Goal: Check status: Check status

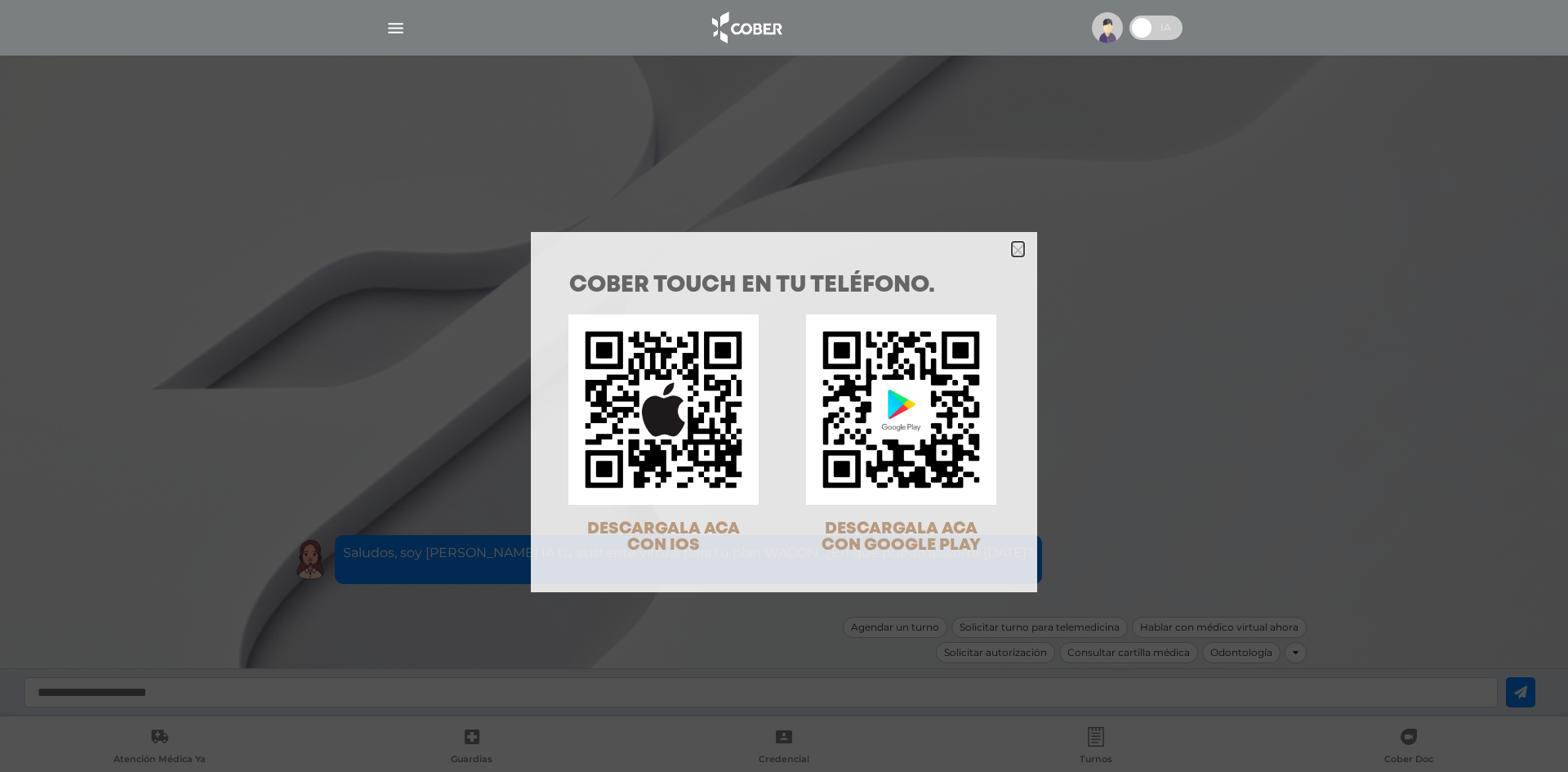
click at [1016, 245] on icon "Close" at bounding box center [1018, 250] width 12 height 12
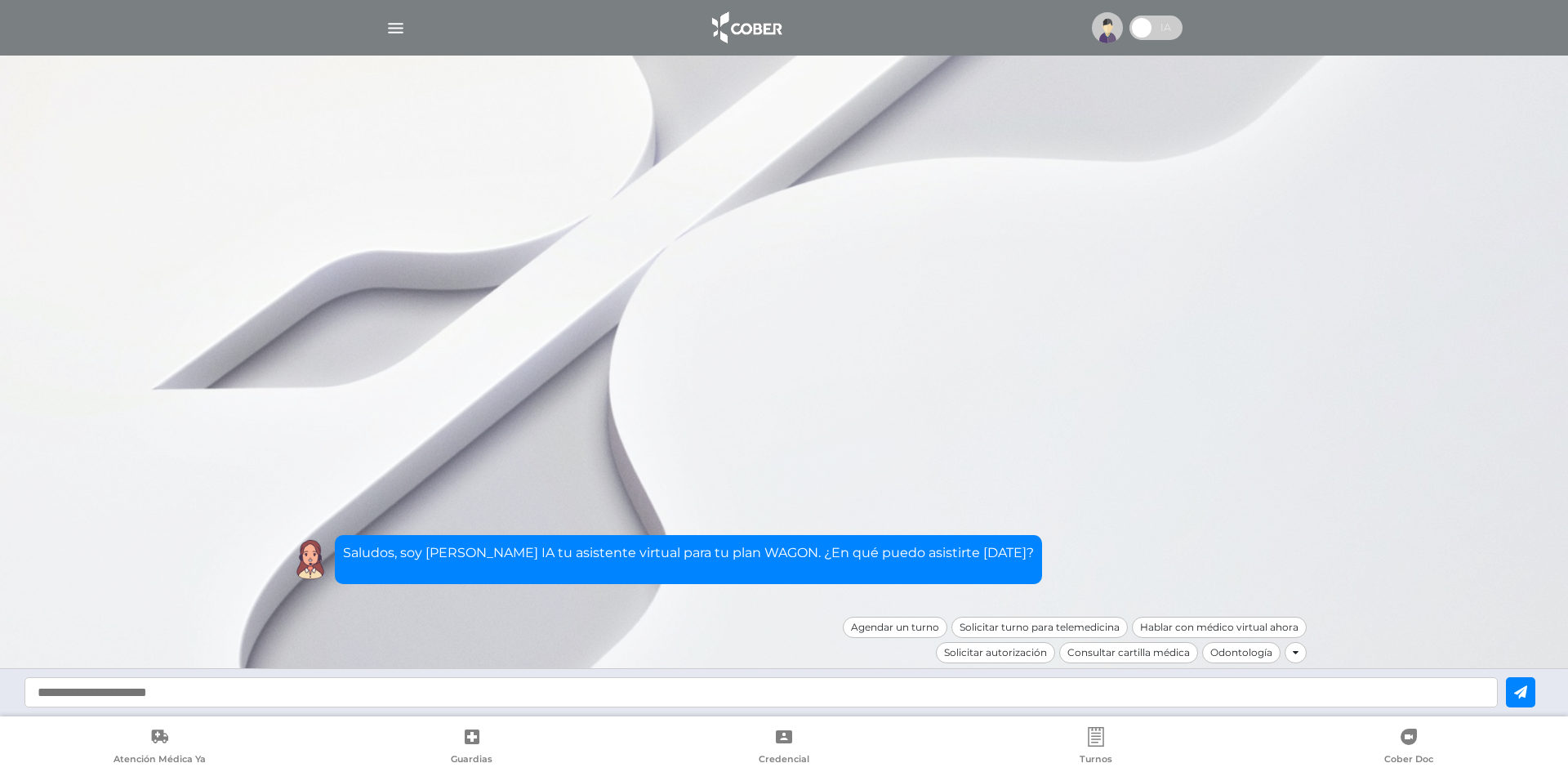
click at [999, 364] on div at bounding box center [784, 386] width 1568 height 772
click at [1106, 33] on img at bounding box center [1107, 28] width 31 height 31
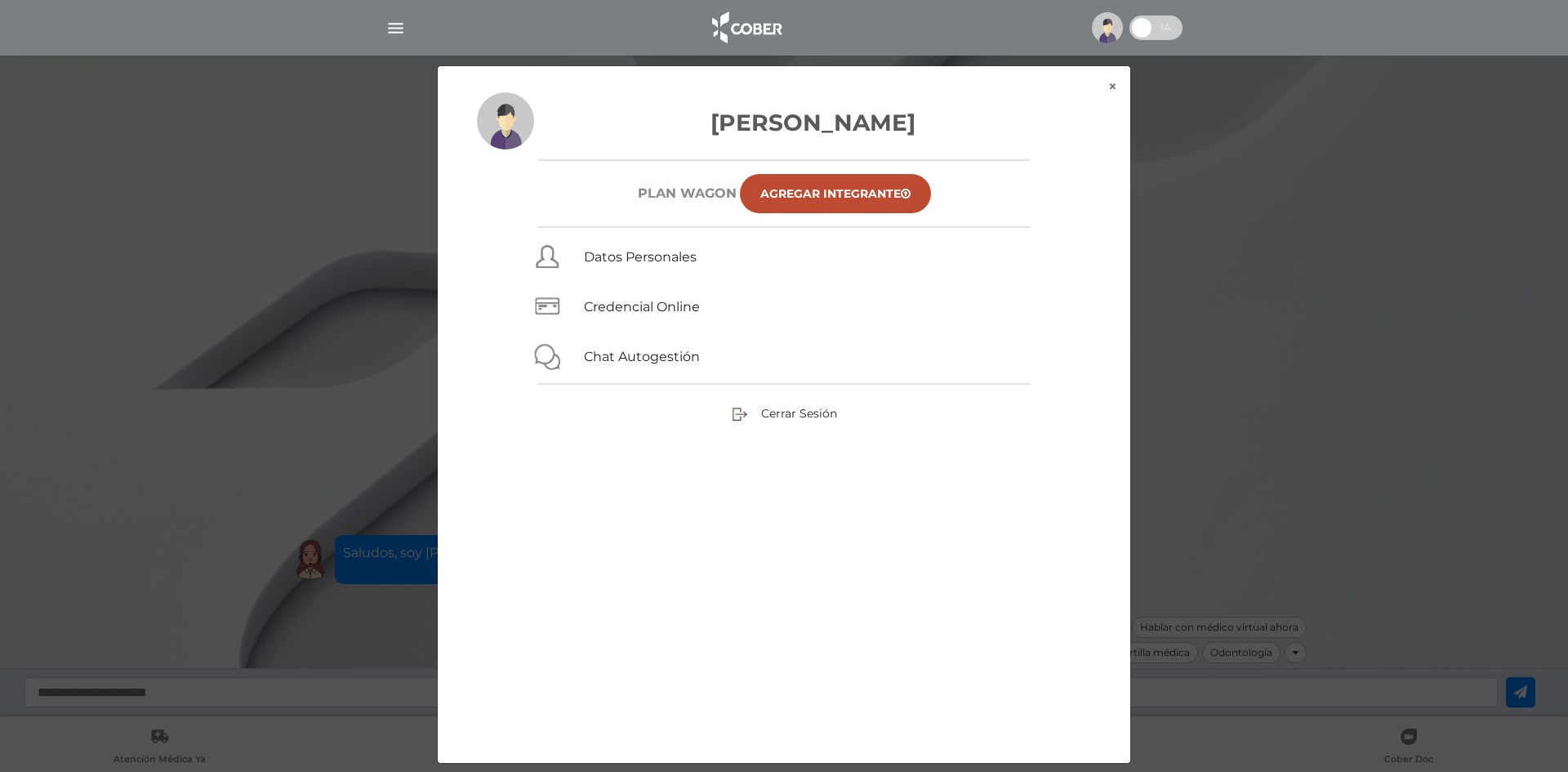
click at [1156, 199] on div "× × [PERSON_NAME] Plan WAGON Agregar Integrante Datos Personales Credencial Onl…" at bounding box center [784, 414] width 1490 height 698
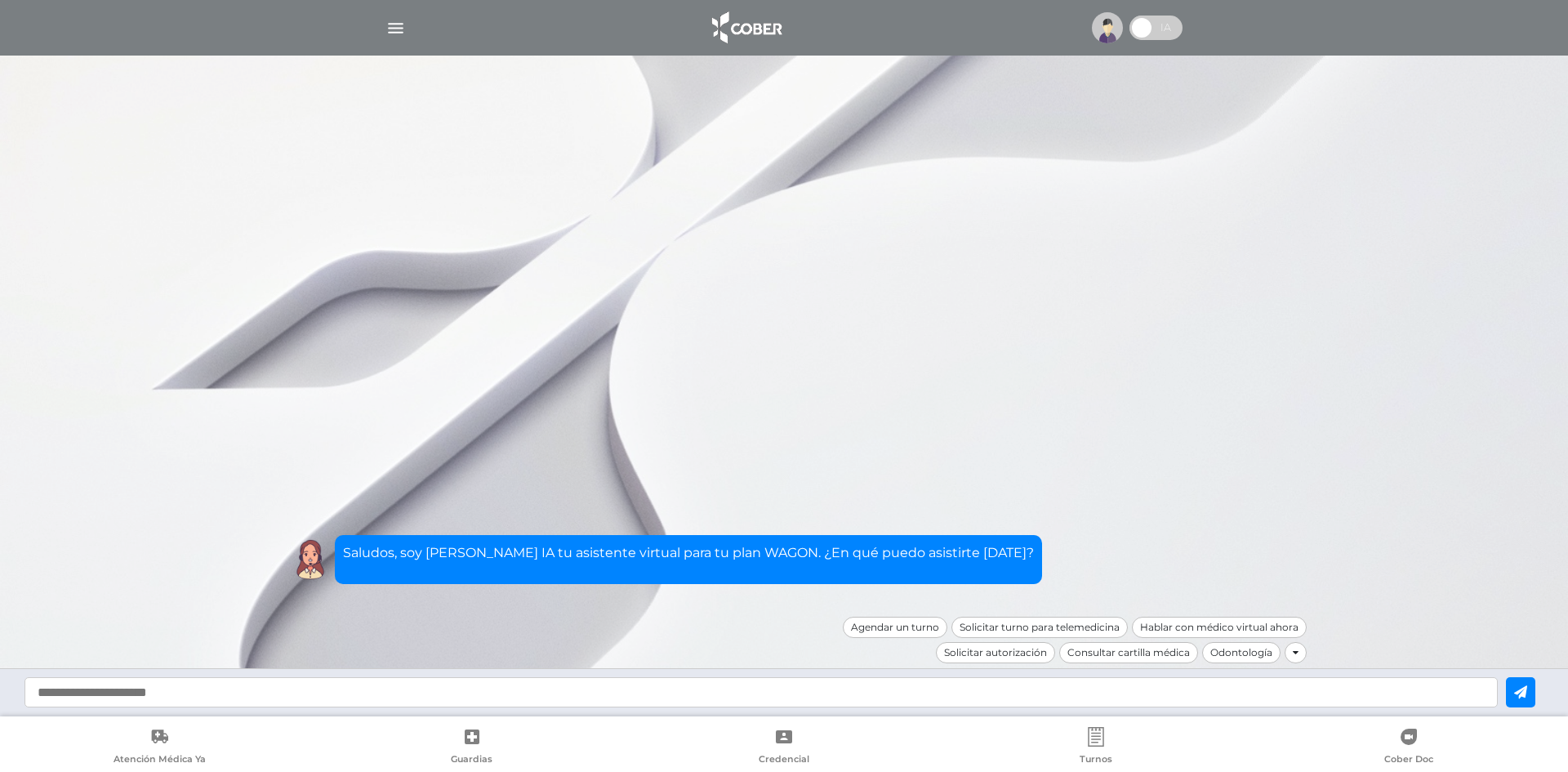
click at [400, 24] on img "button" at bounding box center [395, 28] width 20 height 20
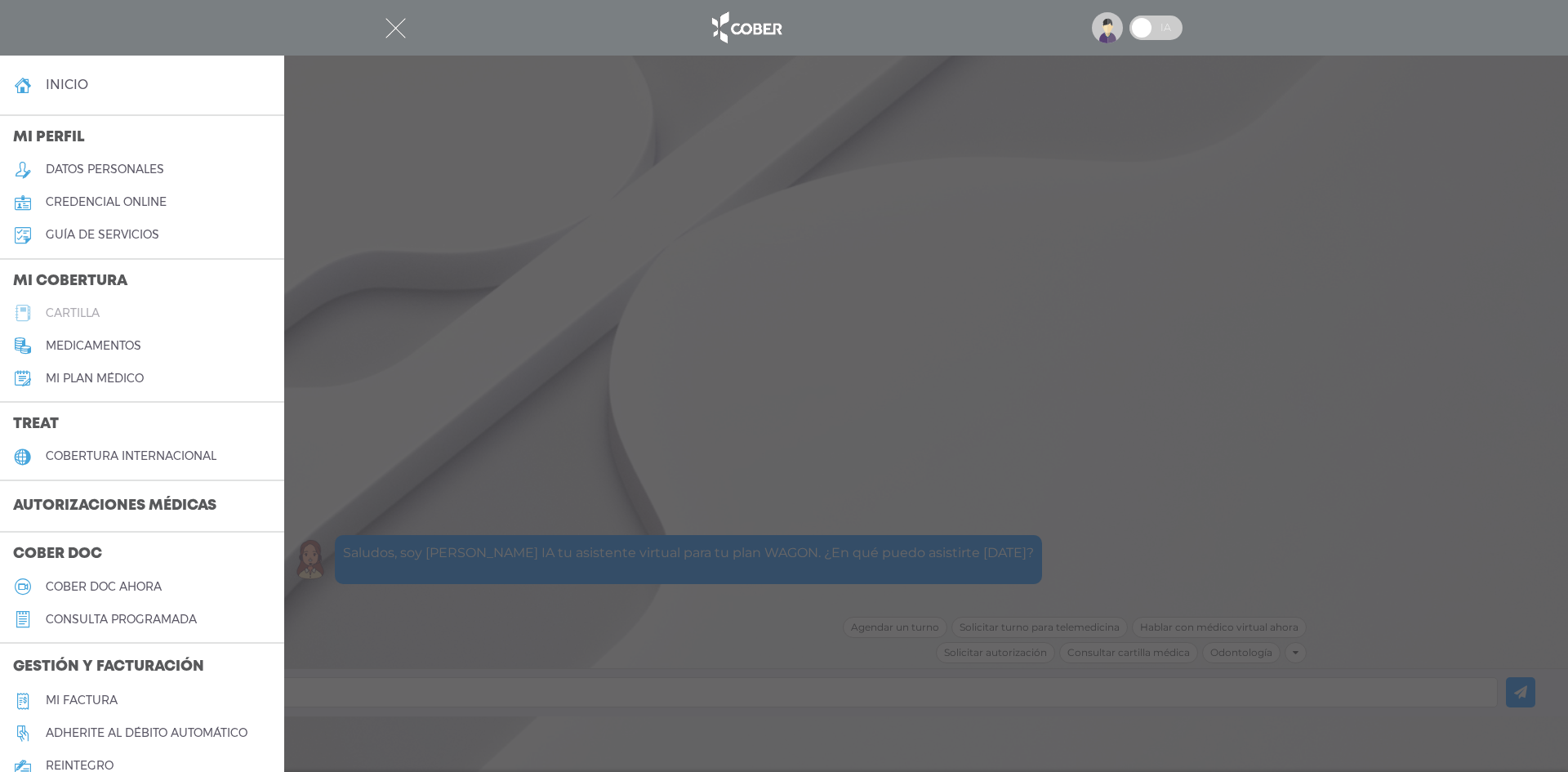
click at [122, 312] on link "cartilla" at bounding box center [142, 313] width 284 height 32
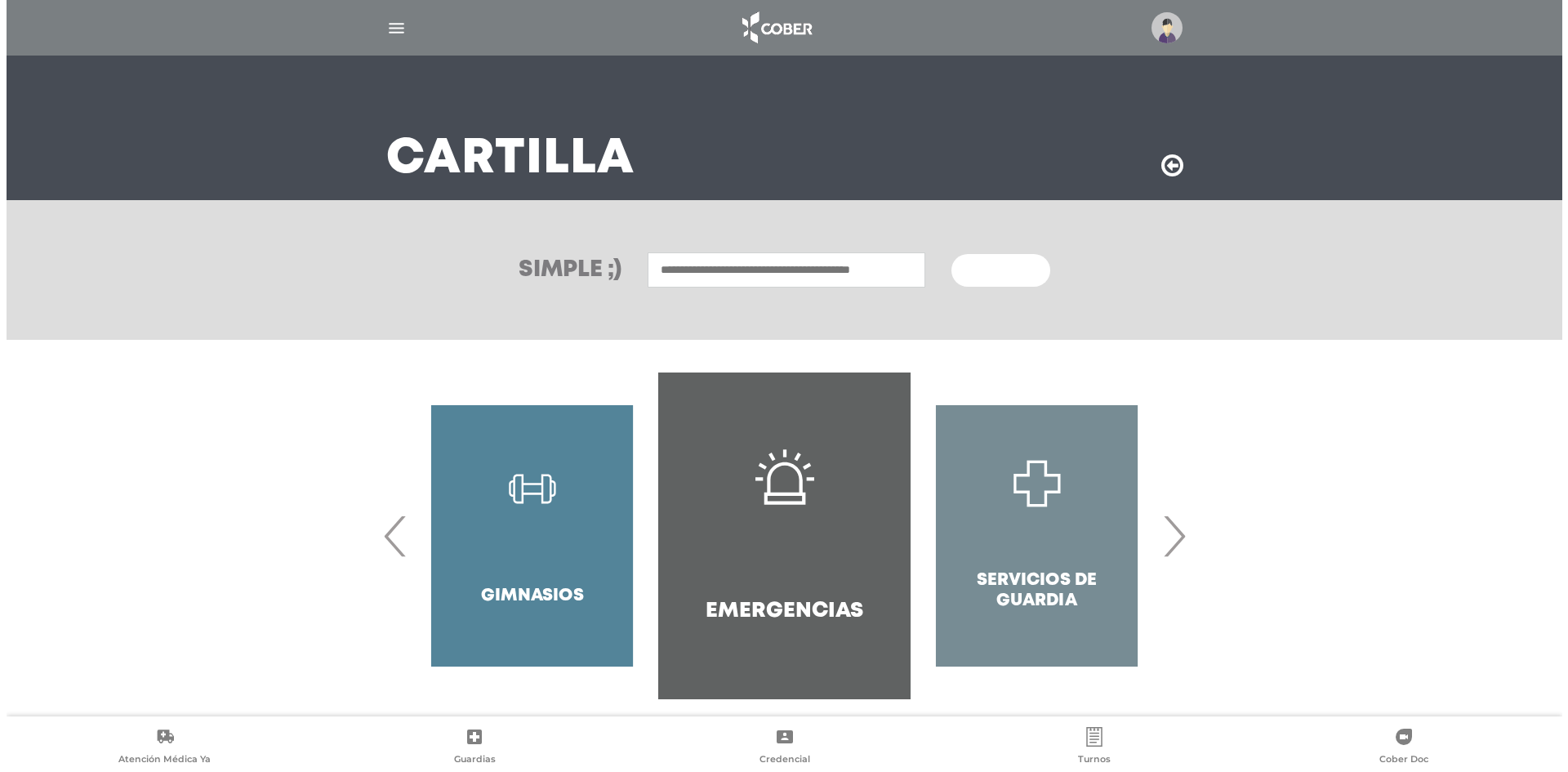
scroll to position [67, 0]
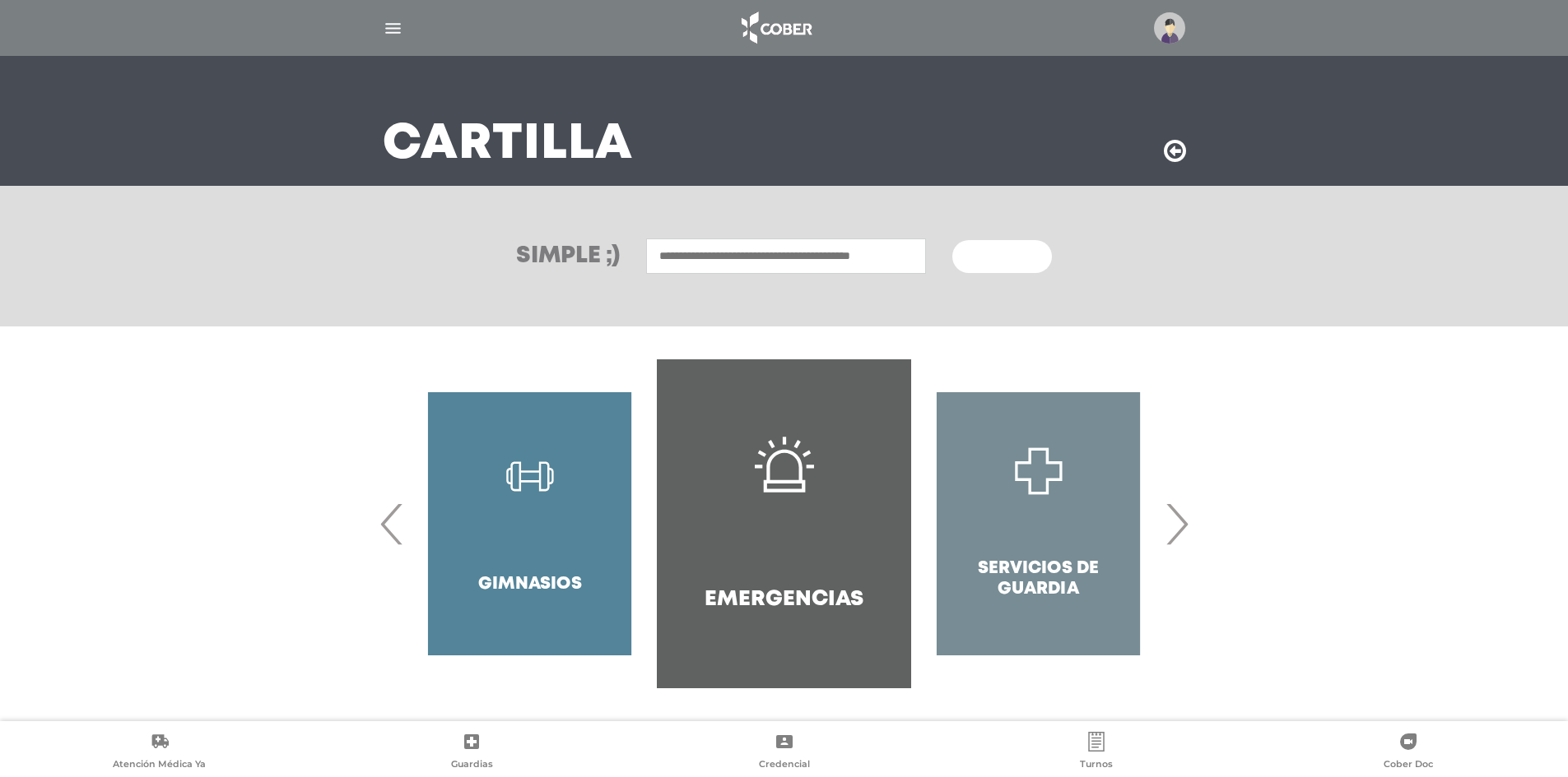
click at [391, 25] on img "button" at bounding box center [393, 28] width 20 height 20
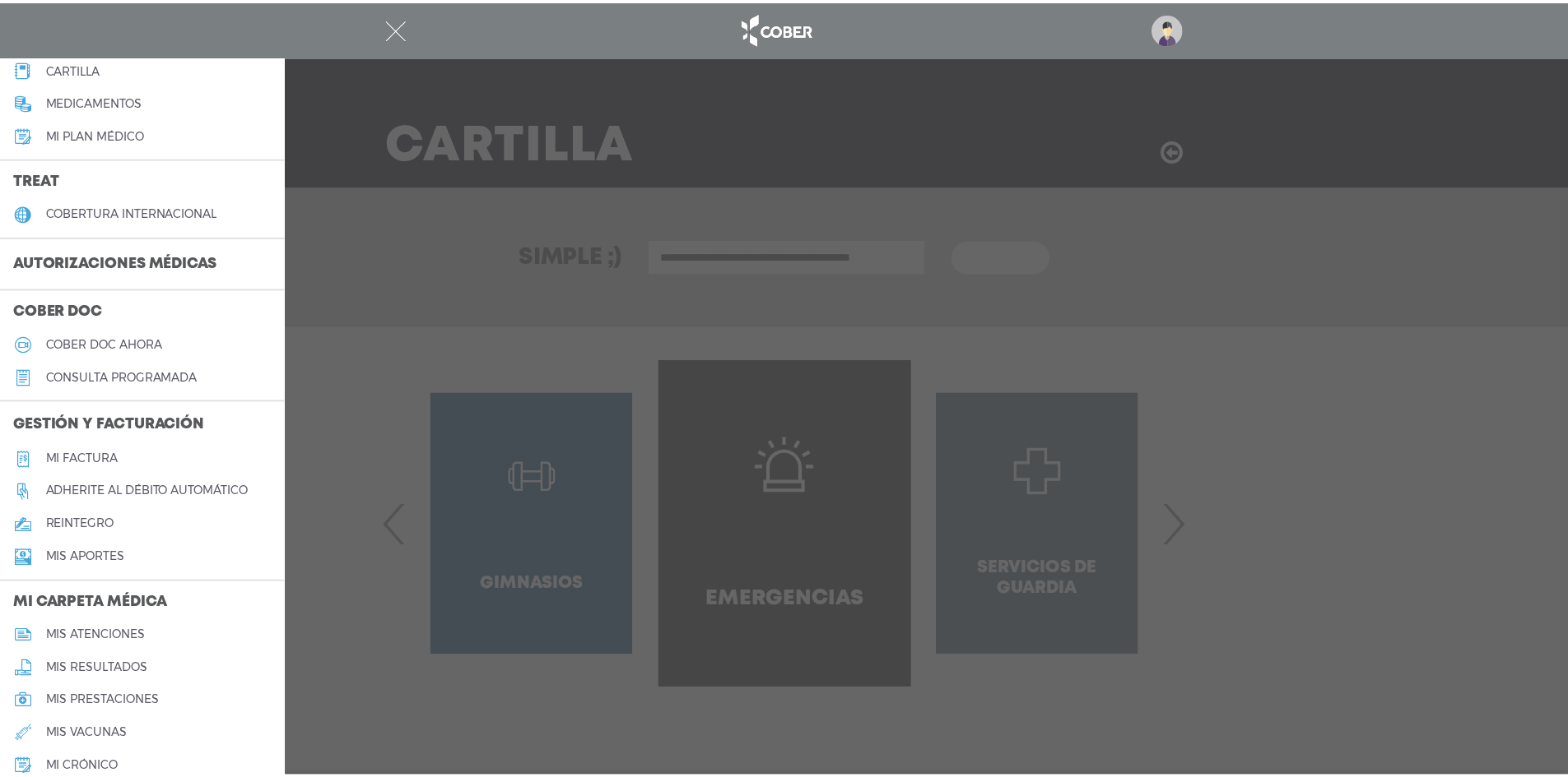
scroll to position [492, 0]
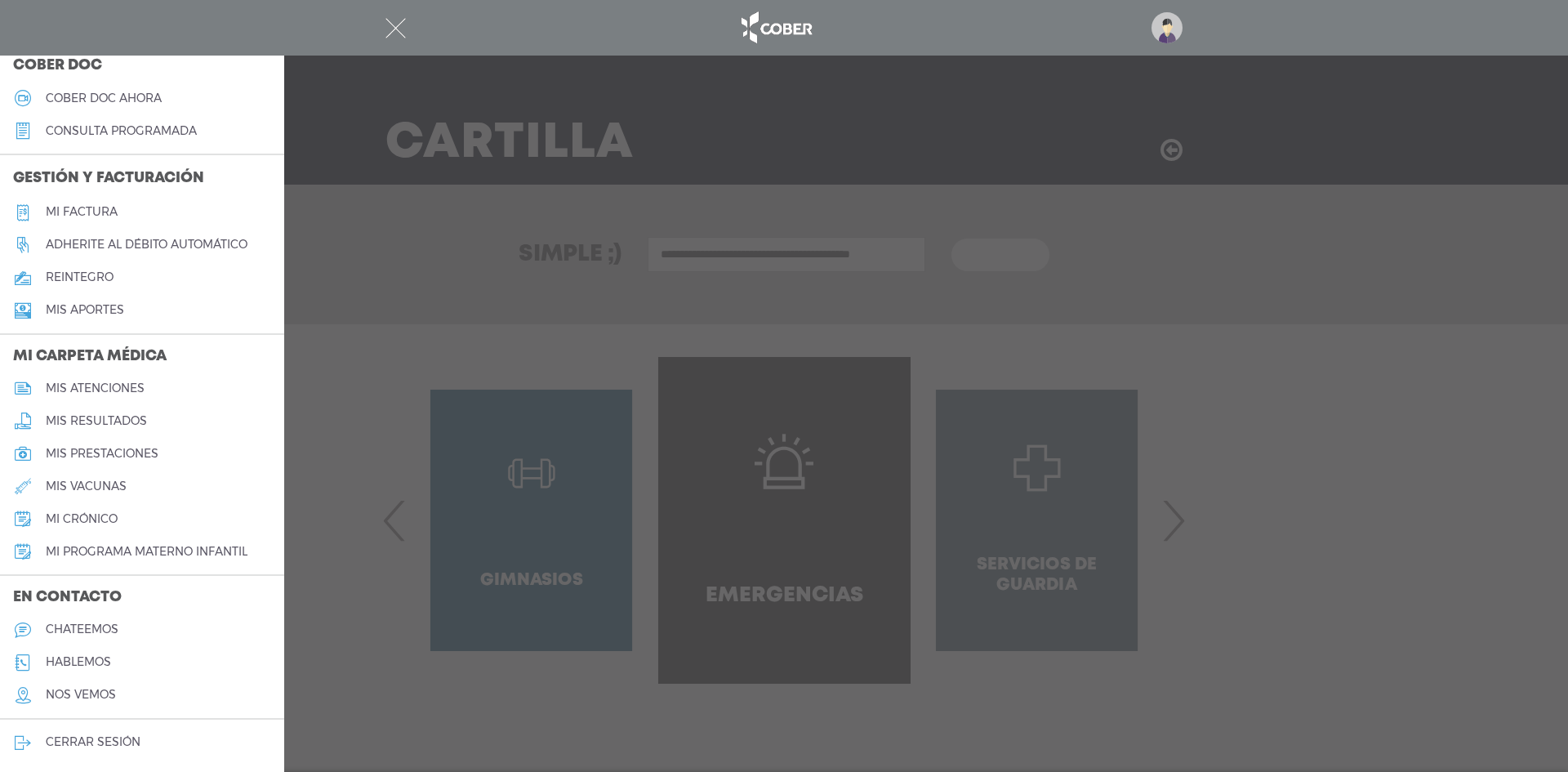
click at [89, 383] on h5 "mis atenciones" at bounding box center [95, 388] width 99 height 14
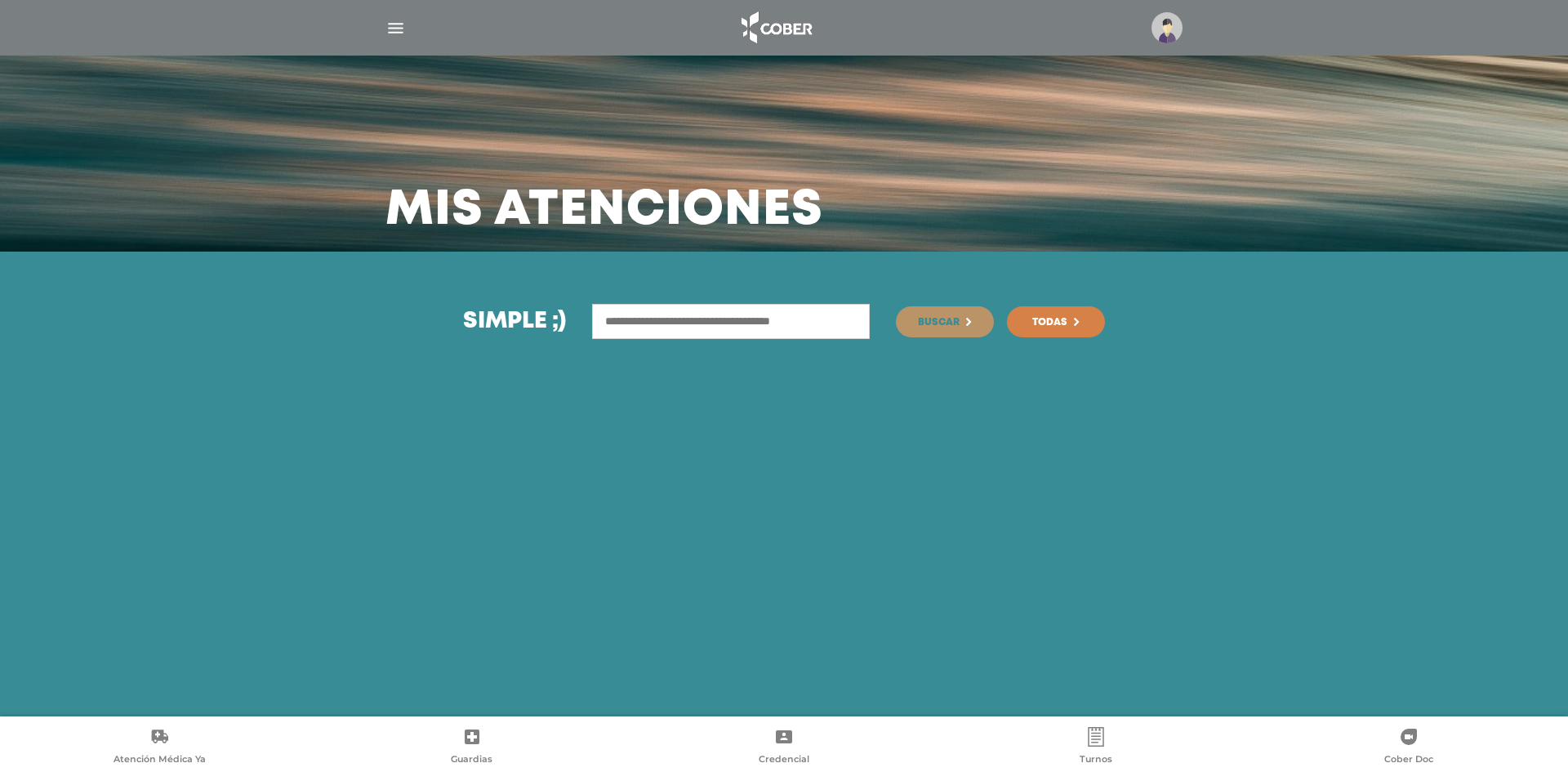
click at [403, 31] on img "button" at bounding box center [395, 28] width 20 height 20
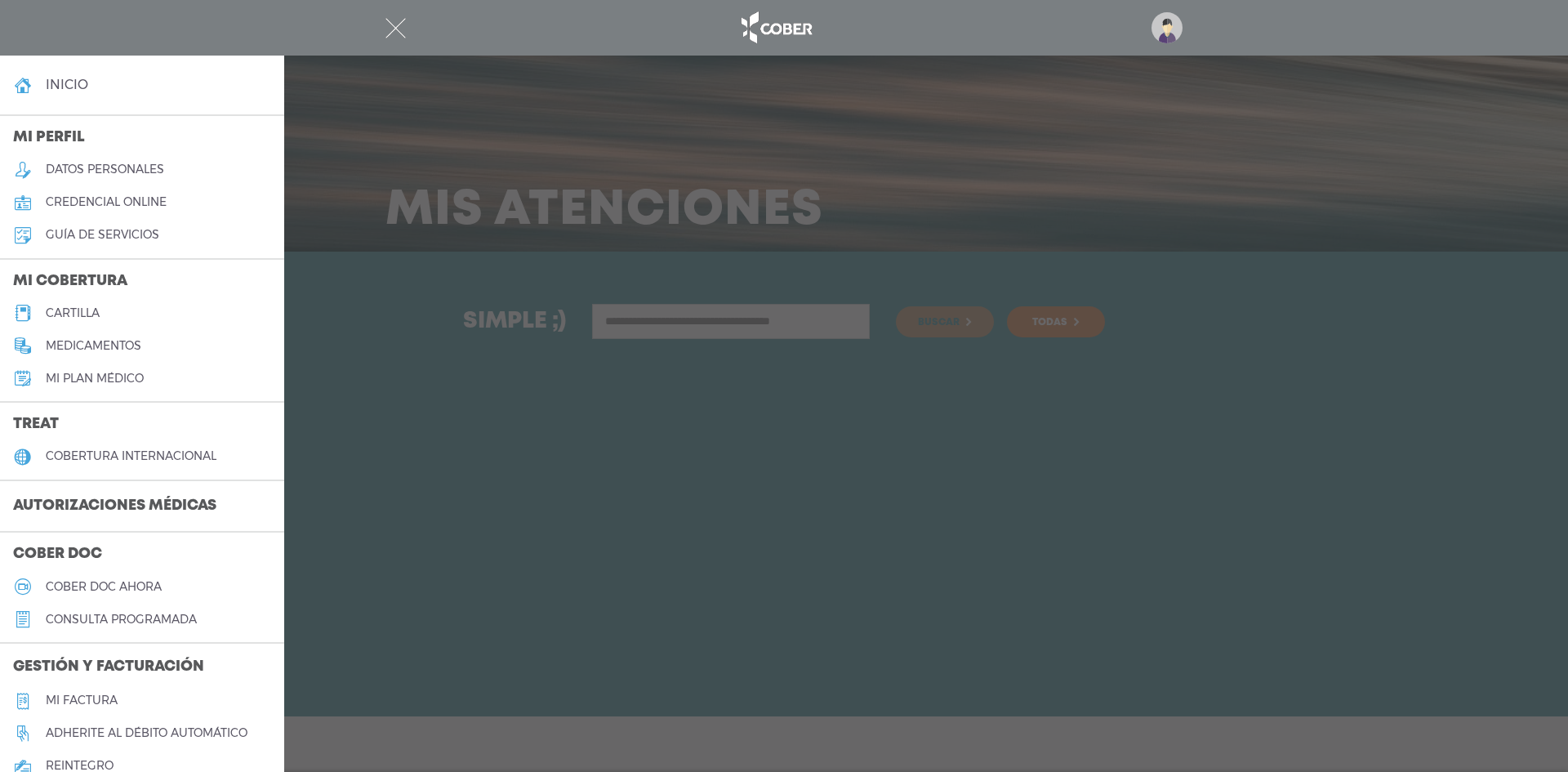
click at [1185, 16] on div at bounding box center [784, 28] width 836 height 40
click at [1167, 23] on img at bounding box center [1167, 28] width 31 height 31
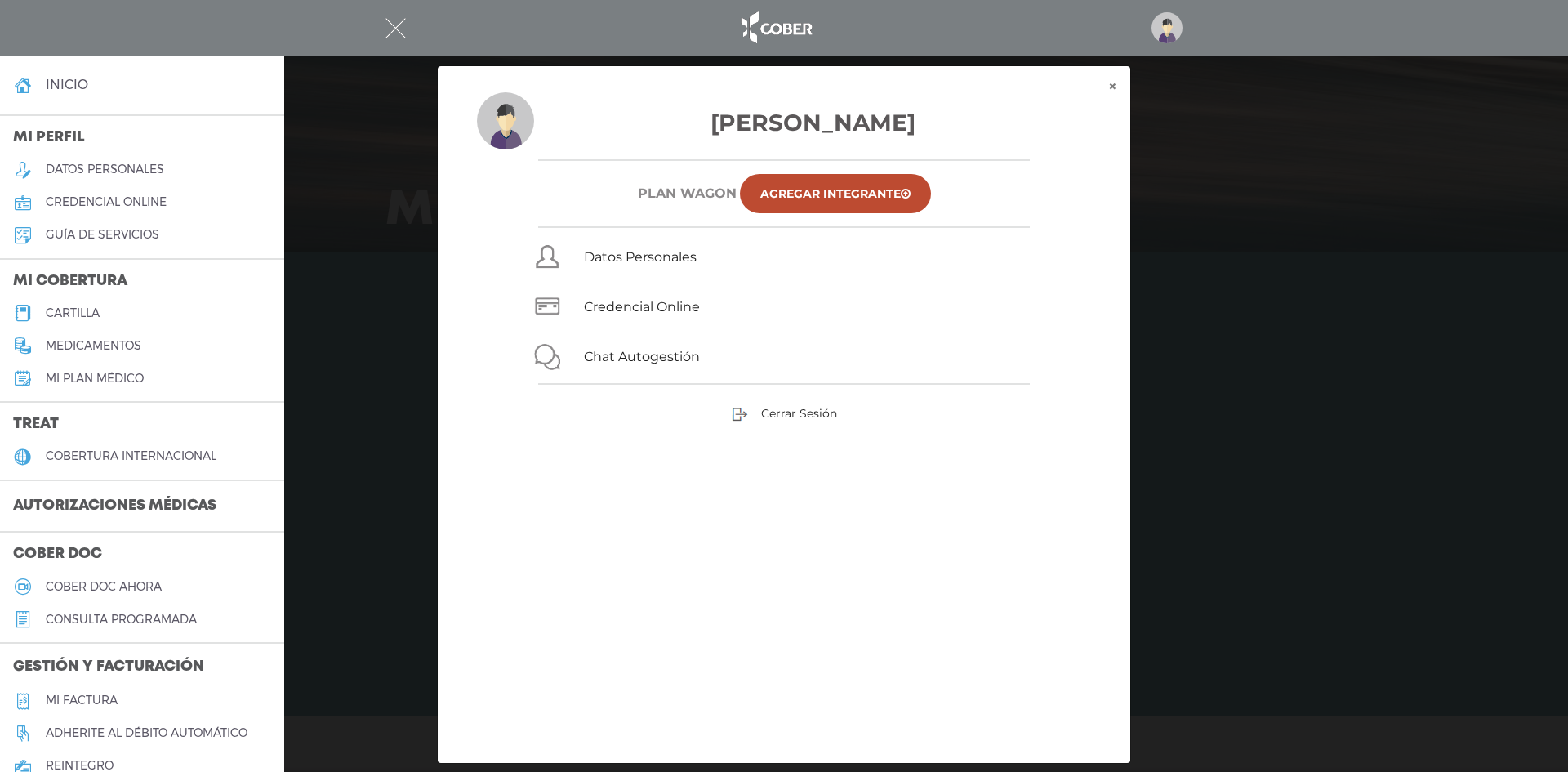
click at [297, 247] on div "× × Lopez Carlos Oscar Plan WAGON Agregar Integrante Datos Personales Credencia…" at bounding box center [784, 414] width 1490 height 698
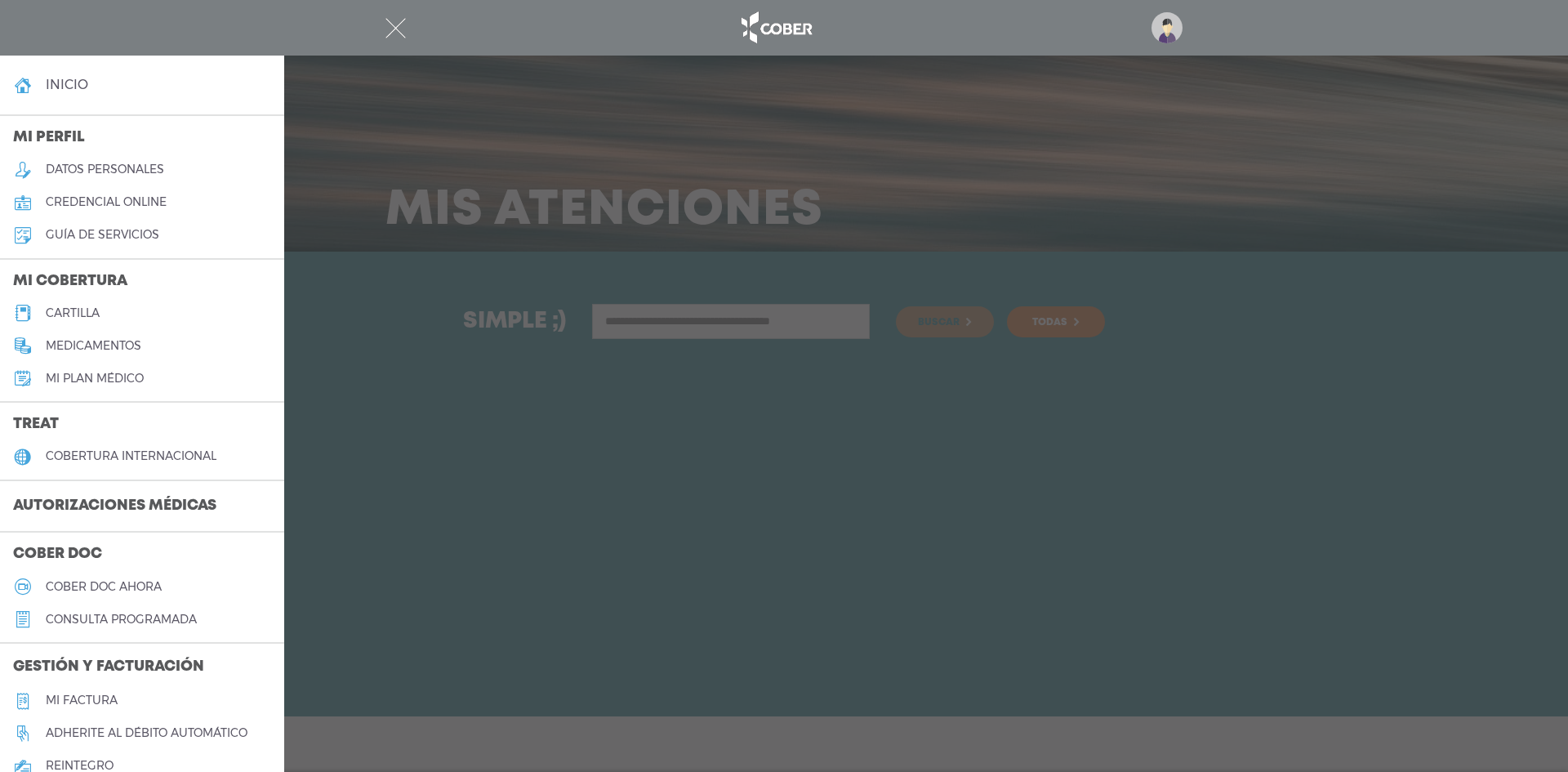
click at [104, 343] on h5 "medicamentos" at bounding box center [94, 346] width 96 height 14
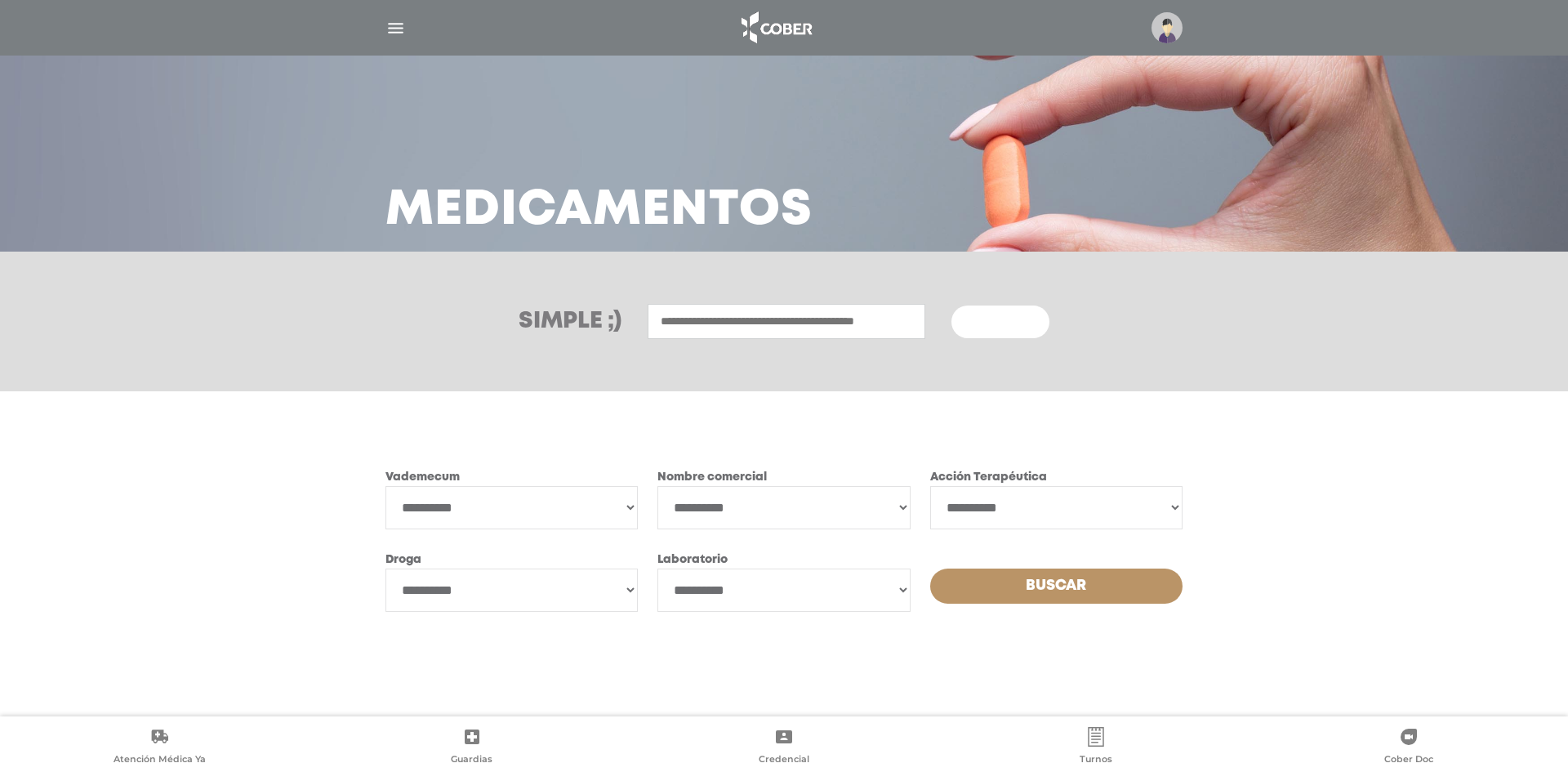
click at [399, 35] on img "button" at bounding box center [395, 28] width 20 height 20
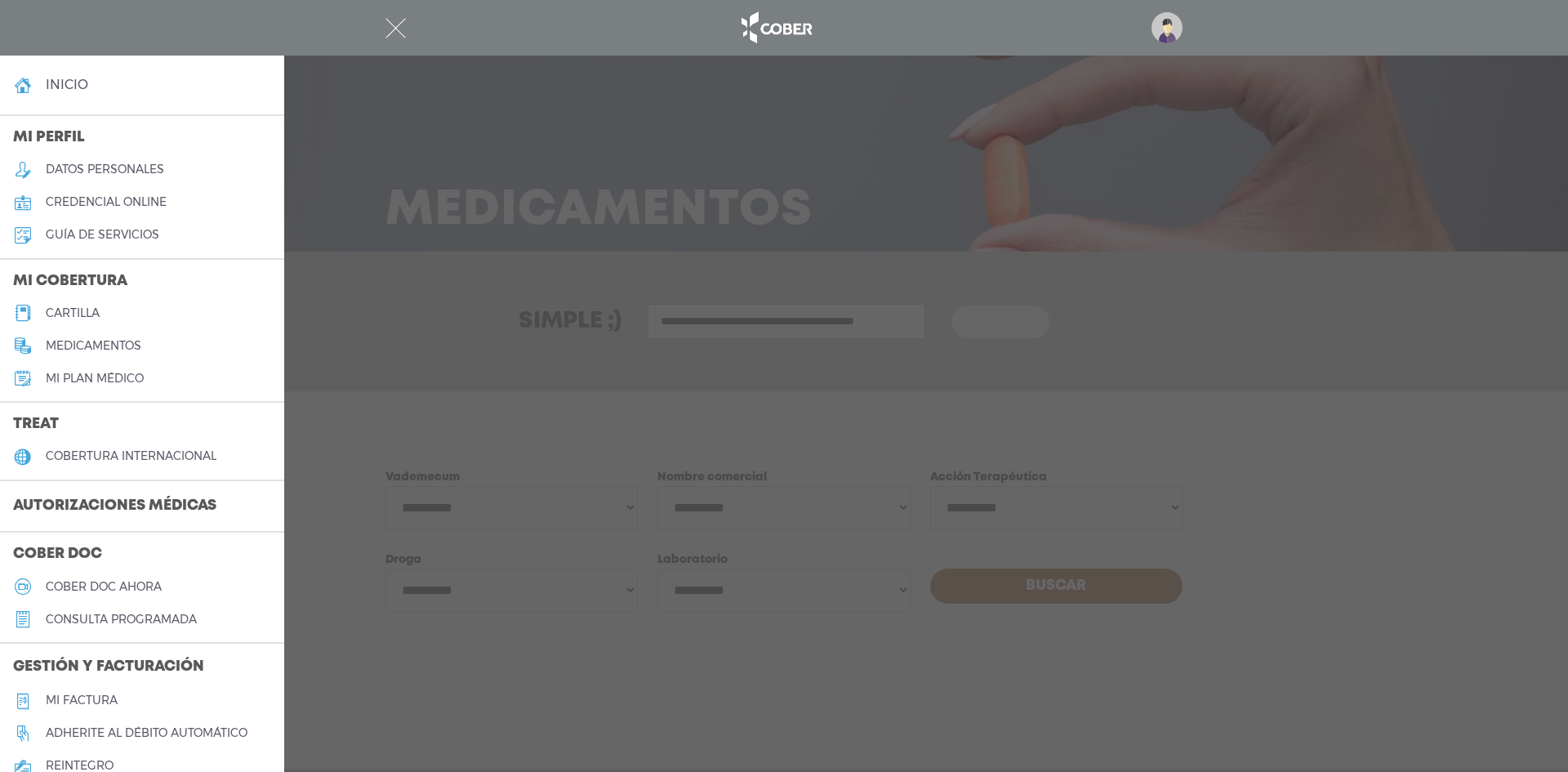
click at [110, 86] on link "inicio" at bounding box center [142, 84] width 284 height 32
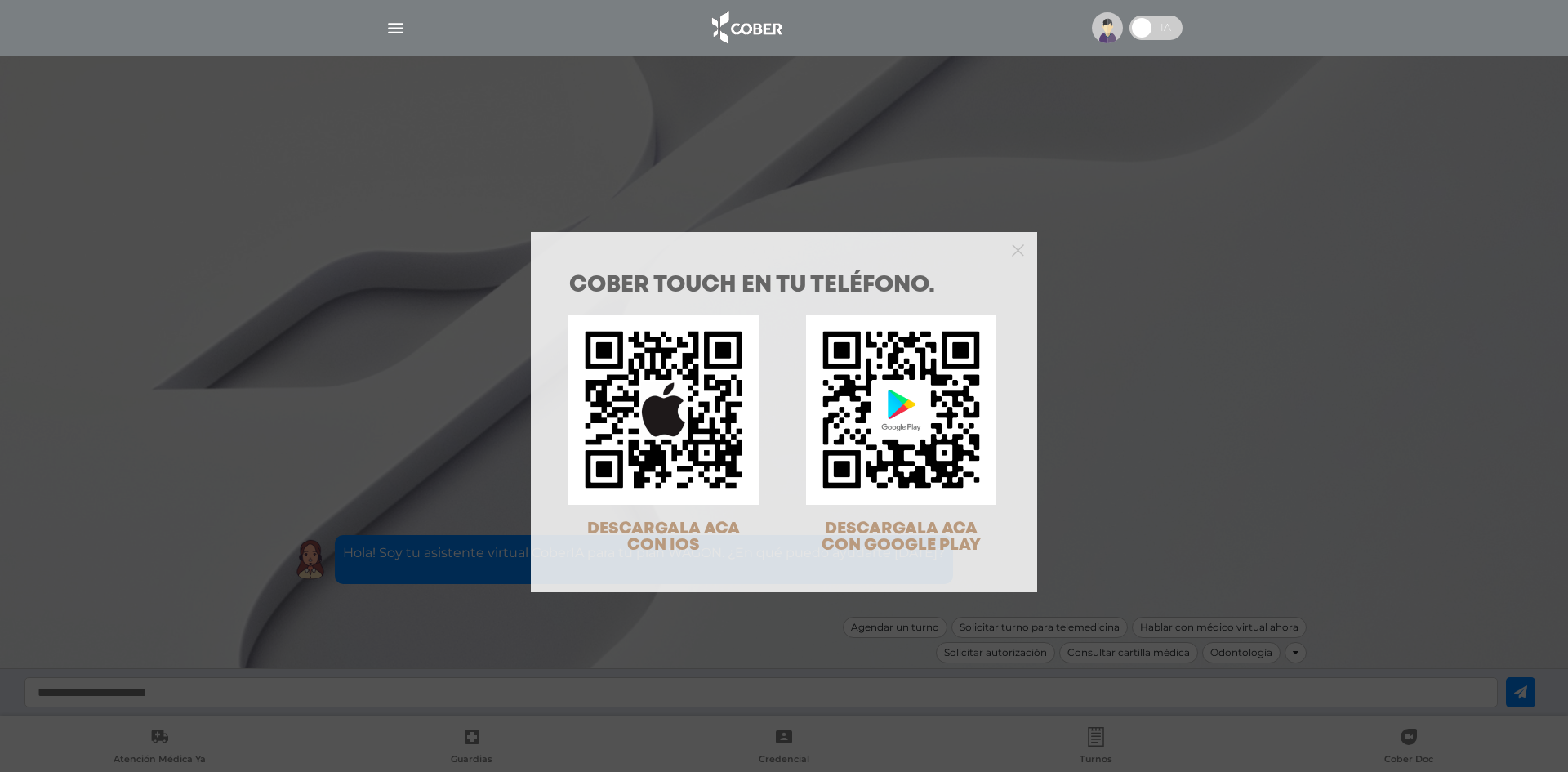
click at [405, 38] on div "COBER TOUCH en tu teléfono. DESCARGALA ACA CON IOS DESCARGALA ACA CON GOOGLE PL…" at bounding box center [784, 386] width 1568 height 772
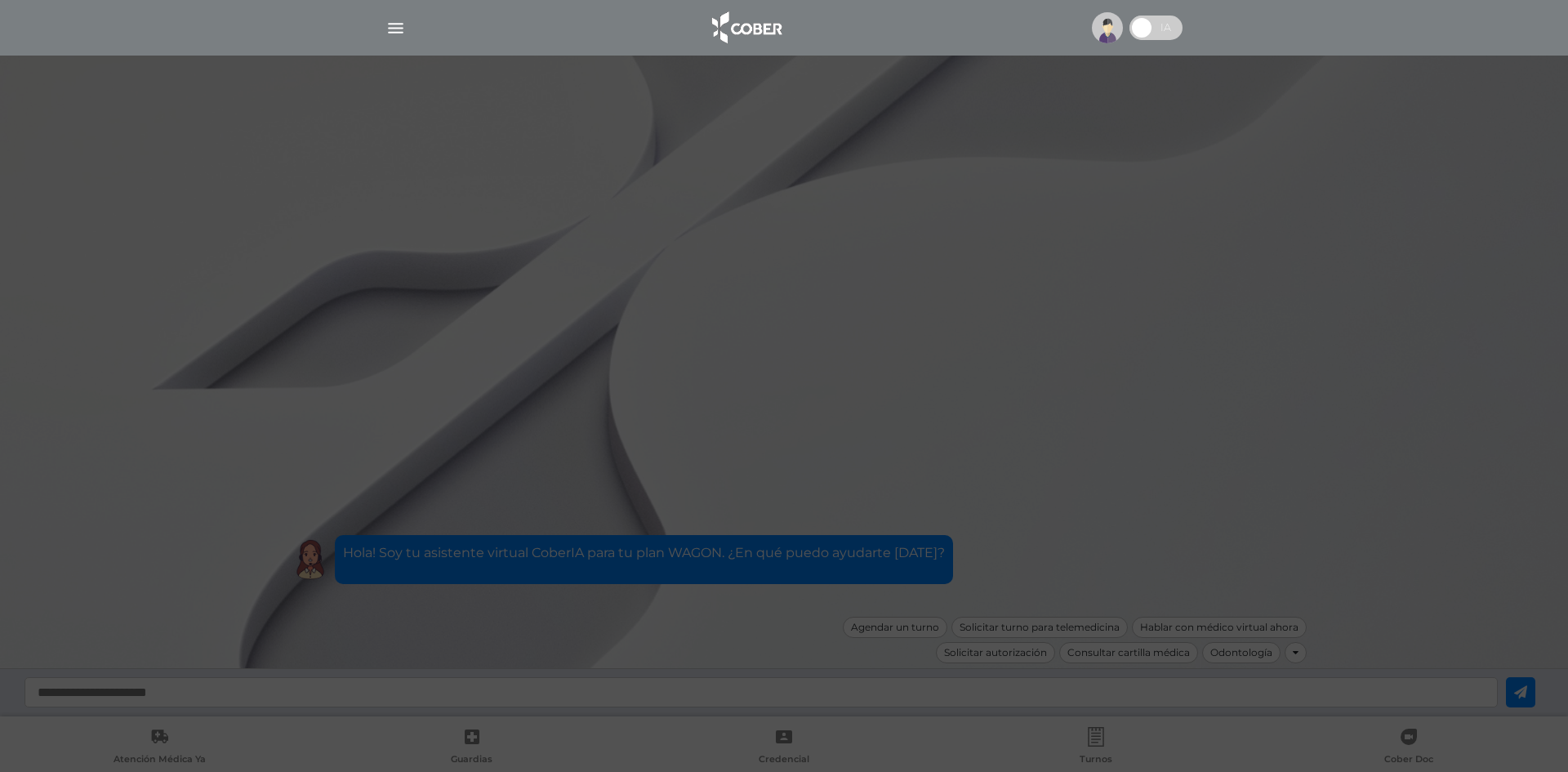
click at [393, 25] on img "button" at bounding box center [395, 28] width 20 height 20
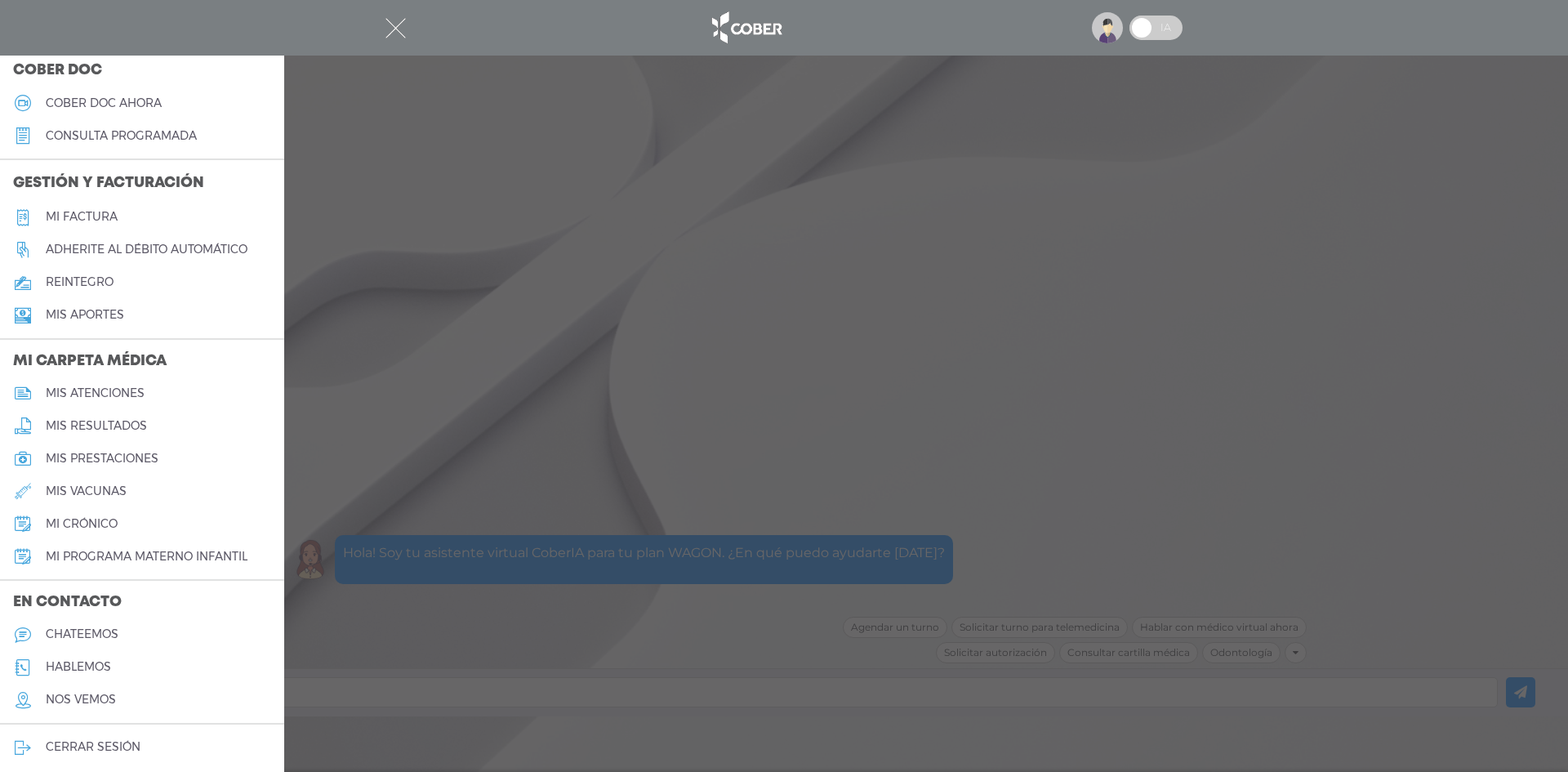
scroll to position [489, 0]
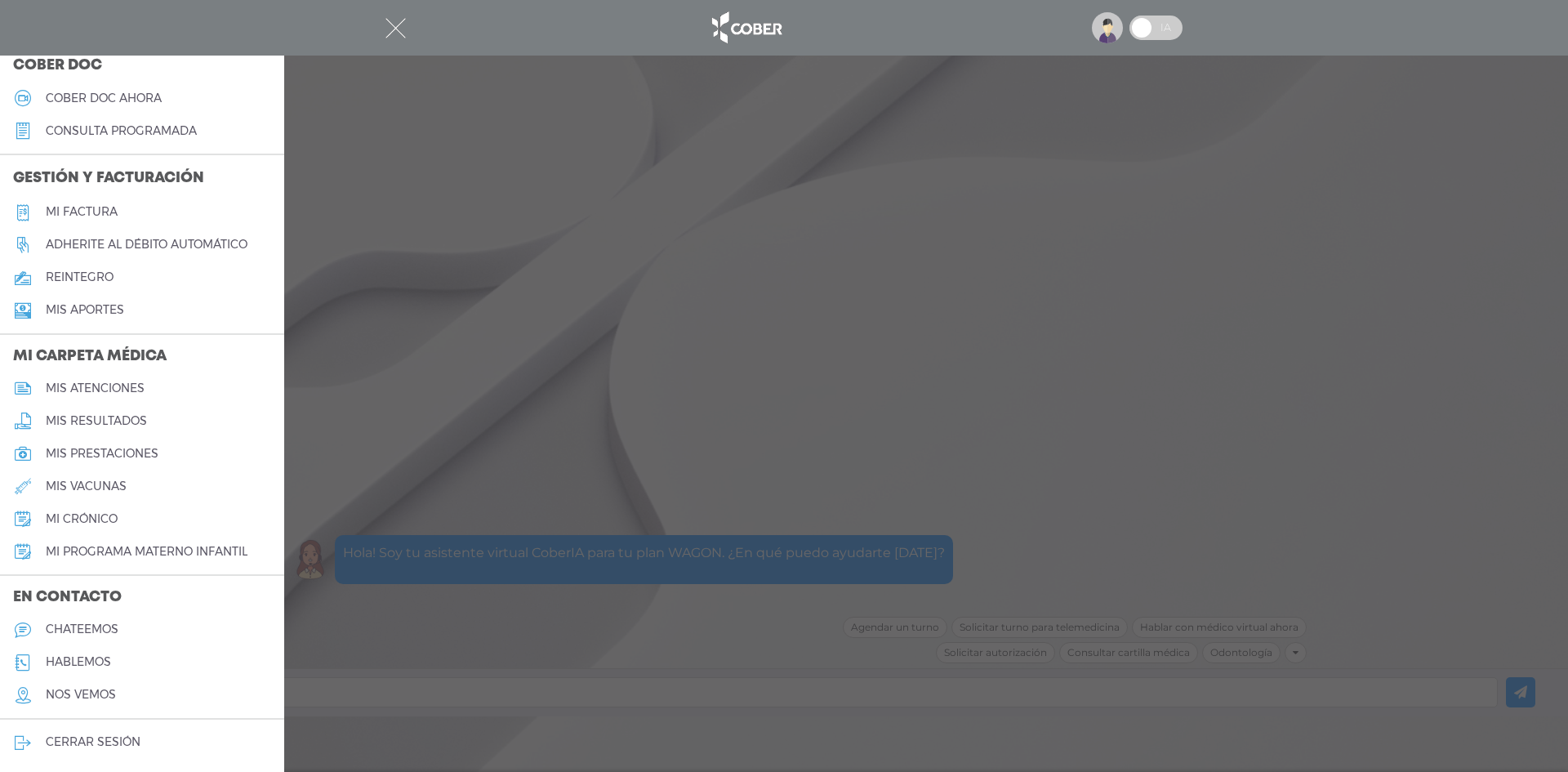
click at [107, 454] on h5 "mis prestaciones" at bounding box center [102, 454] width 112 height 14
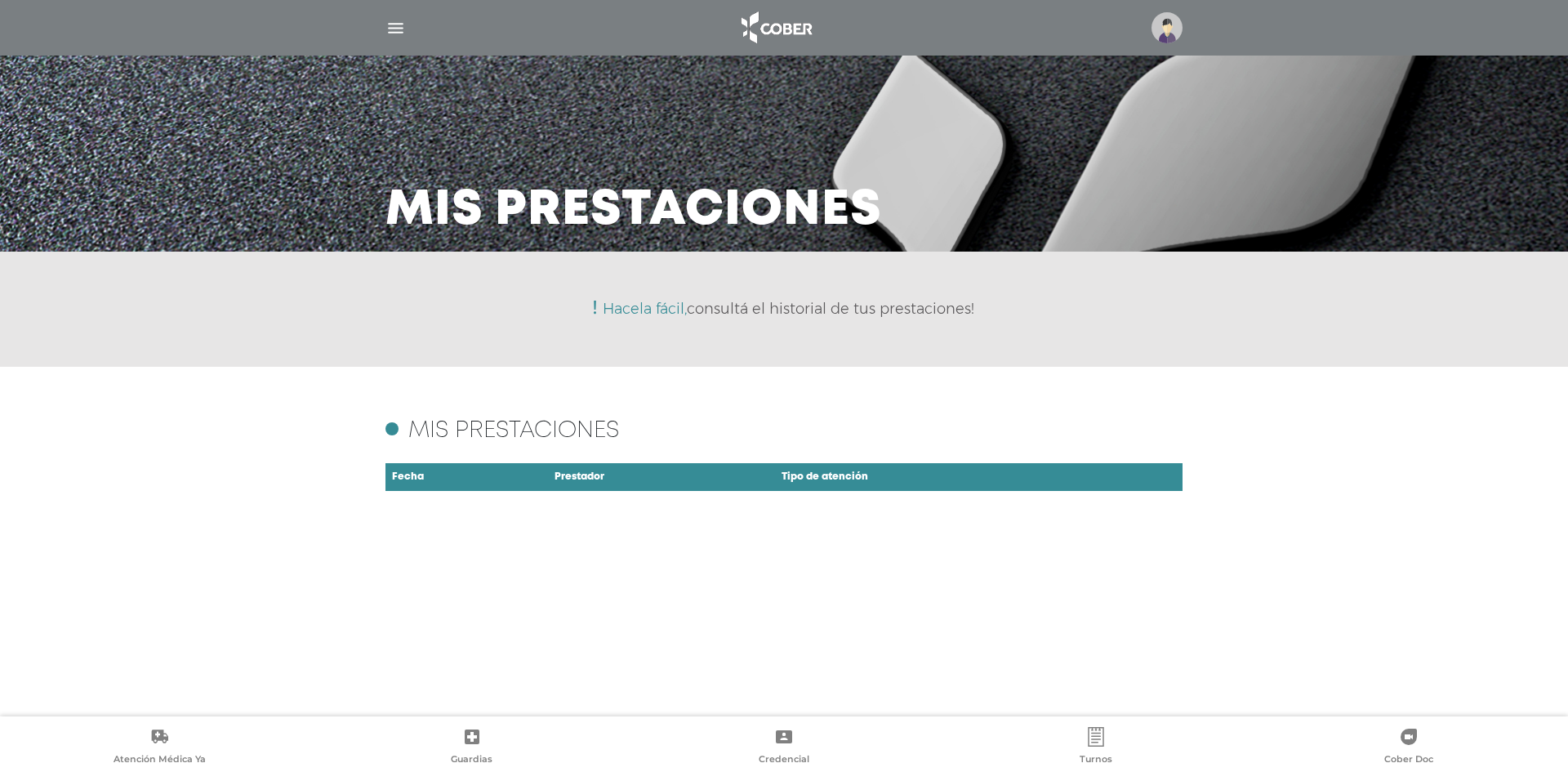
click at [383, 30] on div at bounding box center [784, 28] width 836 height 40
click at [387, 32] on img "button" at bounding box center [395, 28] width 20 height 20
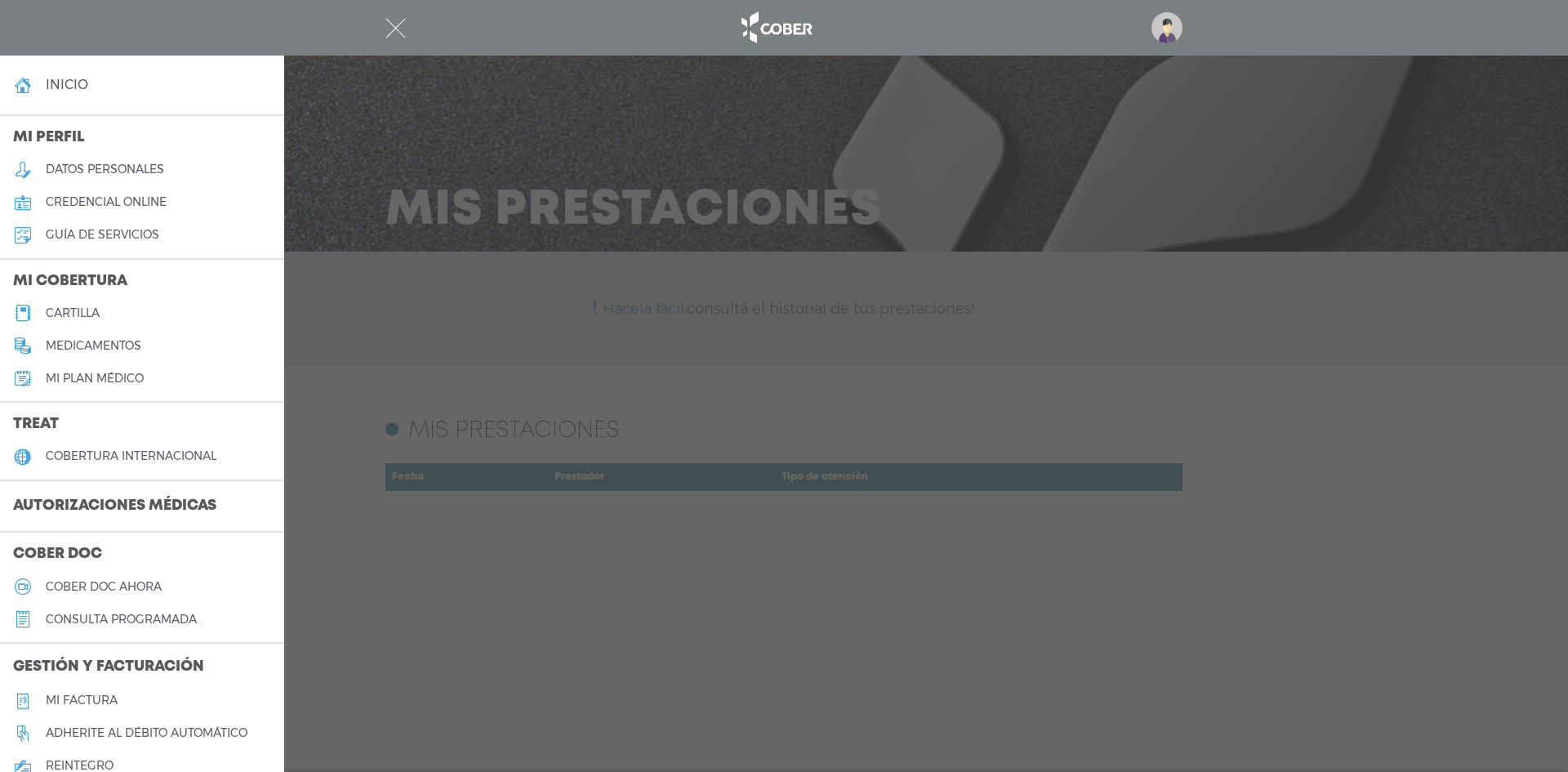
click at [154, 170] on h5 "datos personales" at bounding box center [105, 169] width 118 height 14
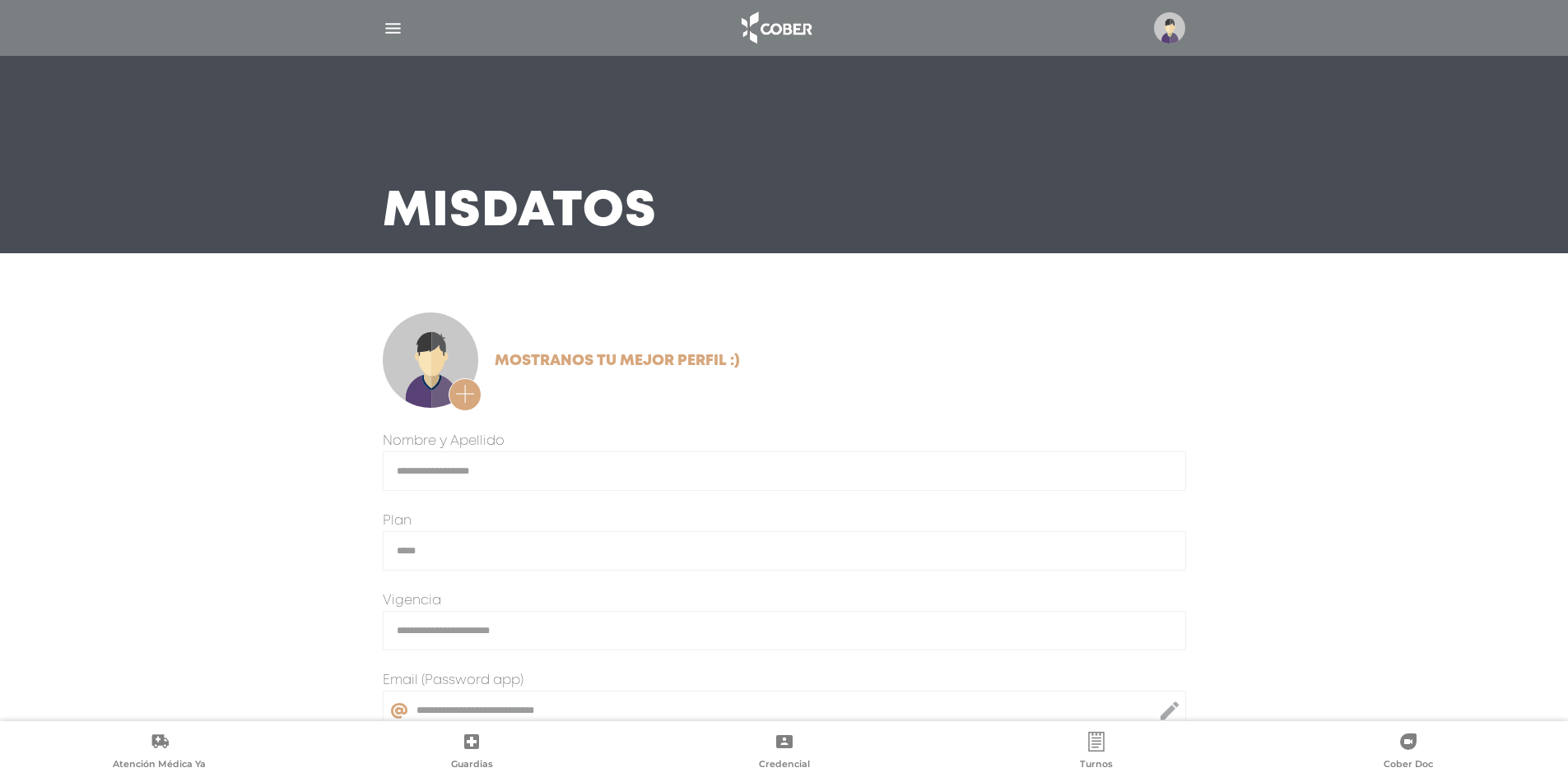
click at [396, 22] on img "button" at bounding box center [393, 28] width 20 height 20
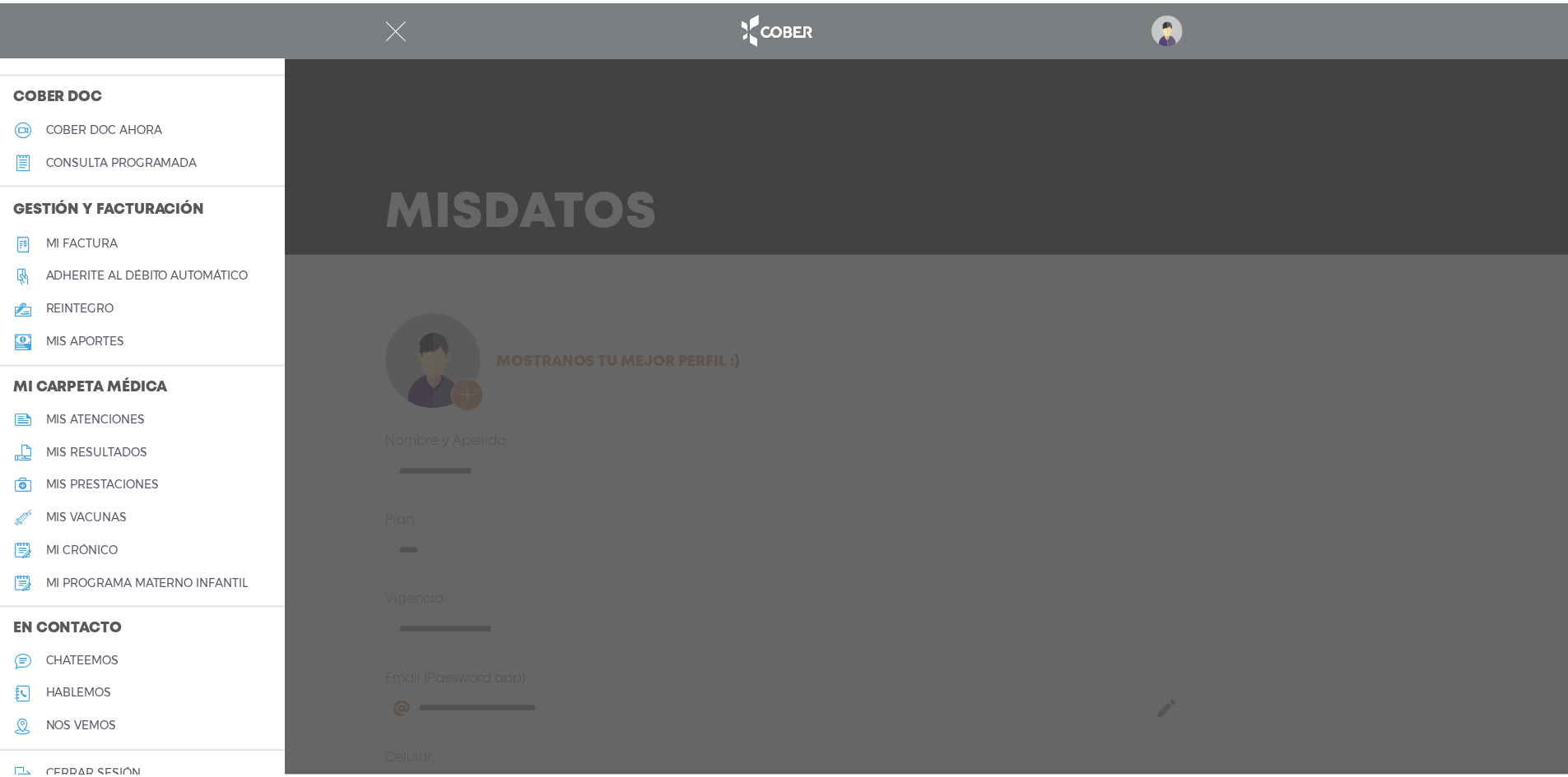
scroll to position [492, 0]
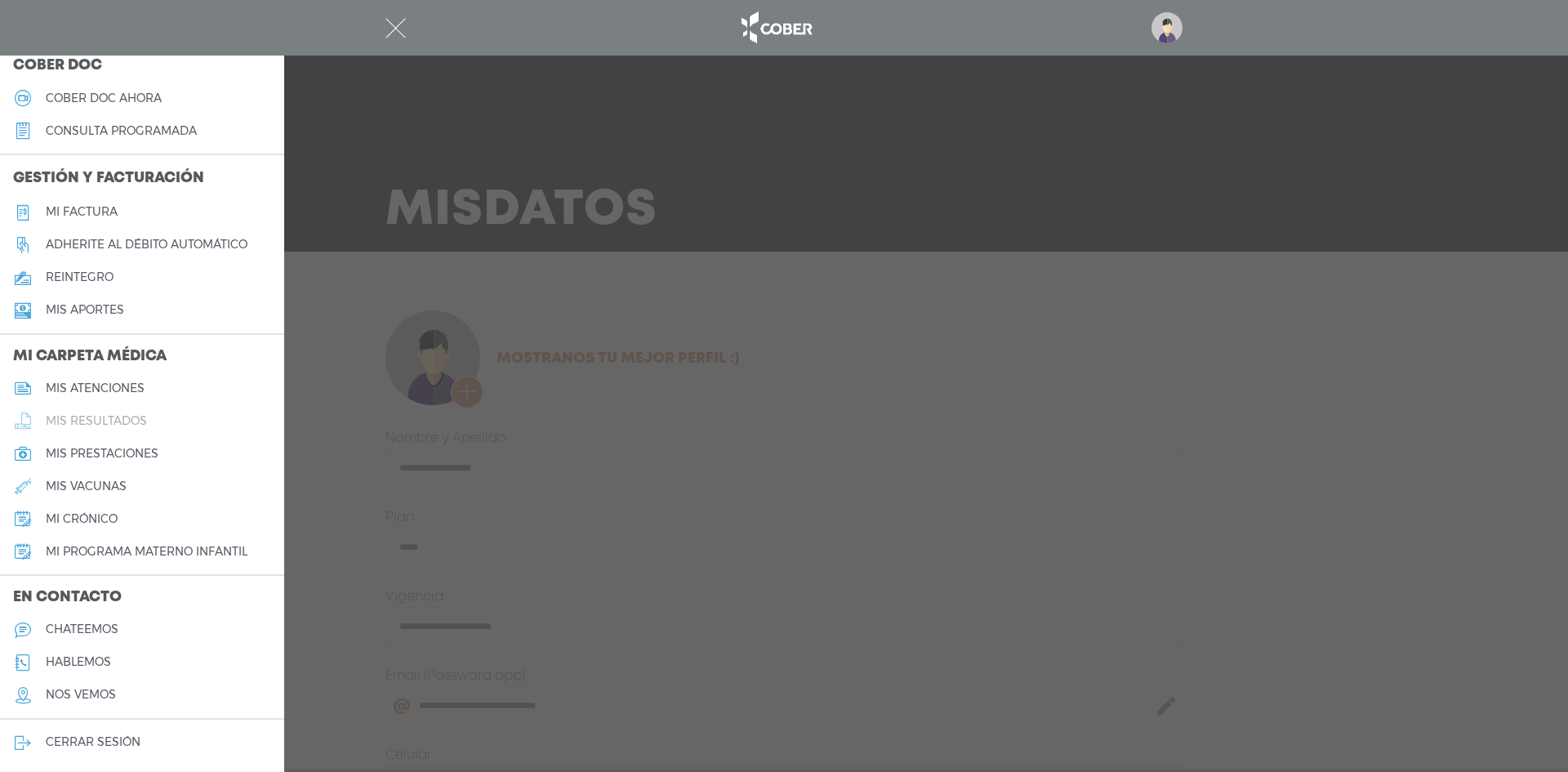
click at [139, 410] on link "mis resultados" at bounding box center [142, 421] width 284 height 32
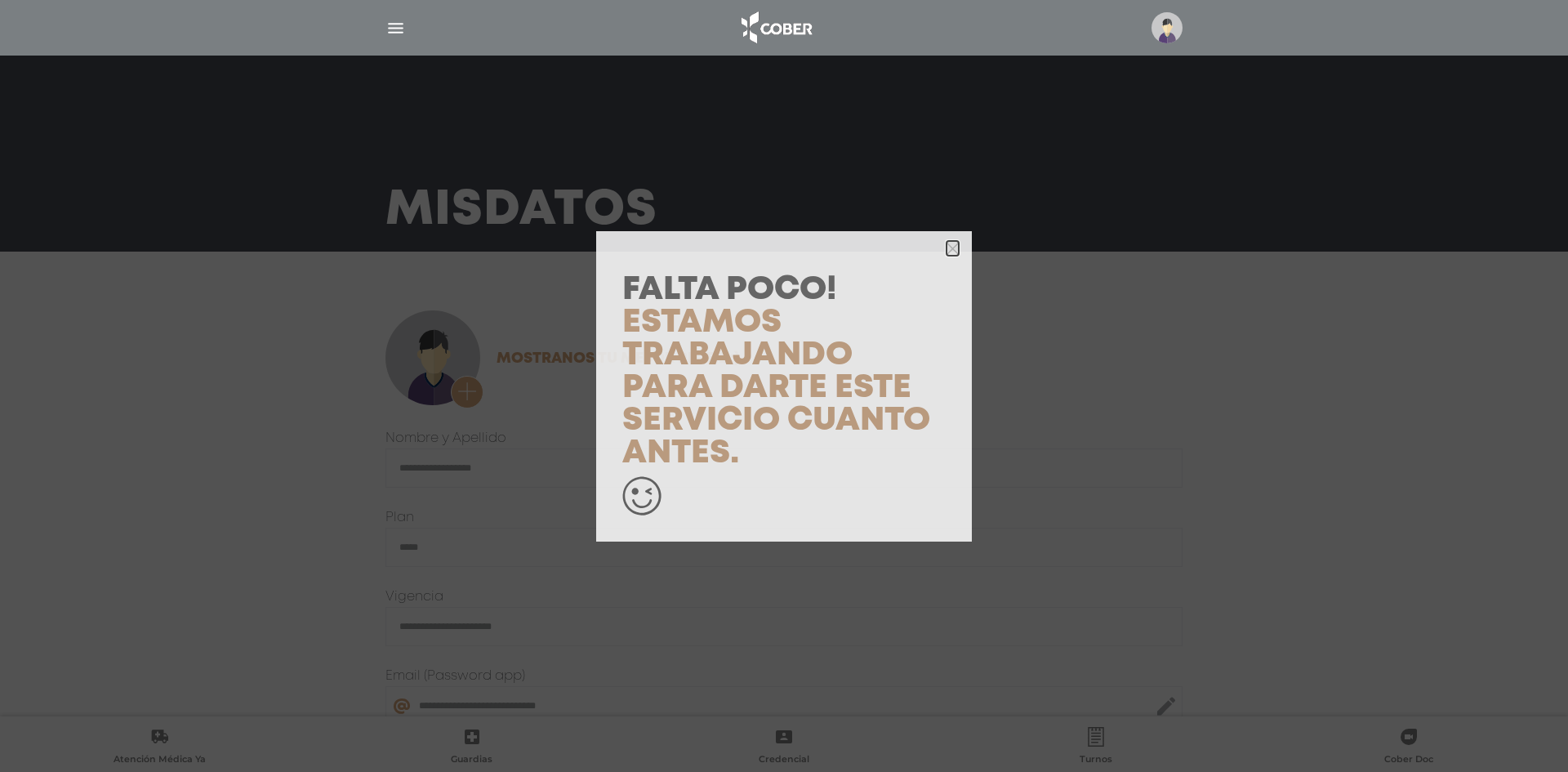
click at [955, 242] on icon "button" at bounding box center [952, 248] width 12 height 18
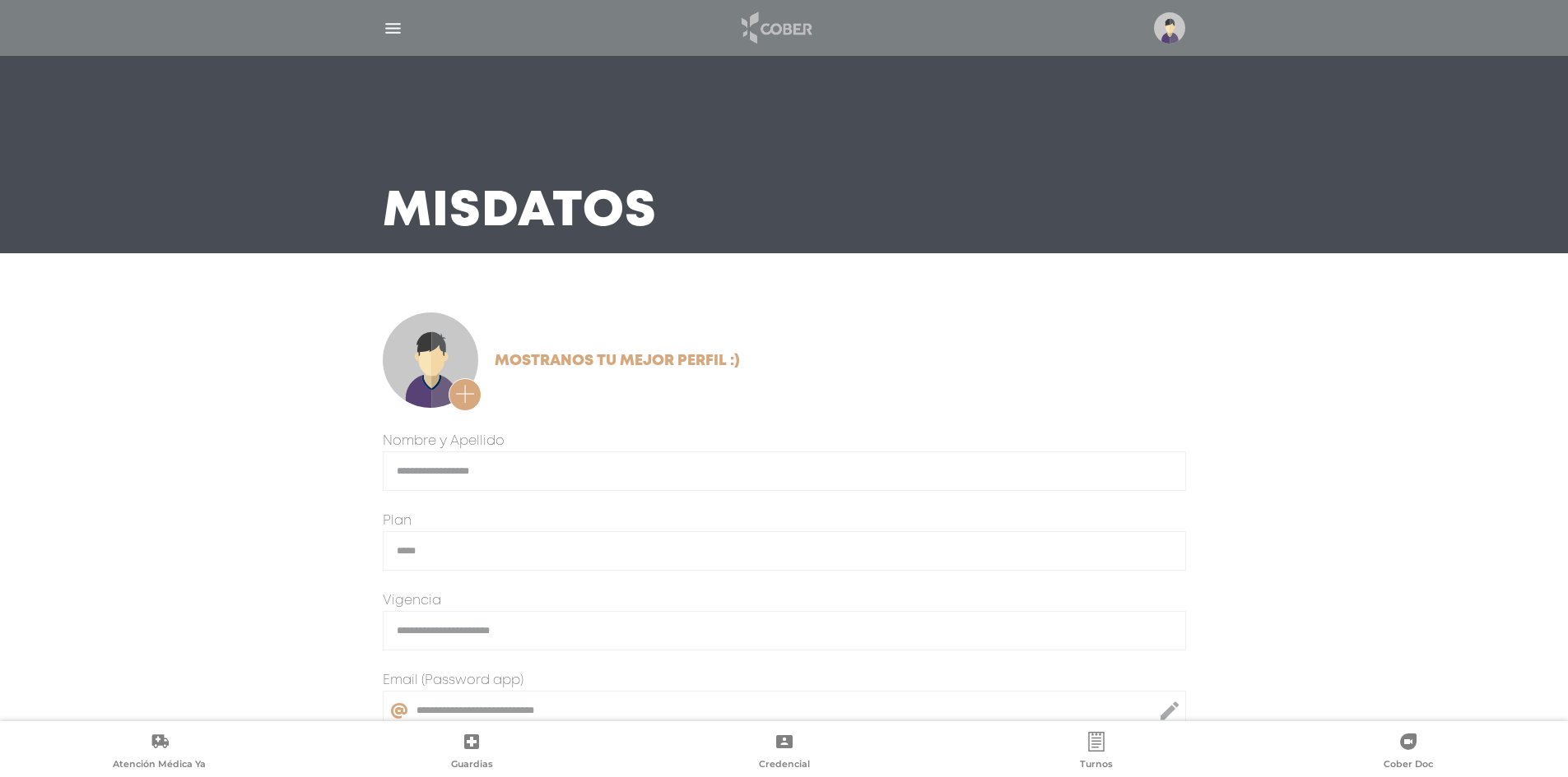
click at [739, 17] on img at bounding box center [775, 28] width 86 height 40
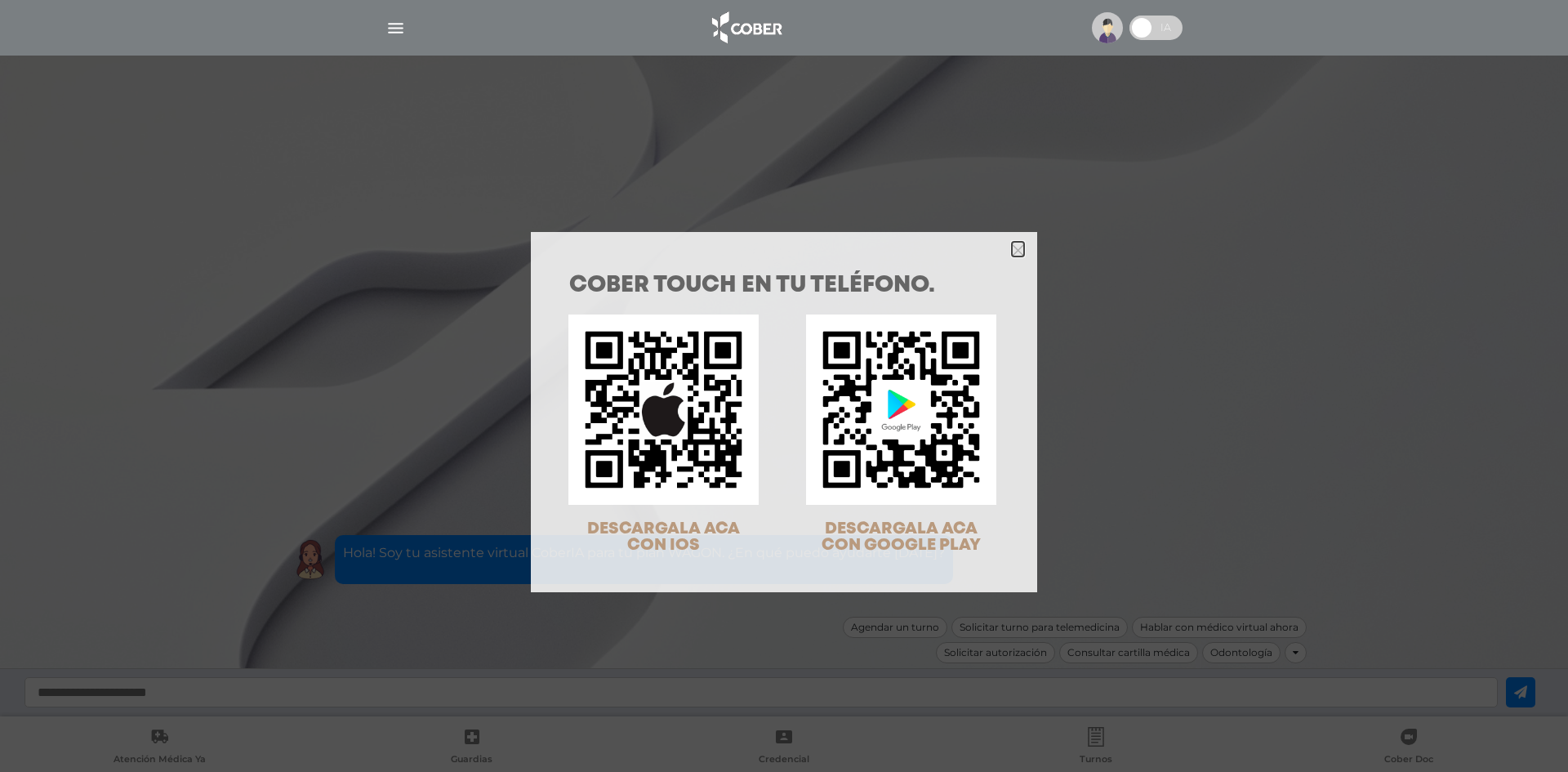
click at [1012, 251] on polygon "Close" at bounding box center [1018, 250] width 12 height 12
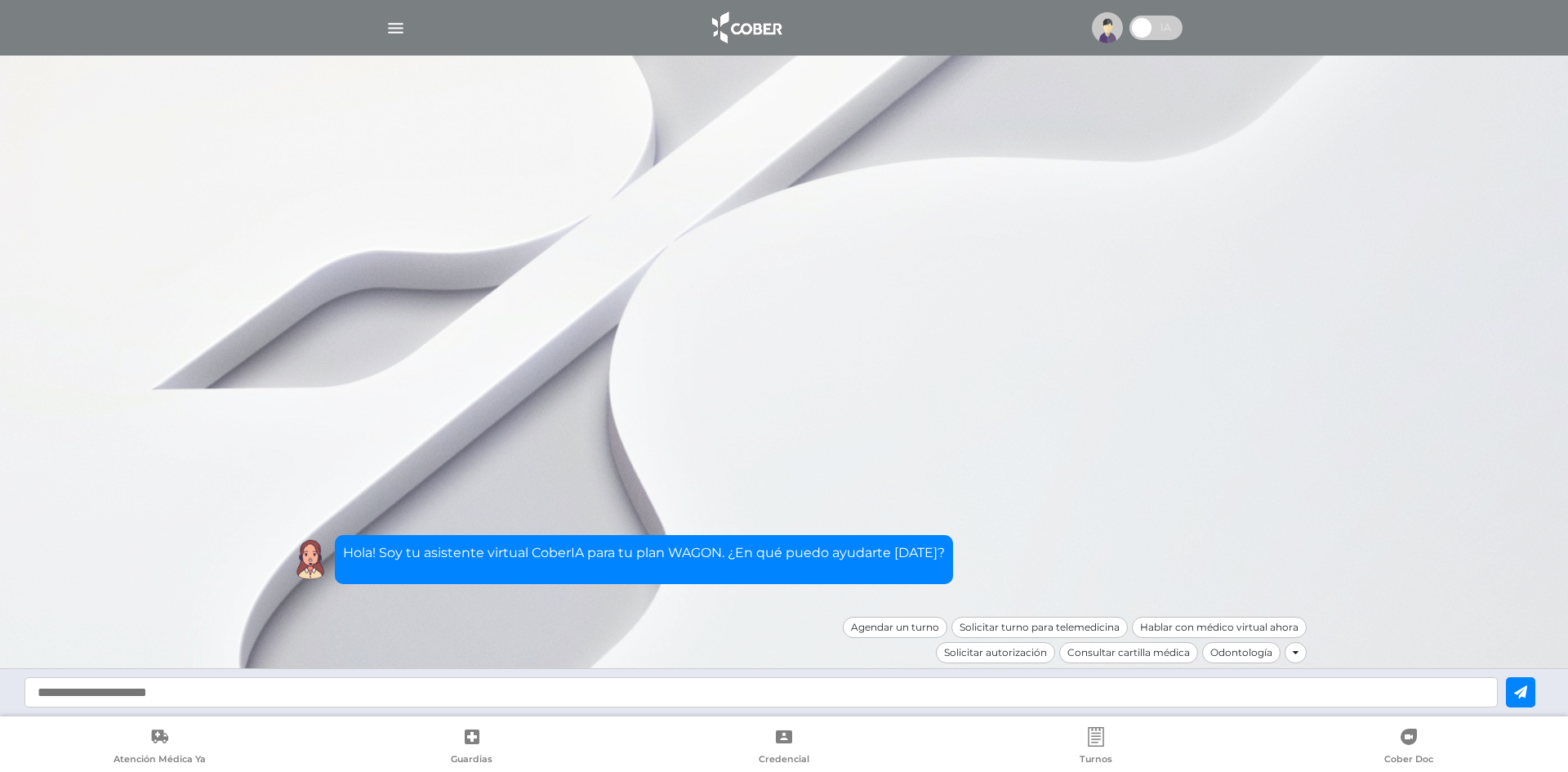
click at [408, 28] on div at bounding box center [784, 28] width 836 height 40
click at [391, 31] on img "button" at bounding box center [395, 28] width 20 height 20
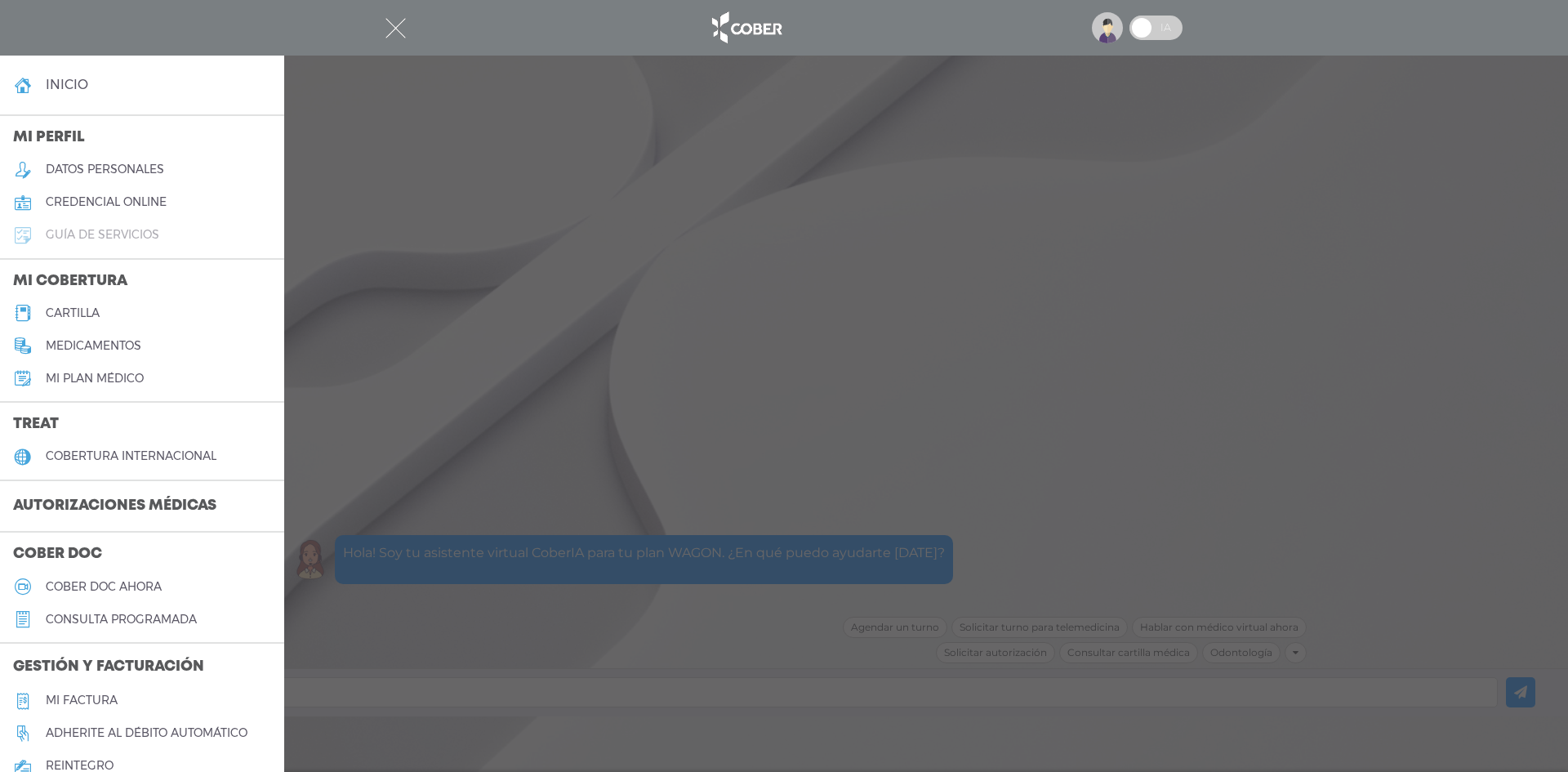
click at [94, 236] on h5 "guía de servicios" at bounding box center [102, 234] width 113 height 14
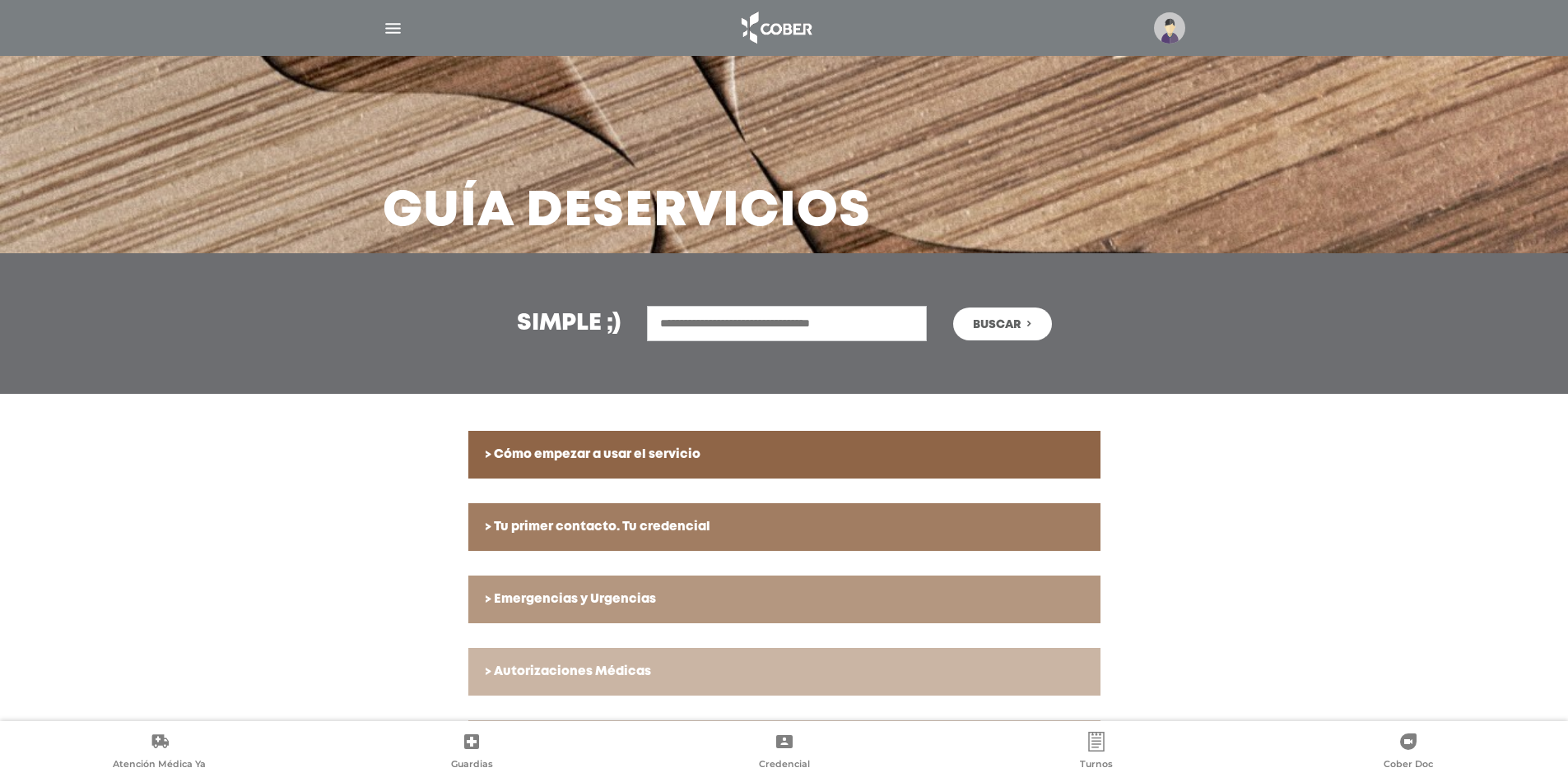
click at [383, 24] on img "button" at bounding box center [393, 28] width 20 height 20
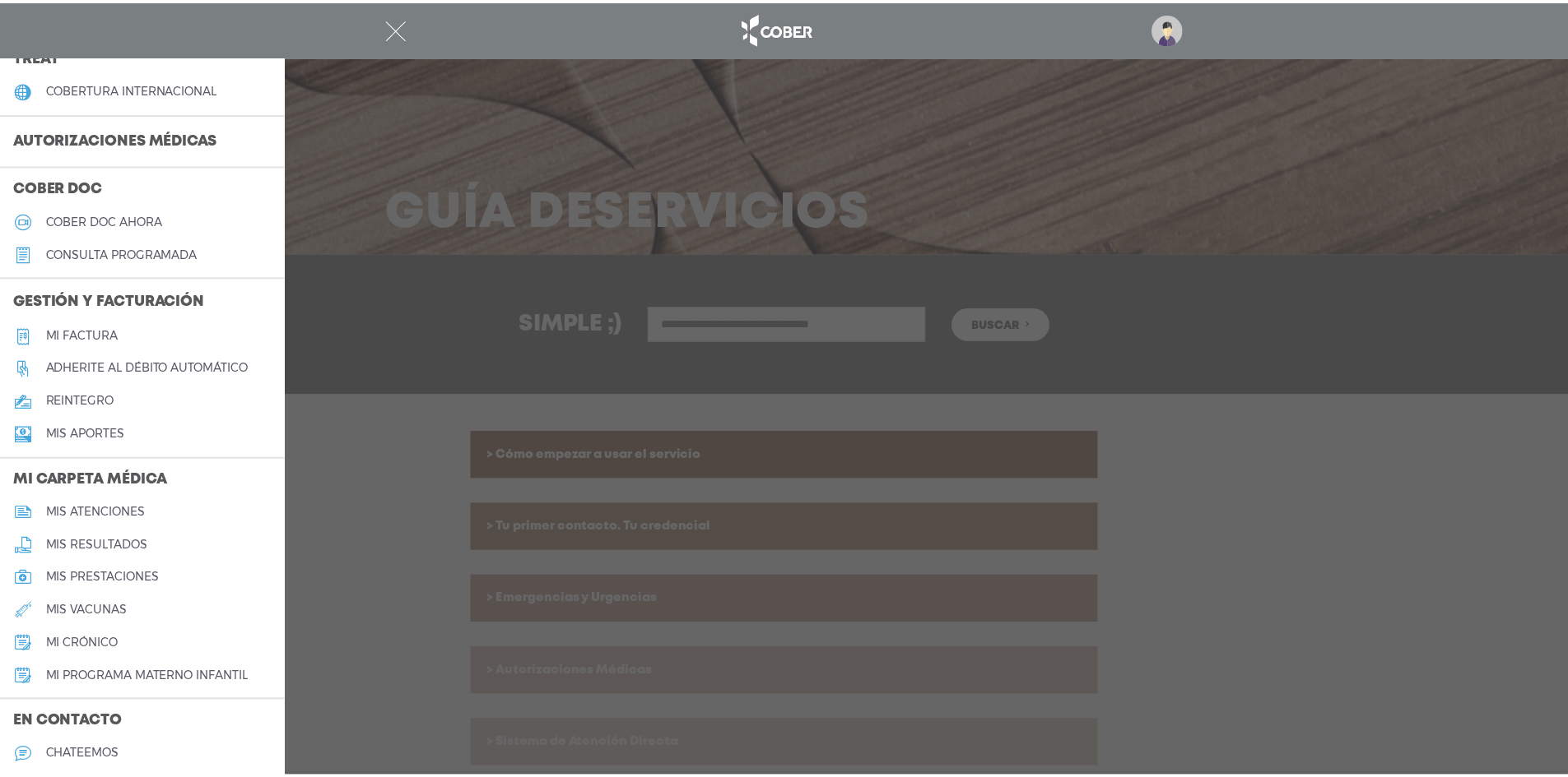
scroll to position [492, 0]
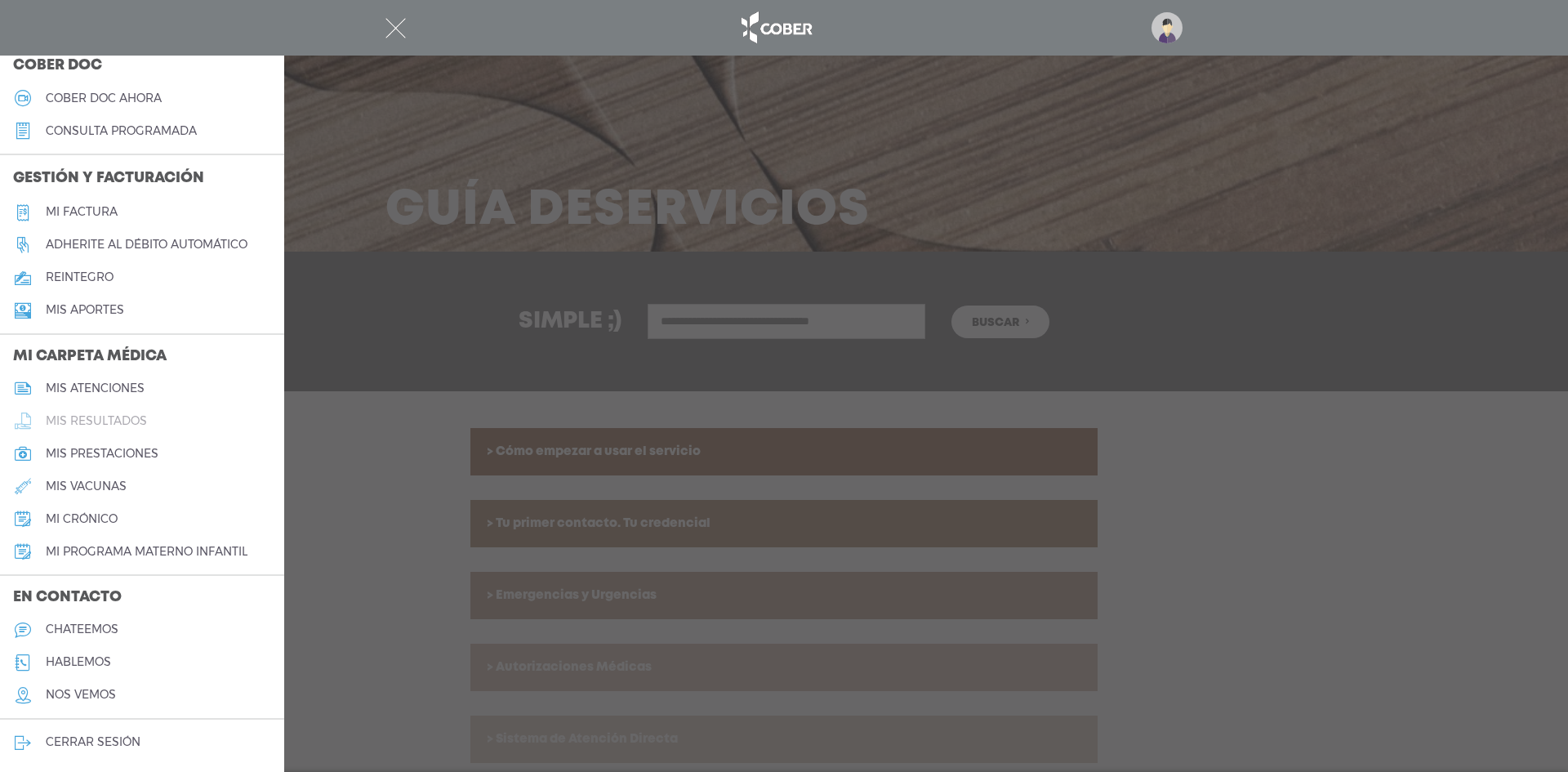
click at [75, 425] on h5 "mis resultados" at bounding box center [97, 421] width 101 height 14
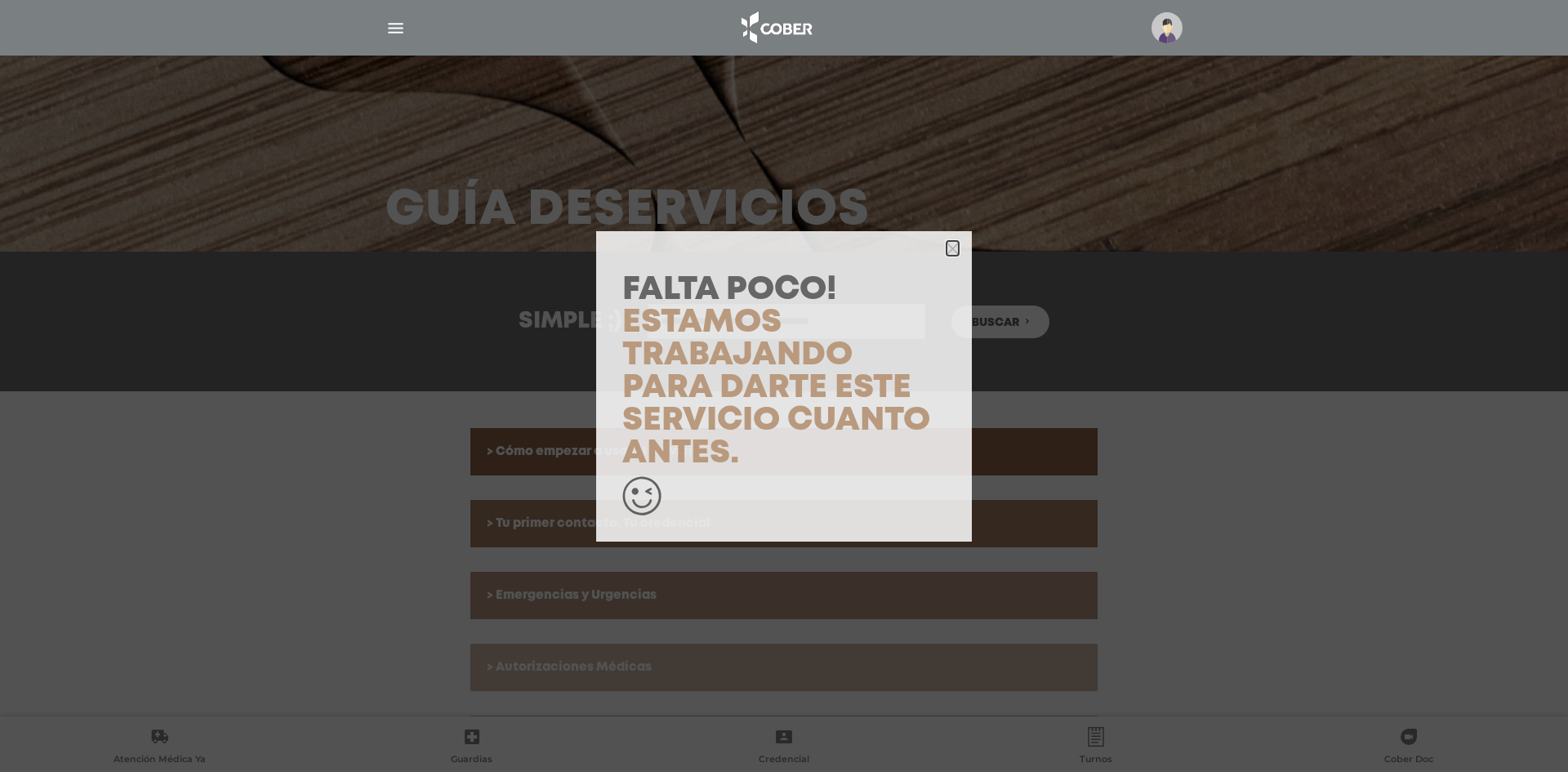
click at [955, 254] on icon "button" at bounding box center [952, 248] width 12 height 12
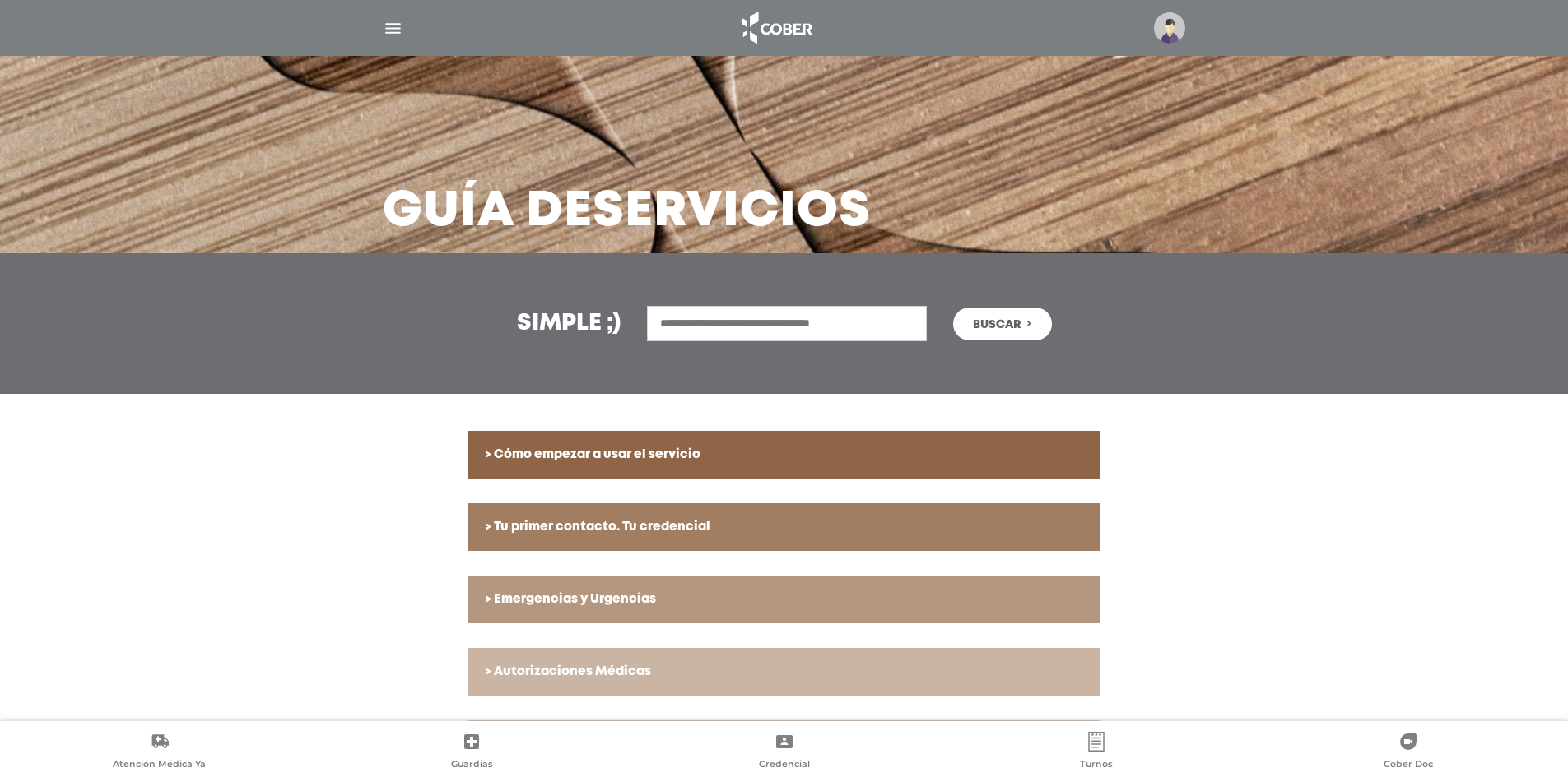
click at [404, 42] on div at bounding box center [784, 28] width 843 height 40
click at [404, 35] on div at bounding box center [784, 28] width 843 height 40
click at [387, 21] on img "button" at bounding box center [393, 28] width 20 height 20
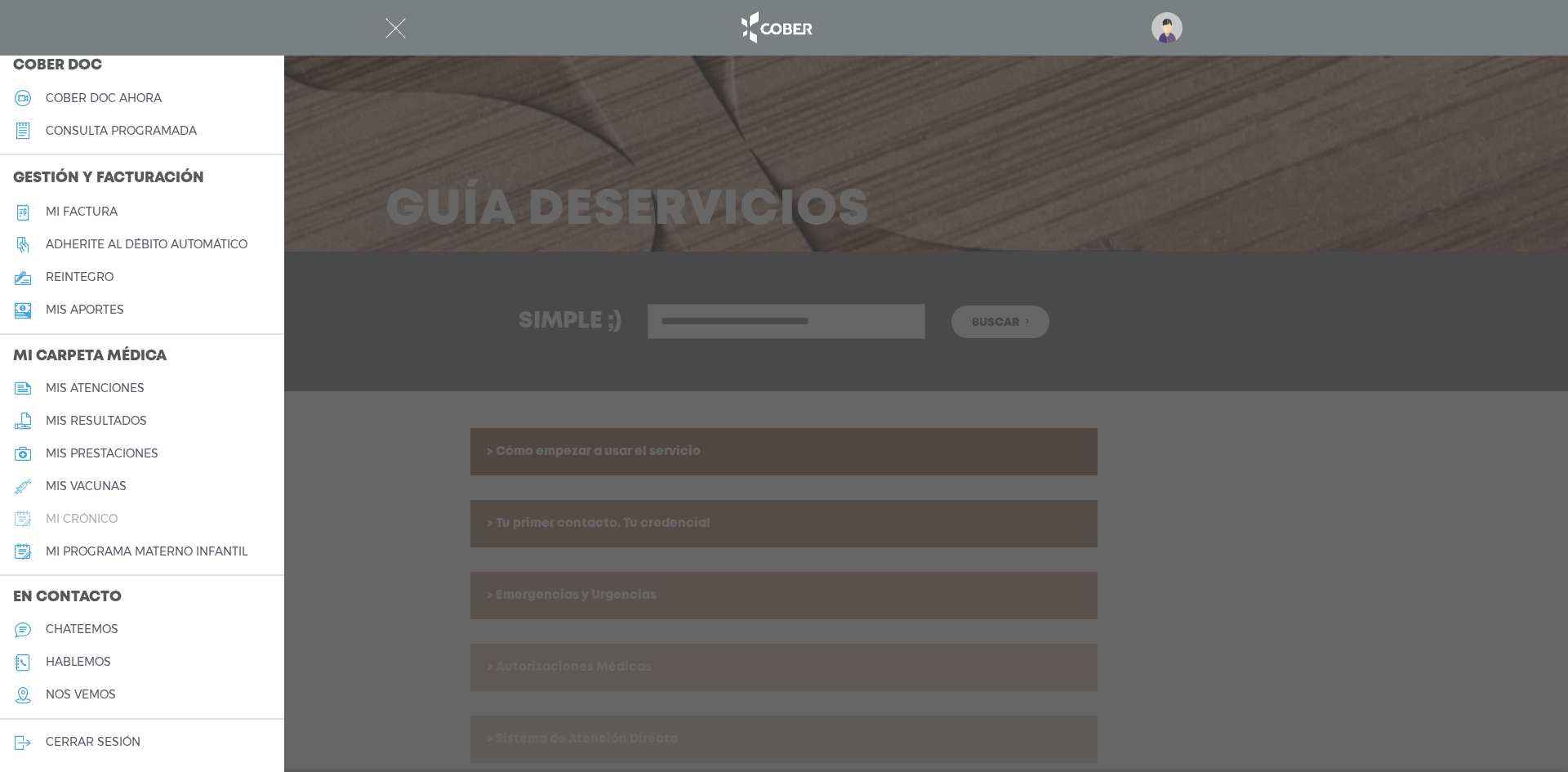
click at [121, 506] on link "mi crónico" at bounding box center [142, 518] width 284 height 32
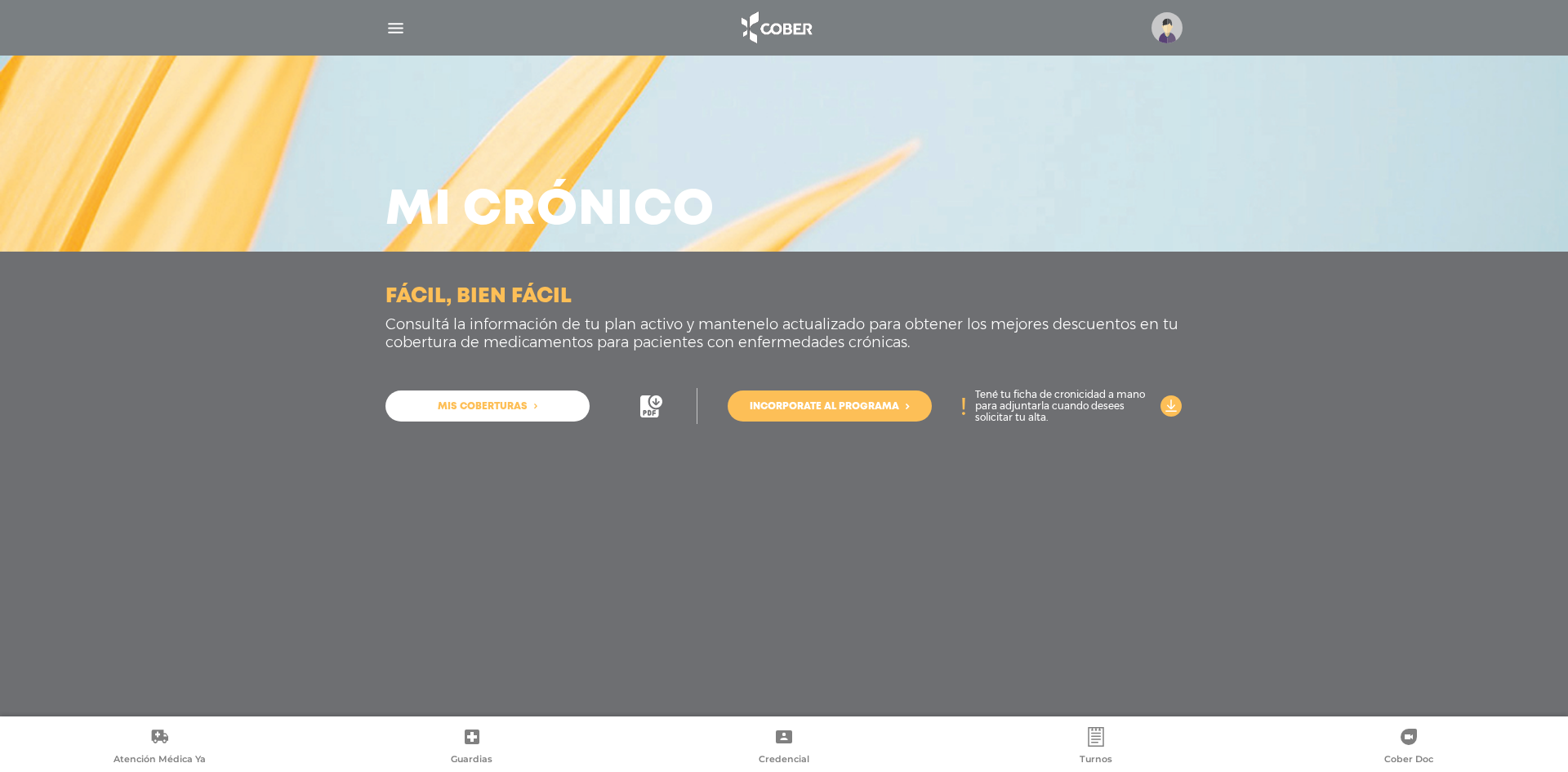
click at [402, 25] on img "button" at bounding box center [395, 28] width 20 height 20
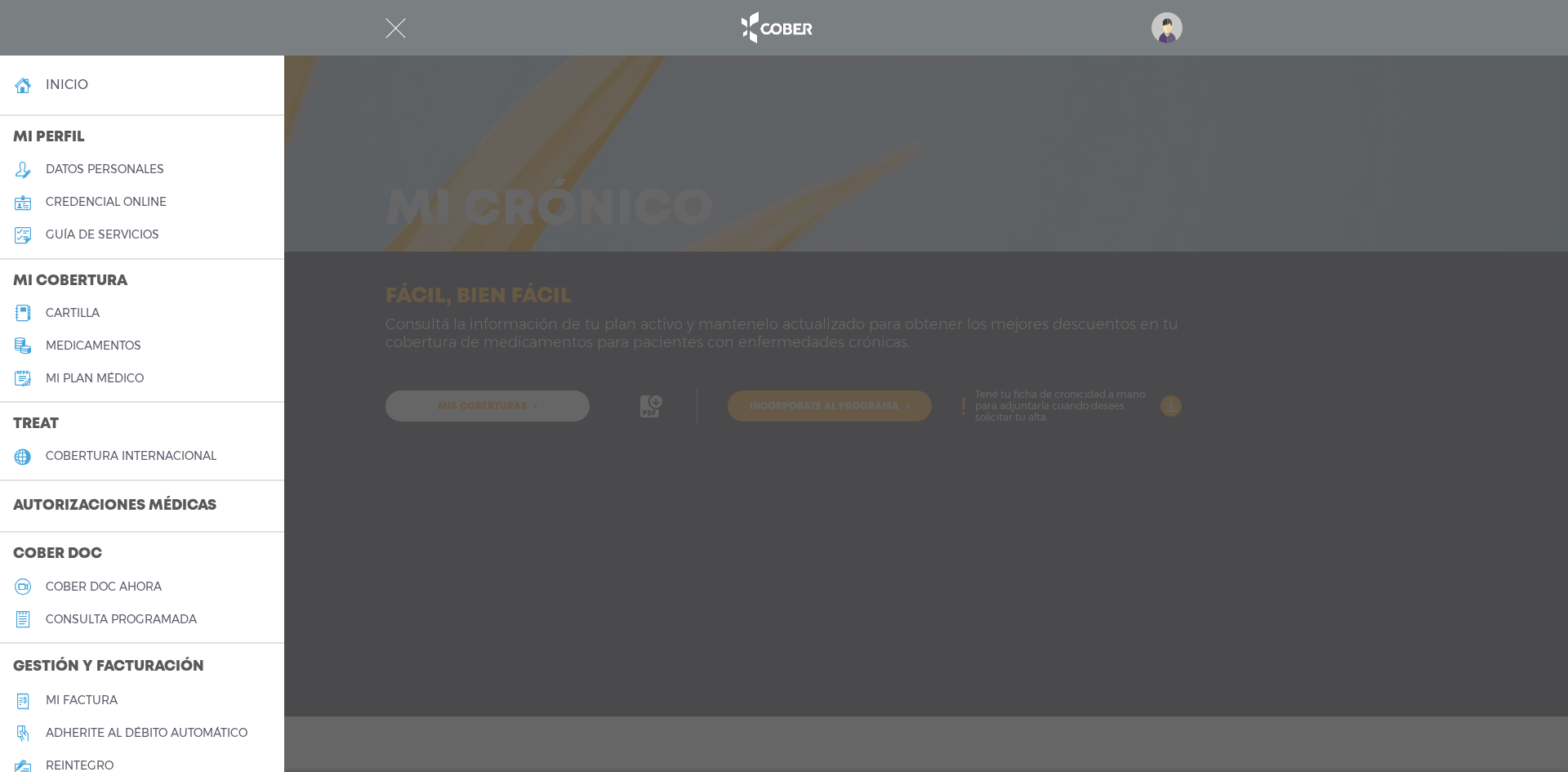
click at [76, 310] on h5 "cartilla" at bounding box center [73, 313] width 53 height 14
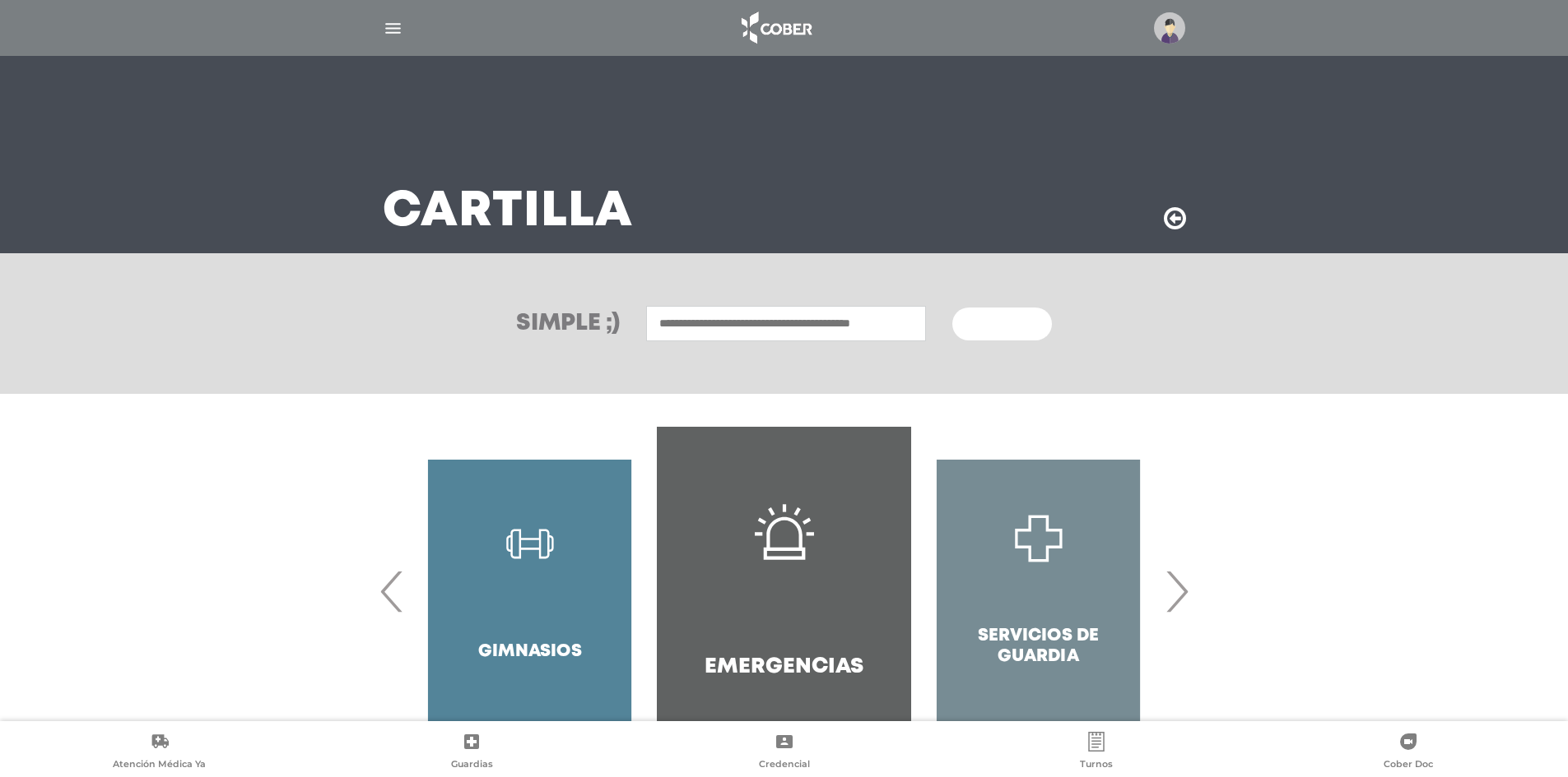
click at [384, 20] on img "button" at bounding box center [393, 28] width 20 height 20
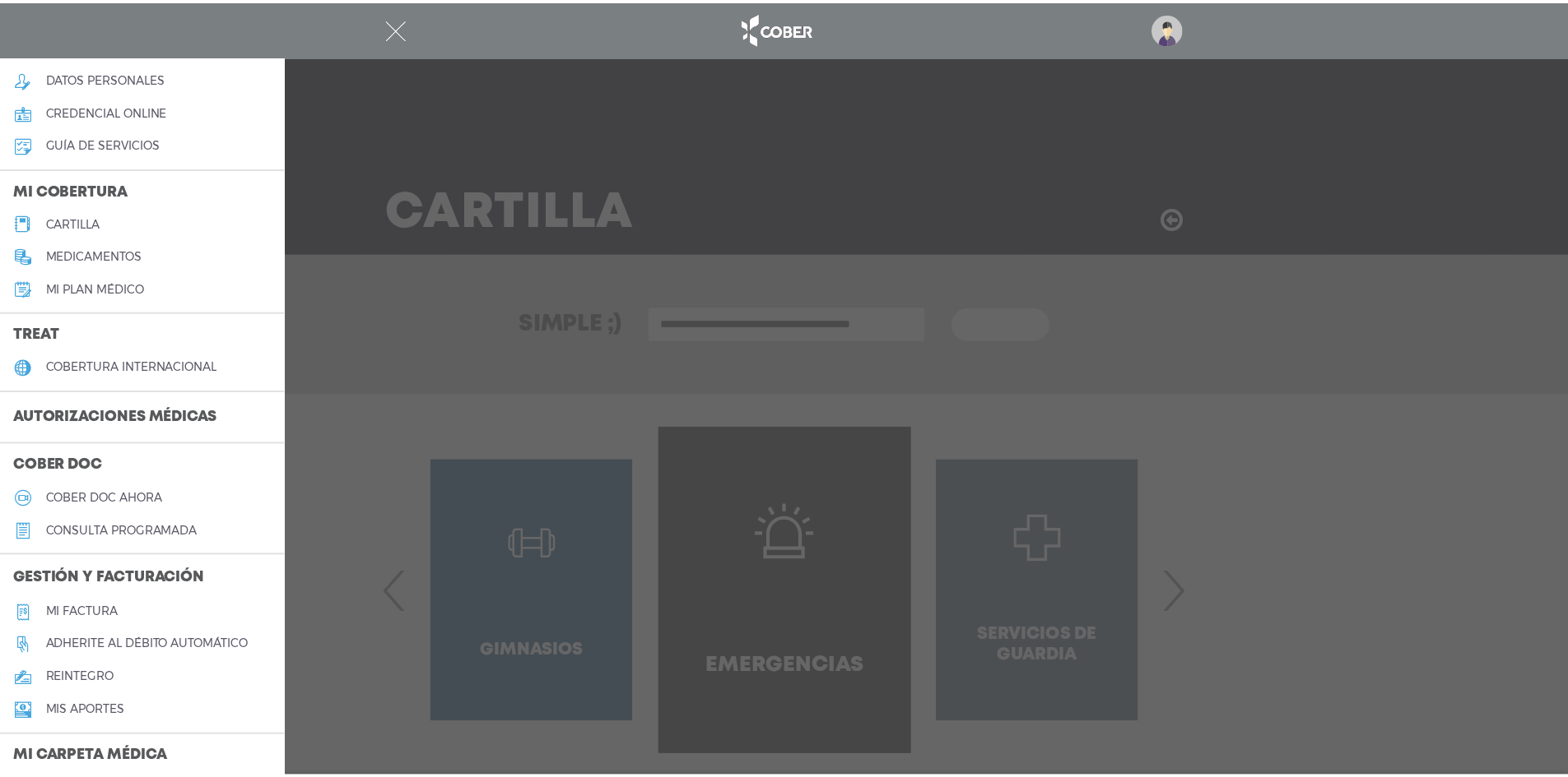
scroll to position [329, 0]
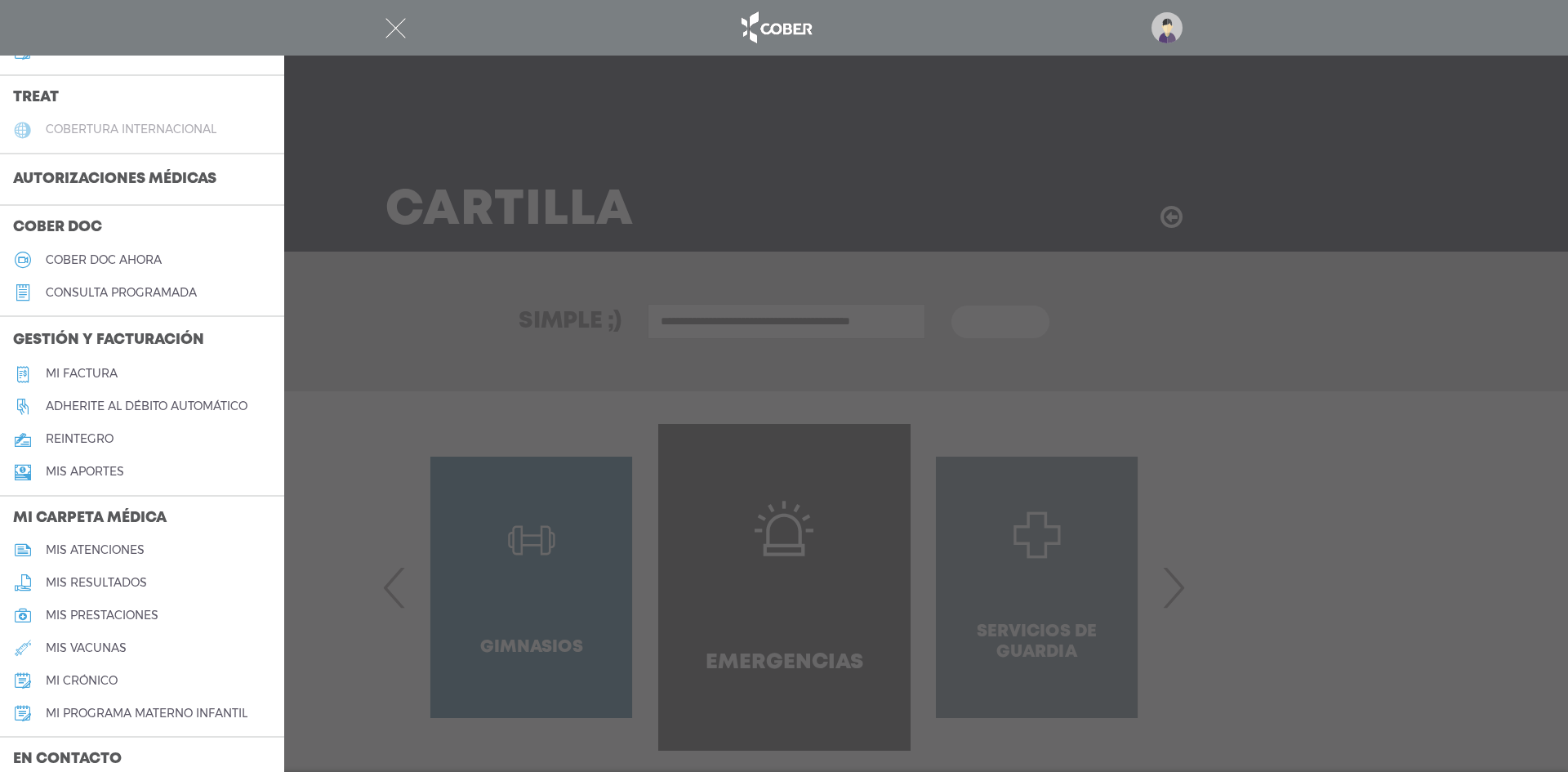
click at [162, 126] on h5 "cobertura internacional" at bounding box center [131, 129] width 171 height 14
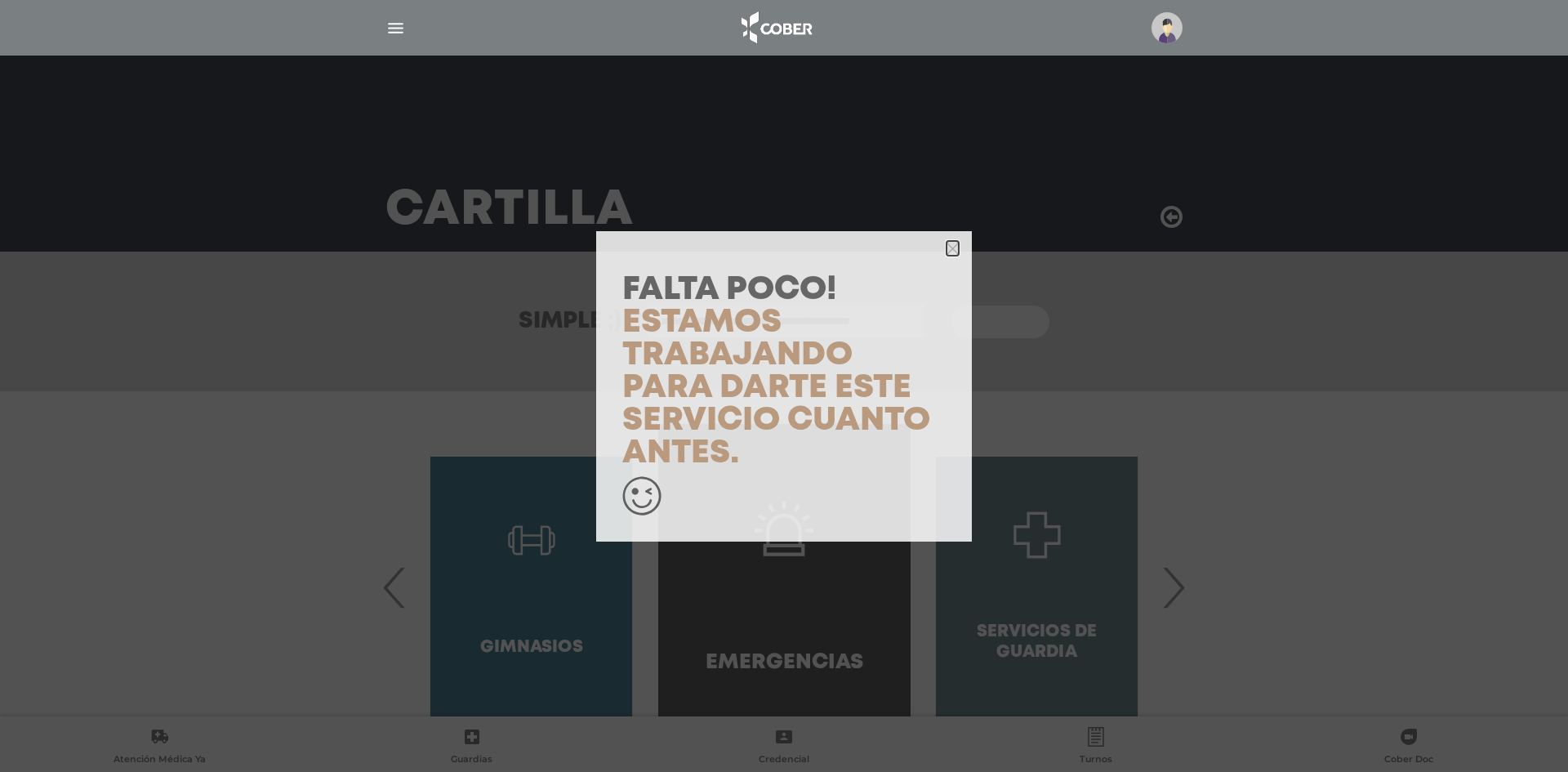
click at [949, 240] on icon "button" at bounding box center [952, 248] width 12 height 18
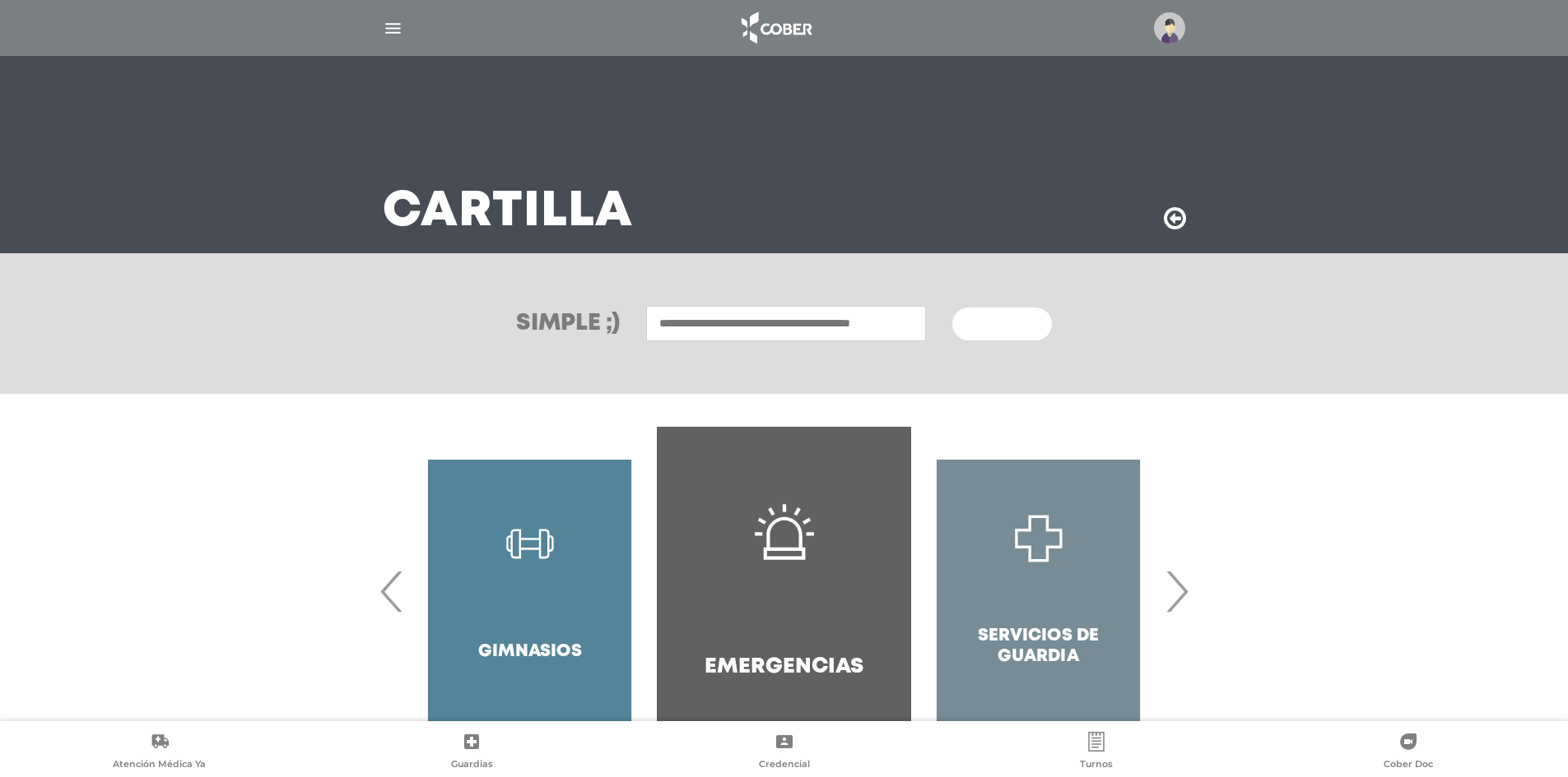
click at [375, 23] on div at bounding box center [784, 28] width 843 height 40
click at [404, 32] on div at bounding box center [784, 28] width 843 height 40
click at [382, 598] on span "‹" at bounding box center [392, 591] width 33 height 89
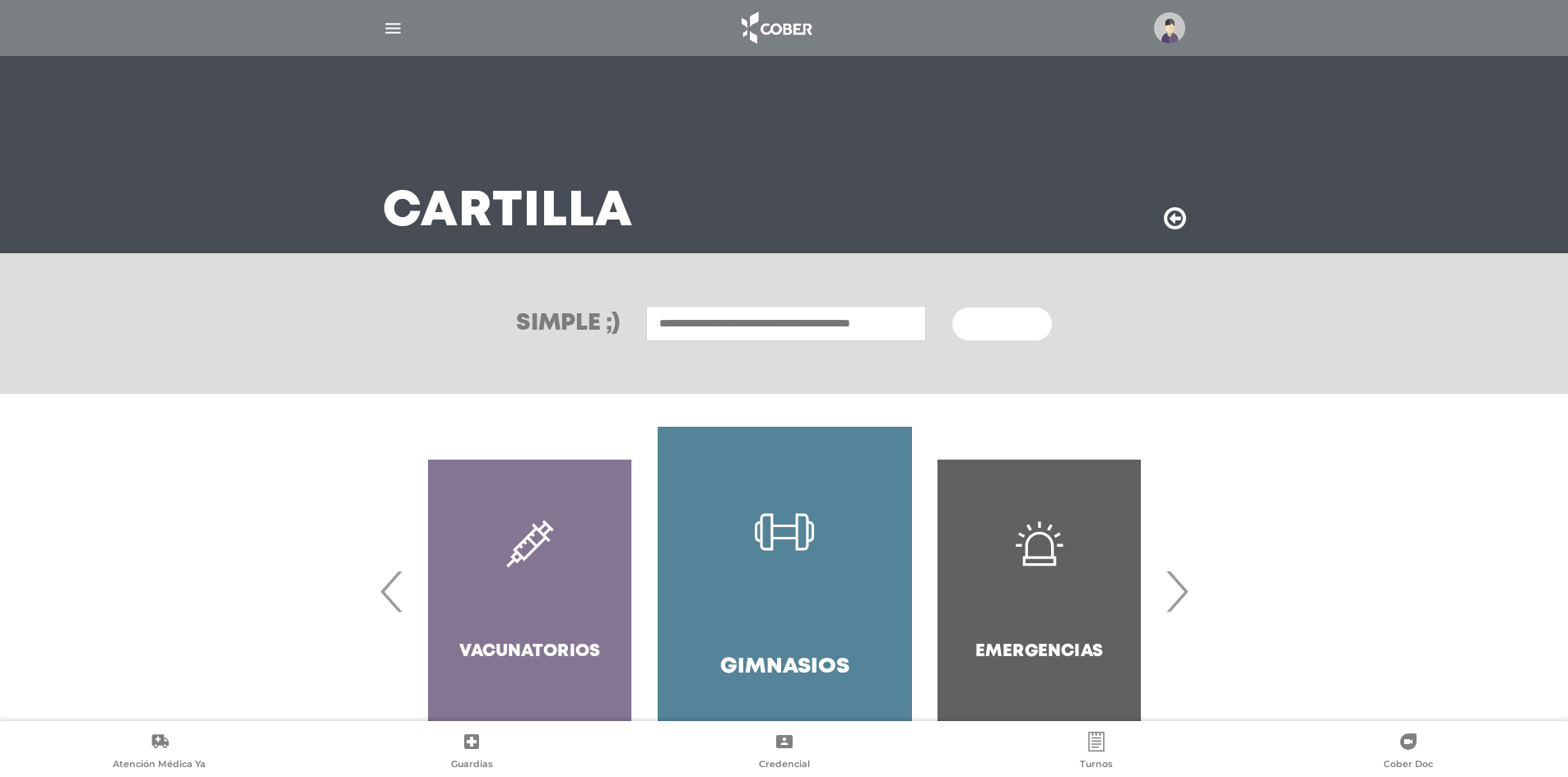
click at [382, 598] on span "‹" at bounding box center [392, 591] width 33 height 89
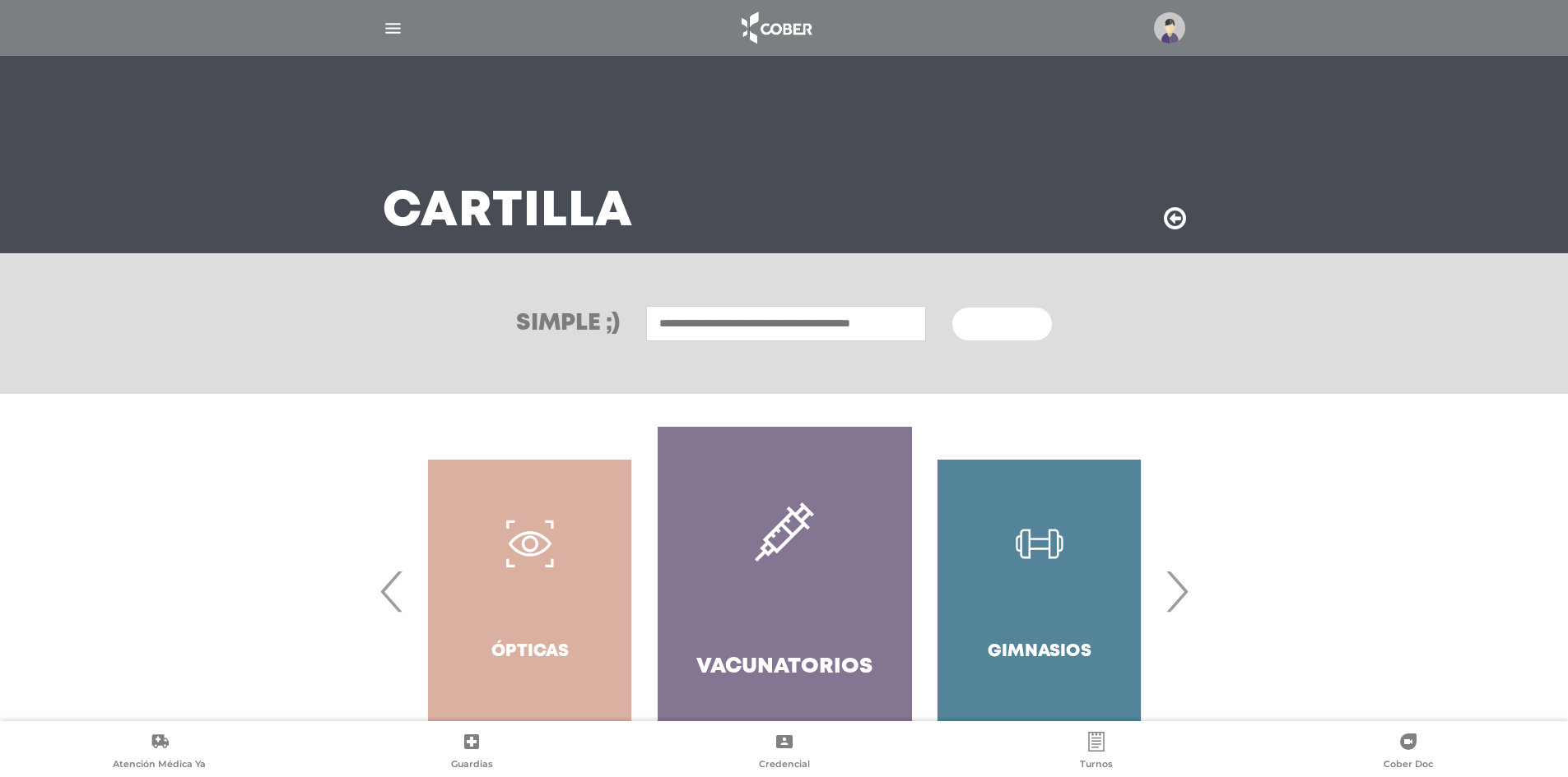
click at [382, 598] on span "‹" at bounding box center [392, 591] width 33 height 89
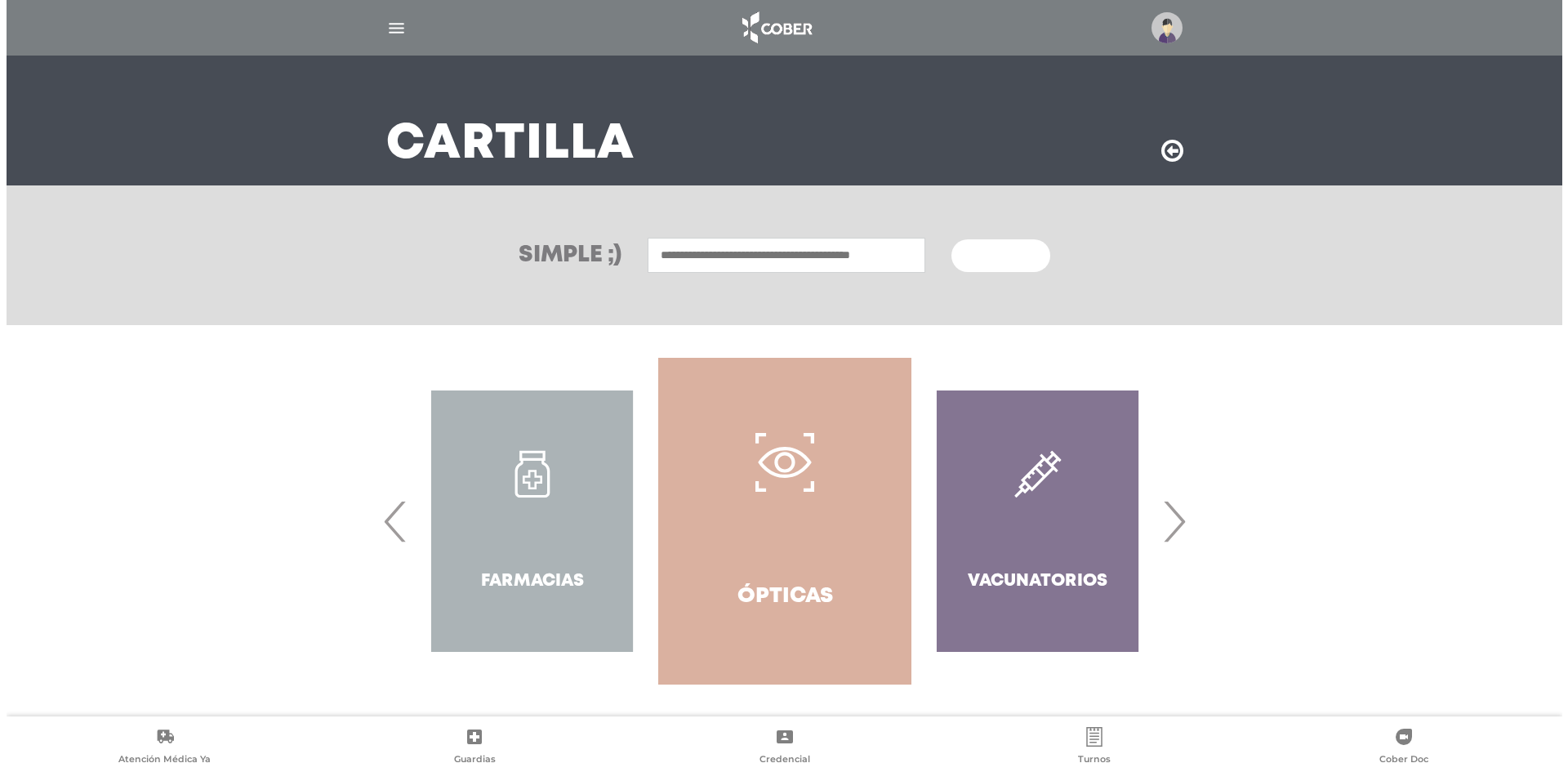
scroll to position [67, 0]
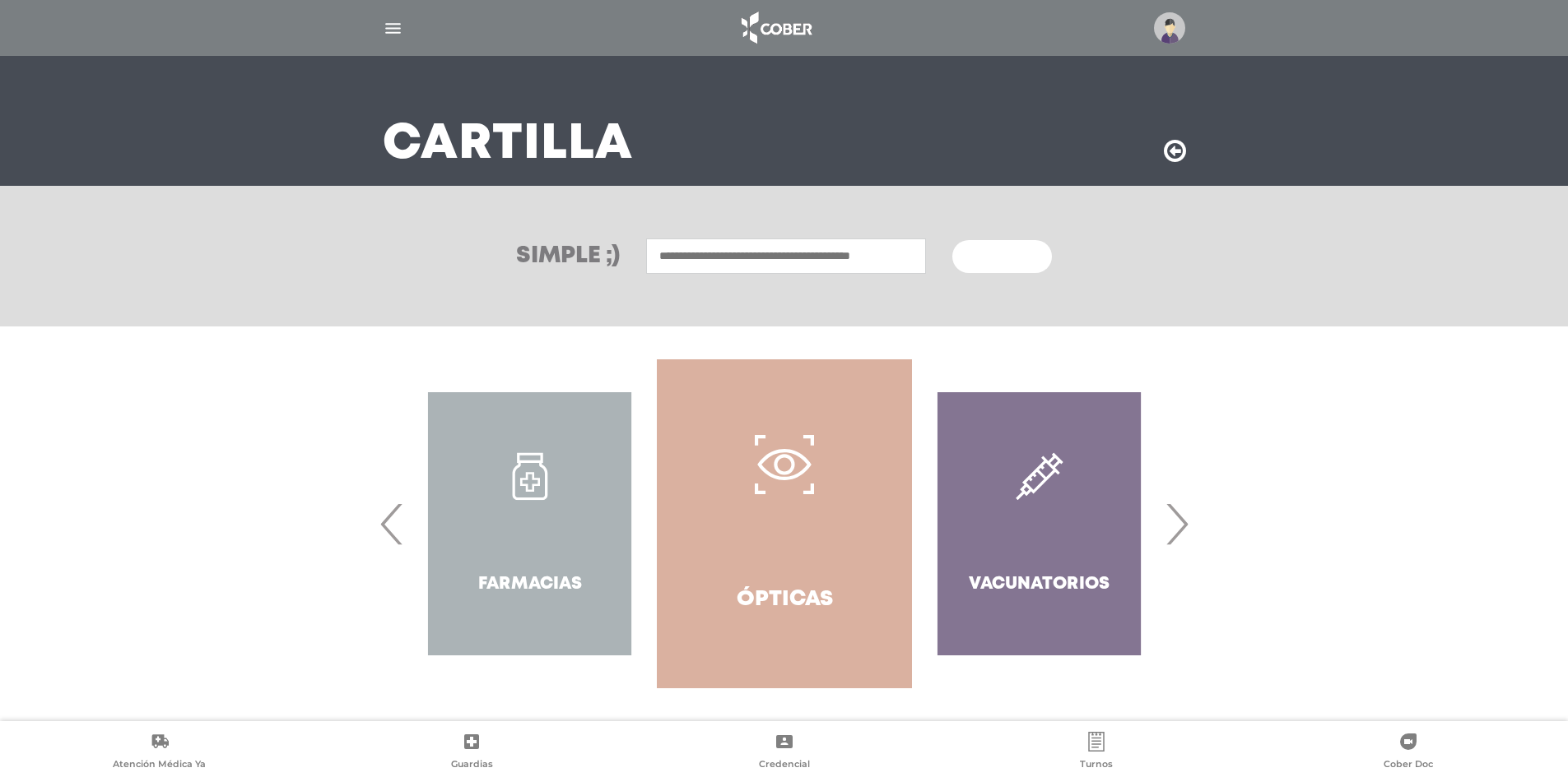
click at [396, 33] on img "button" at bounding box center [393, 28] width 20 height 20
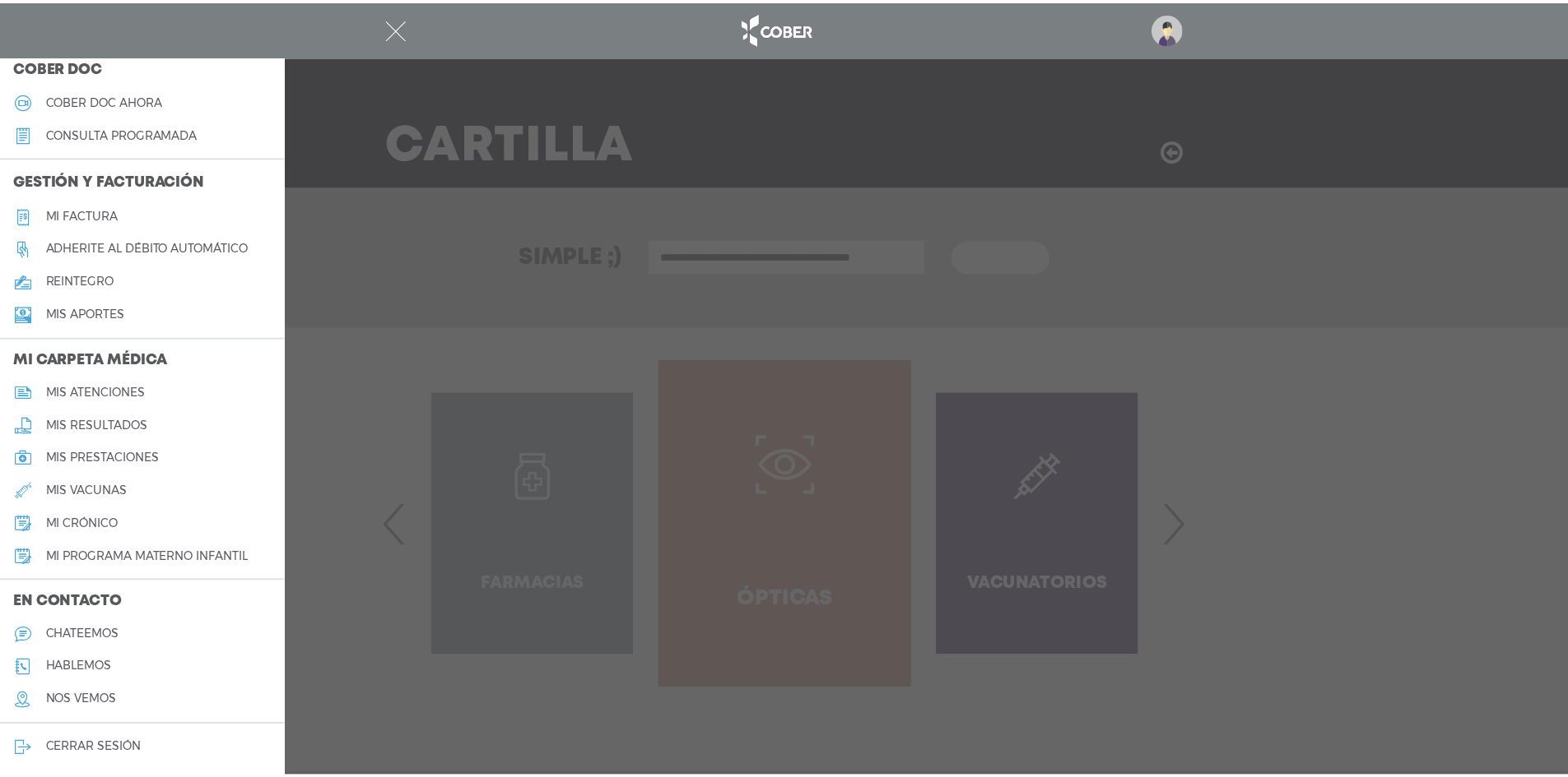
scroll to position [492, 0]
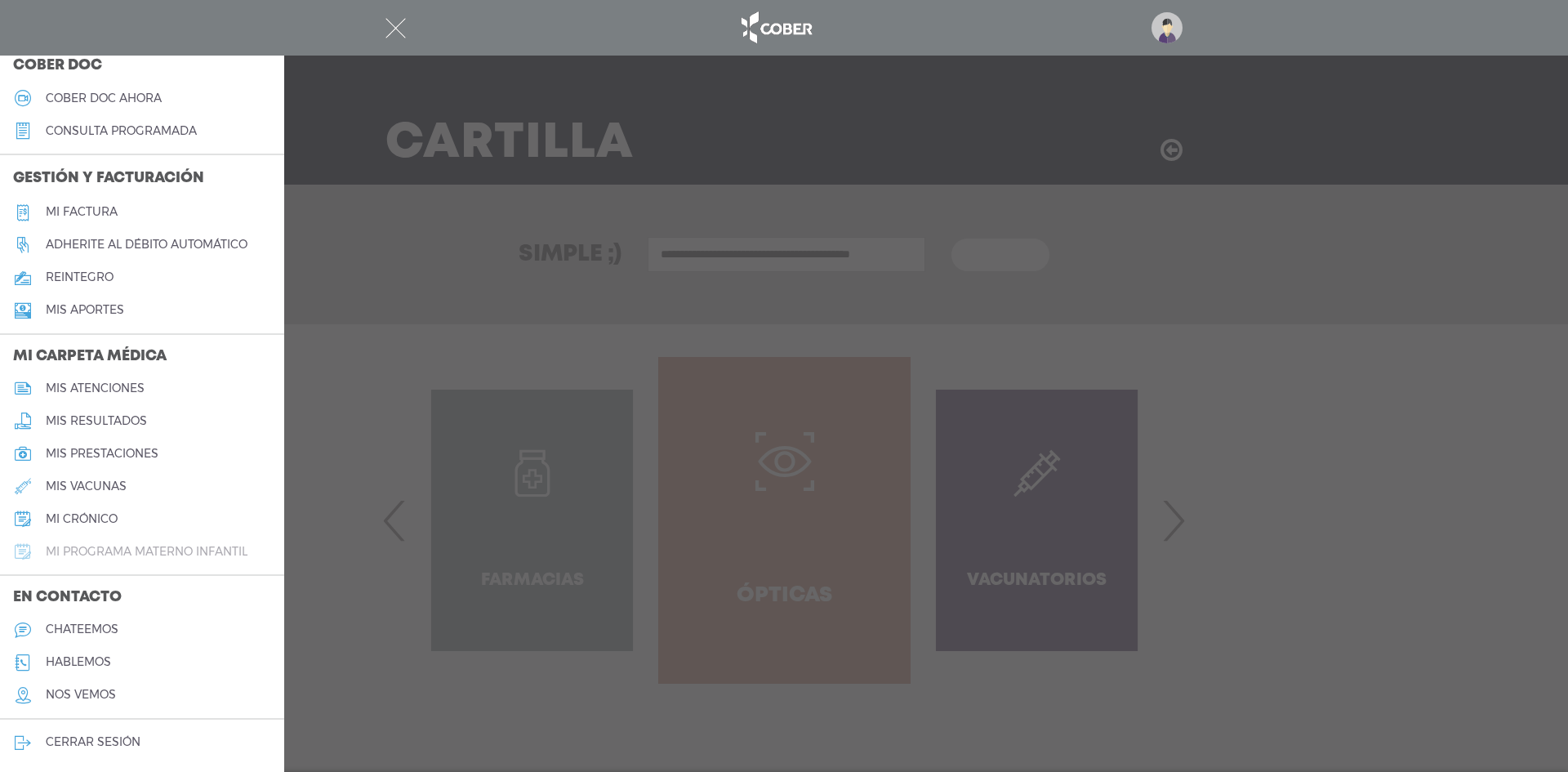
click at [136, 556] on h5 "mi programa materno infantil" at bounding box center [147, 552] width 202 height 14
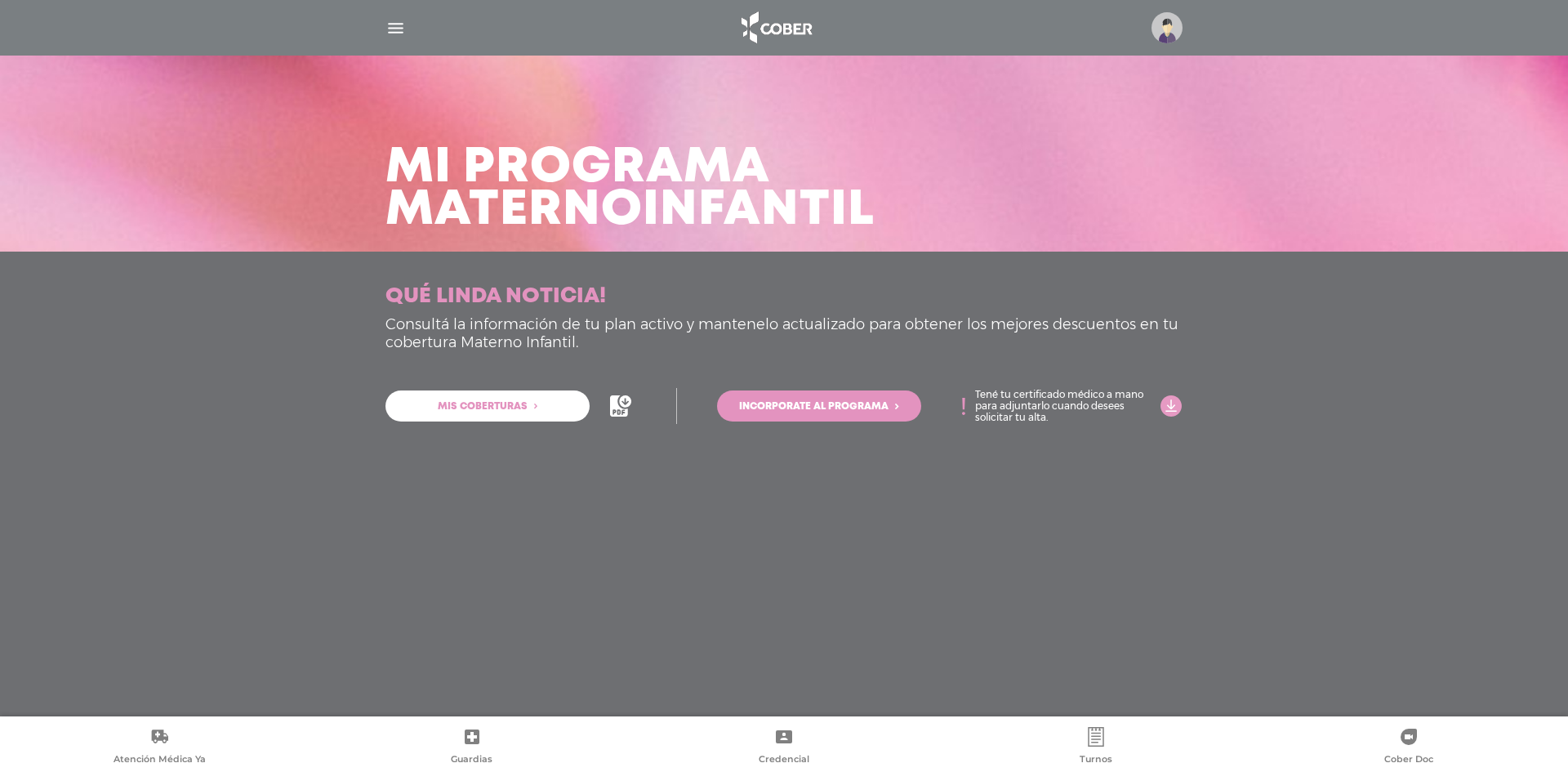
click at [384, 33] on div at bounding box center [784, 28] width 836 height 40
click at [390, 36] on img "button" at bounding box center [395, 28] width 20 height 20
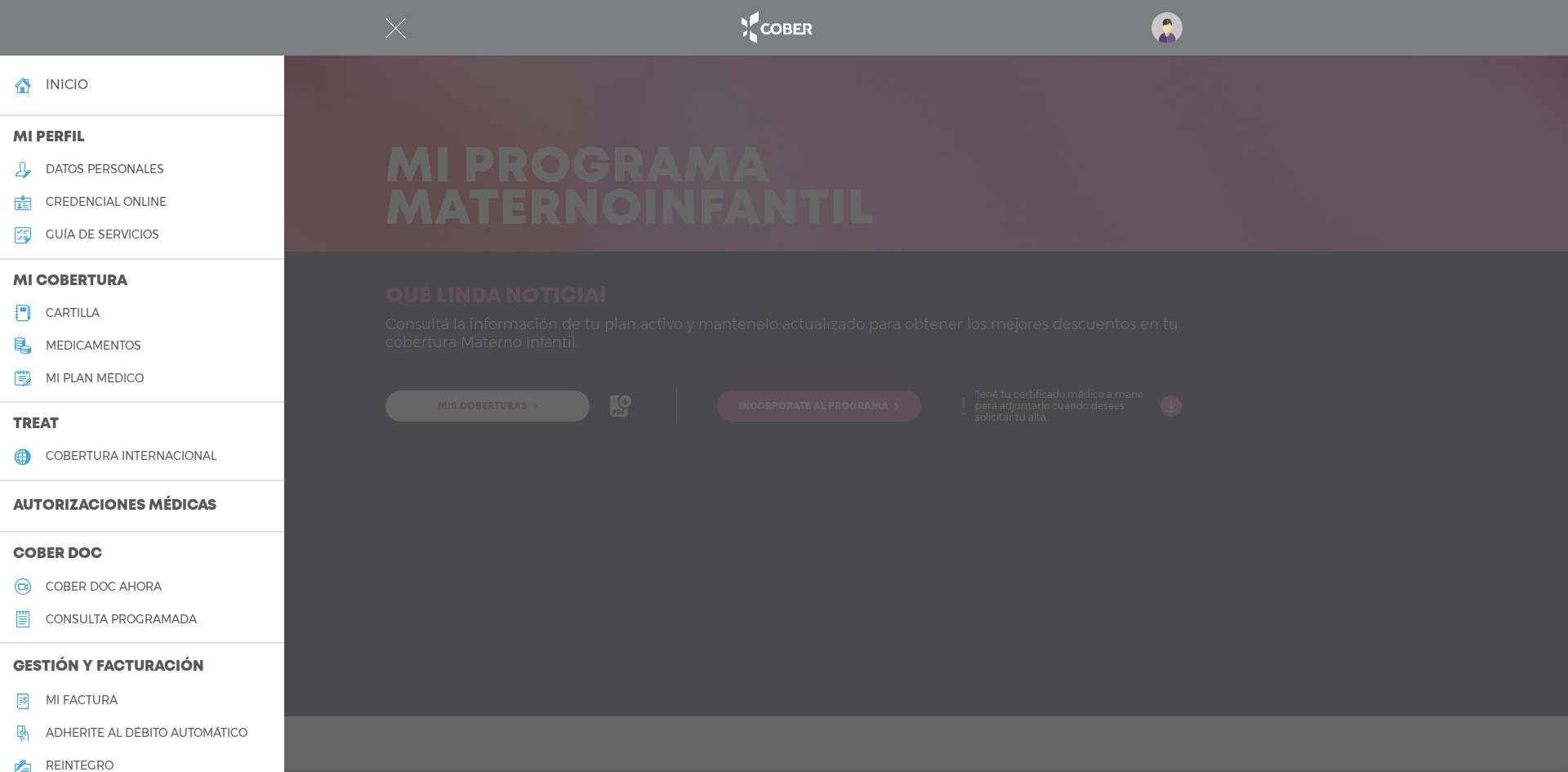
click at [106, 194] on link "credencial online" at bounding box center [142, 202] width 284 height 32
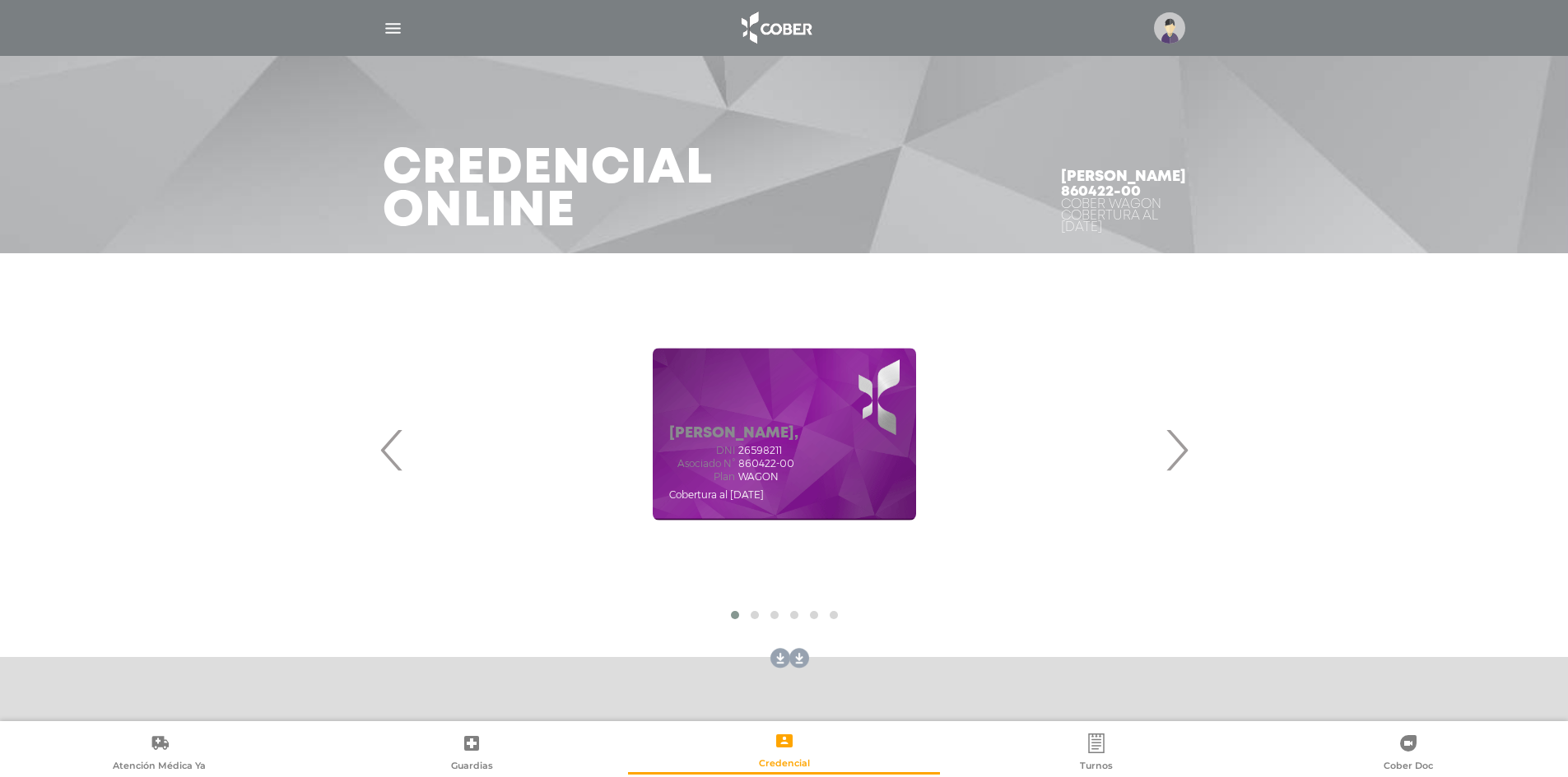
click at [1189, 449] on span "›" at bounding box center [1176, 450] width 33 height 89
click at [1180, 454] on span "›" at bounding box center [1176, 450] width 33 height 89
click at [1179, 456] on span "›" at bounding box center [1176, 450] width 33 height 89
click at [855, 503] on div "[PERSON_NAME], DNI 46696509 Asociado N° 860422-05 Plan WAGON" at bounding box center [784, 434] width 263 height 173
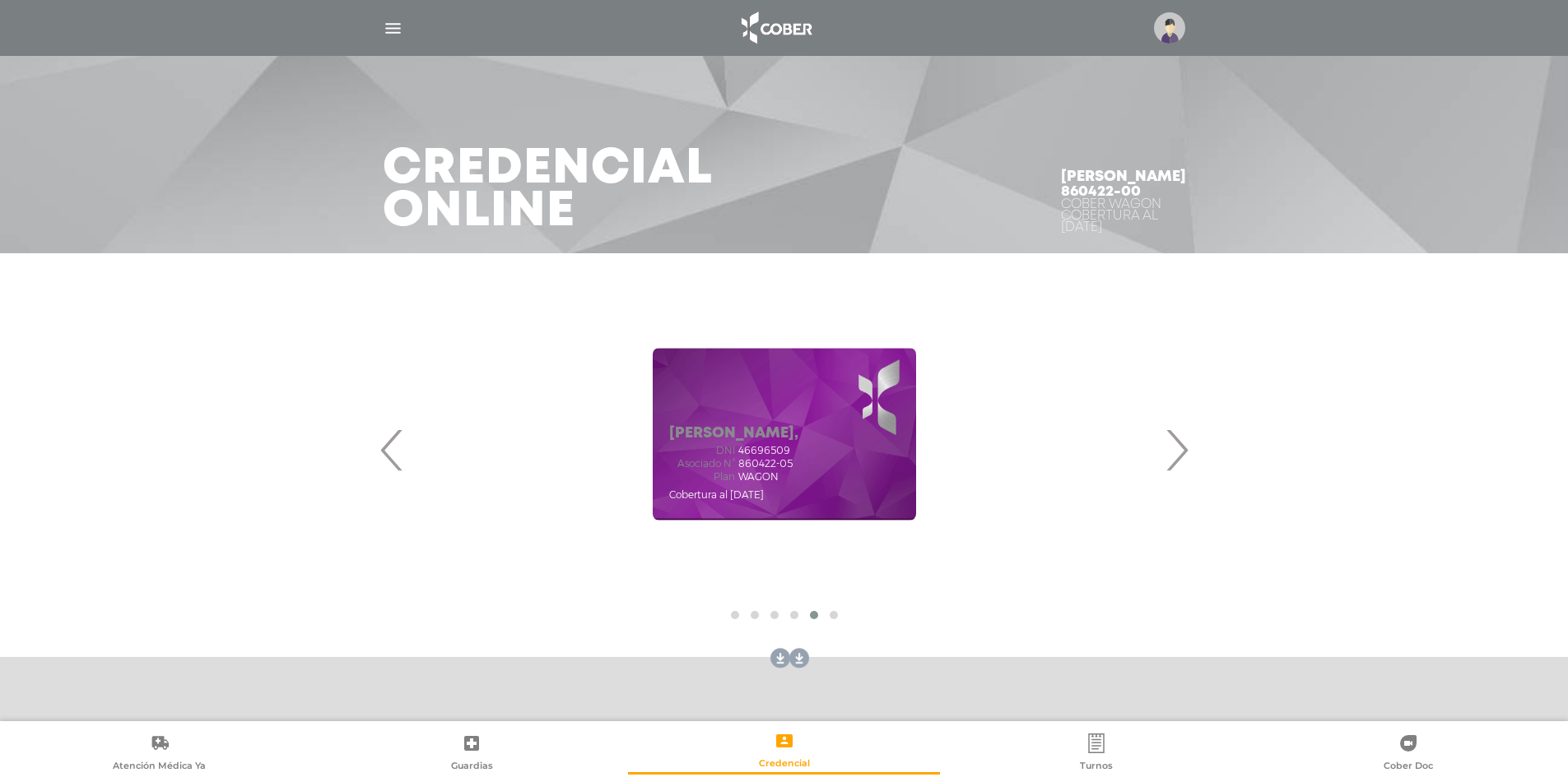
click at [798, 463] on div "Asociado N° 860422-05" at bounding box center [733, 463] width 129 height 11
click at [798, 435] on h5 "DELFINO DARLENE IARA," at bounding box center [733, 434] width 129 height 18
click at [798, 429] on h5 "DELFINO DARLENE IARA," at bounding box center [733, 434] width 129 height 18
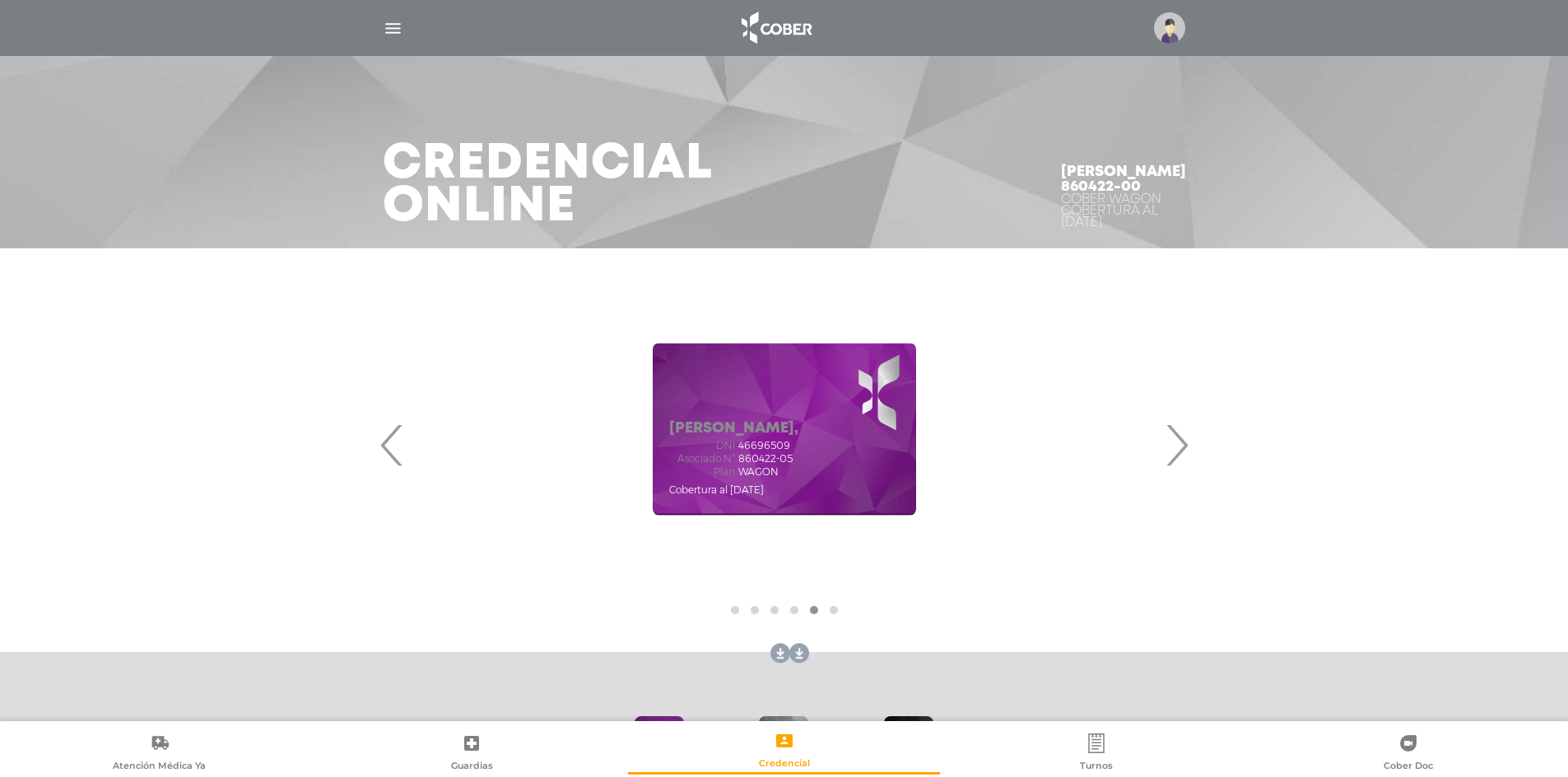
scroll to position [140, 0]
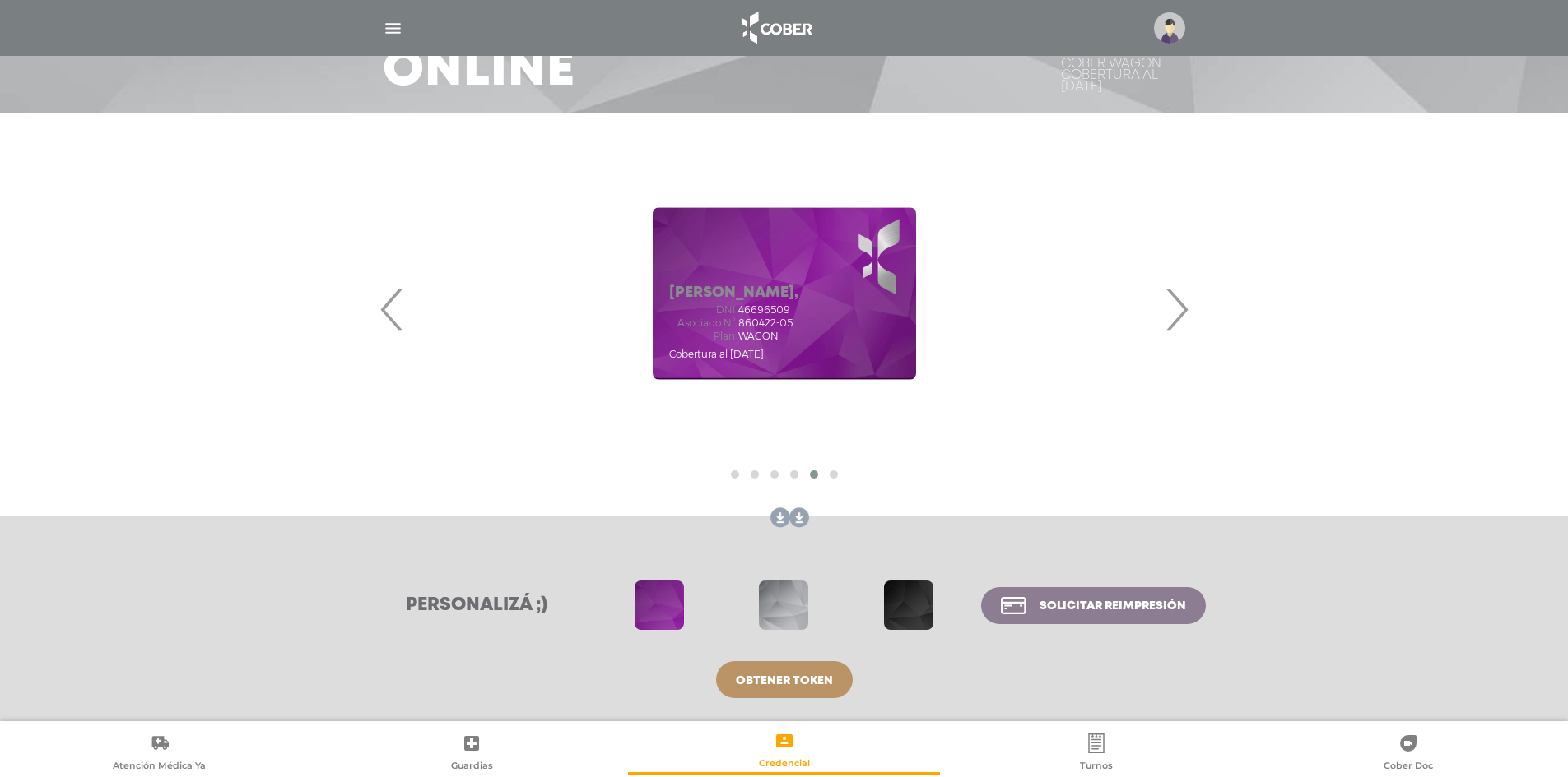
click at [764, 285] on h5 "DELFINO DARLENE IARA," at bounding box center [733, 293] width 129 height 18
click at [786, 28] on img at bounding box center [775, 28] width 86 height 40
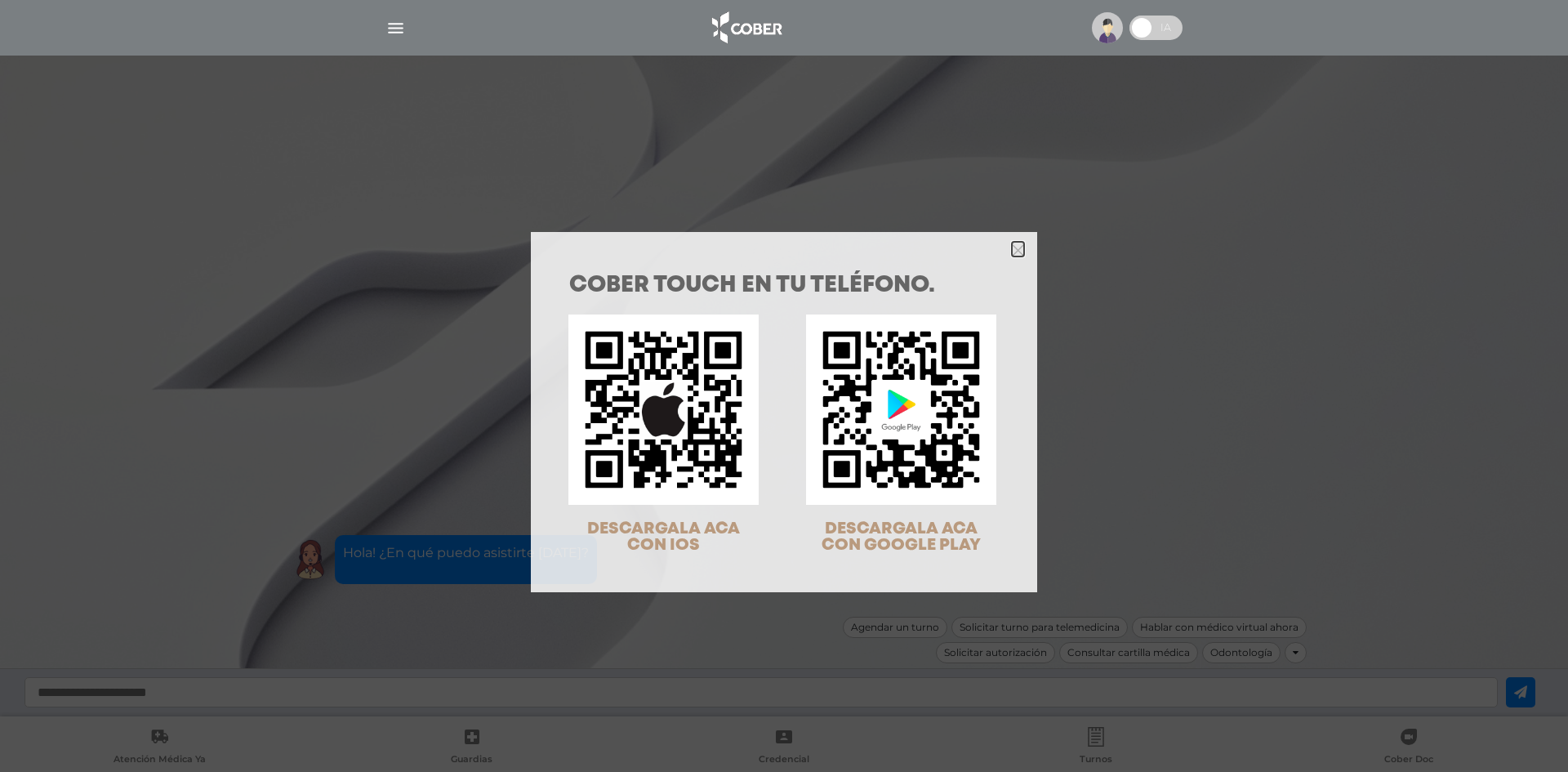
click at [1017, 250] on icon "Close" at bounding box center [1018, 250] width 12 height 12
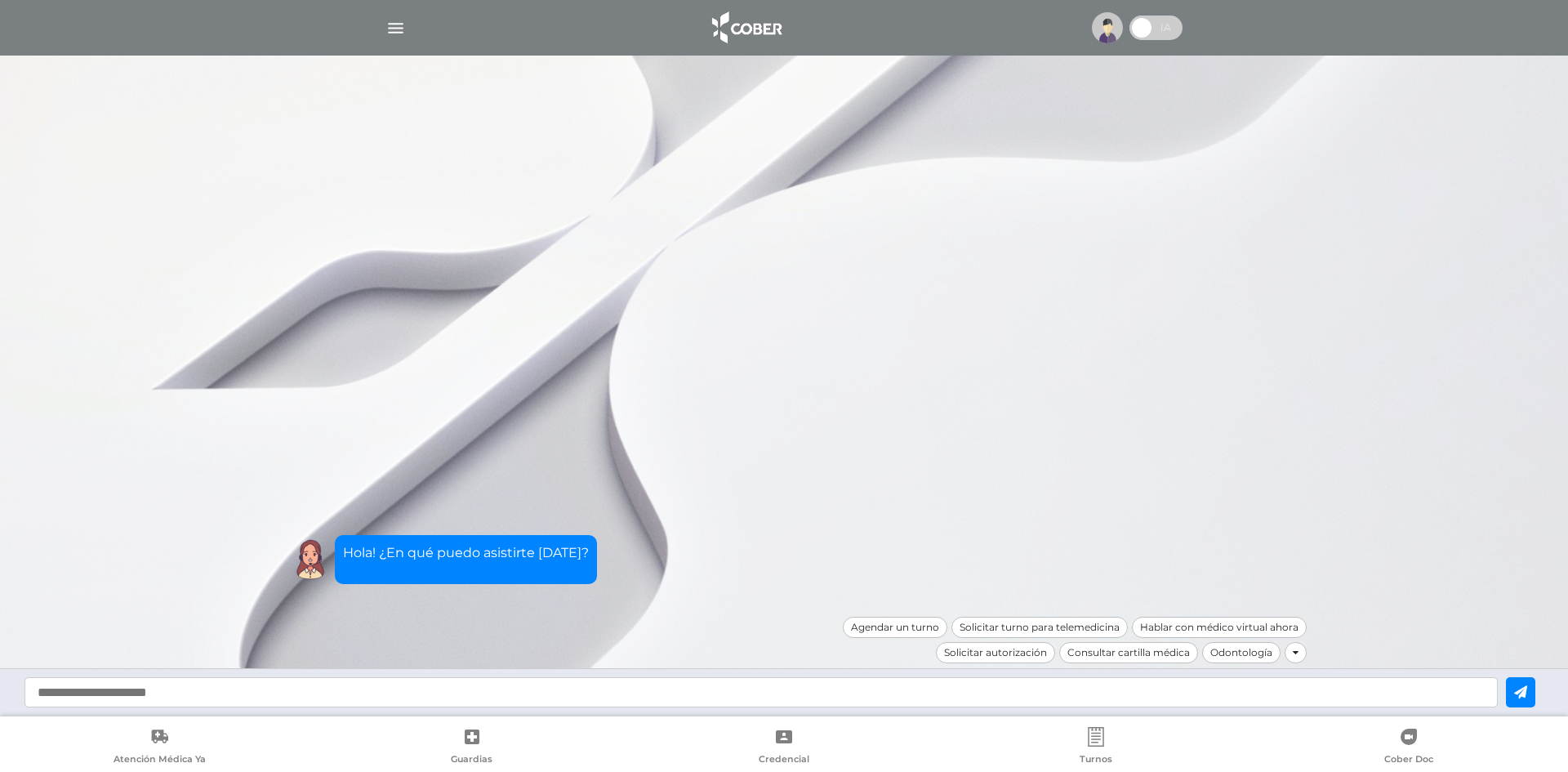
click at [381, 28] on div at bounding box center [784, 28] width 836 height 40
click at [402, 32] on img "button" at bounding box center [395, 28] width 20 height 20
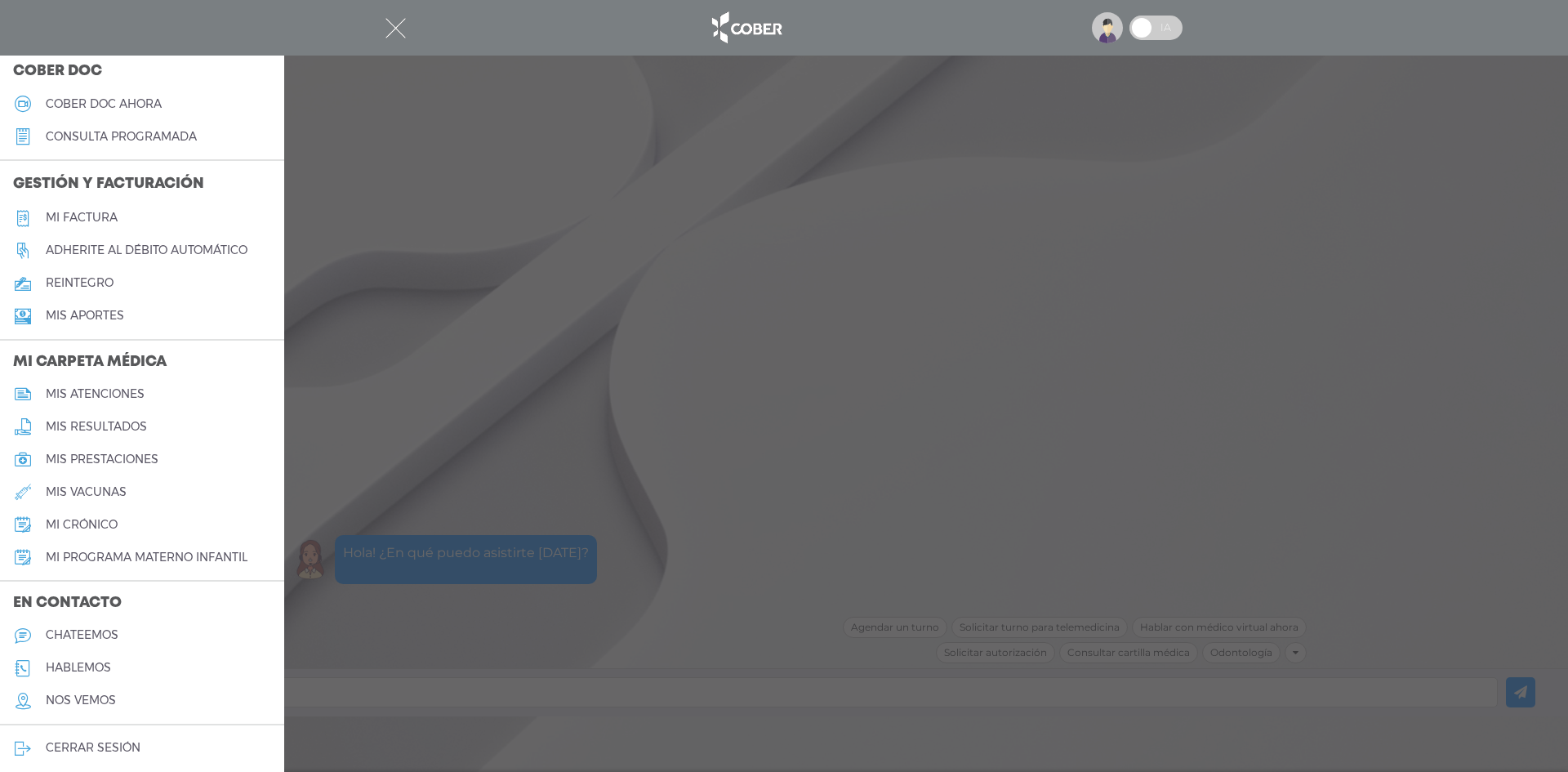
scroll to position [489, 0]
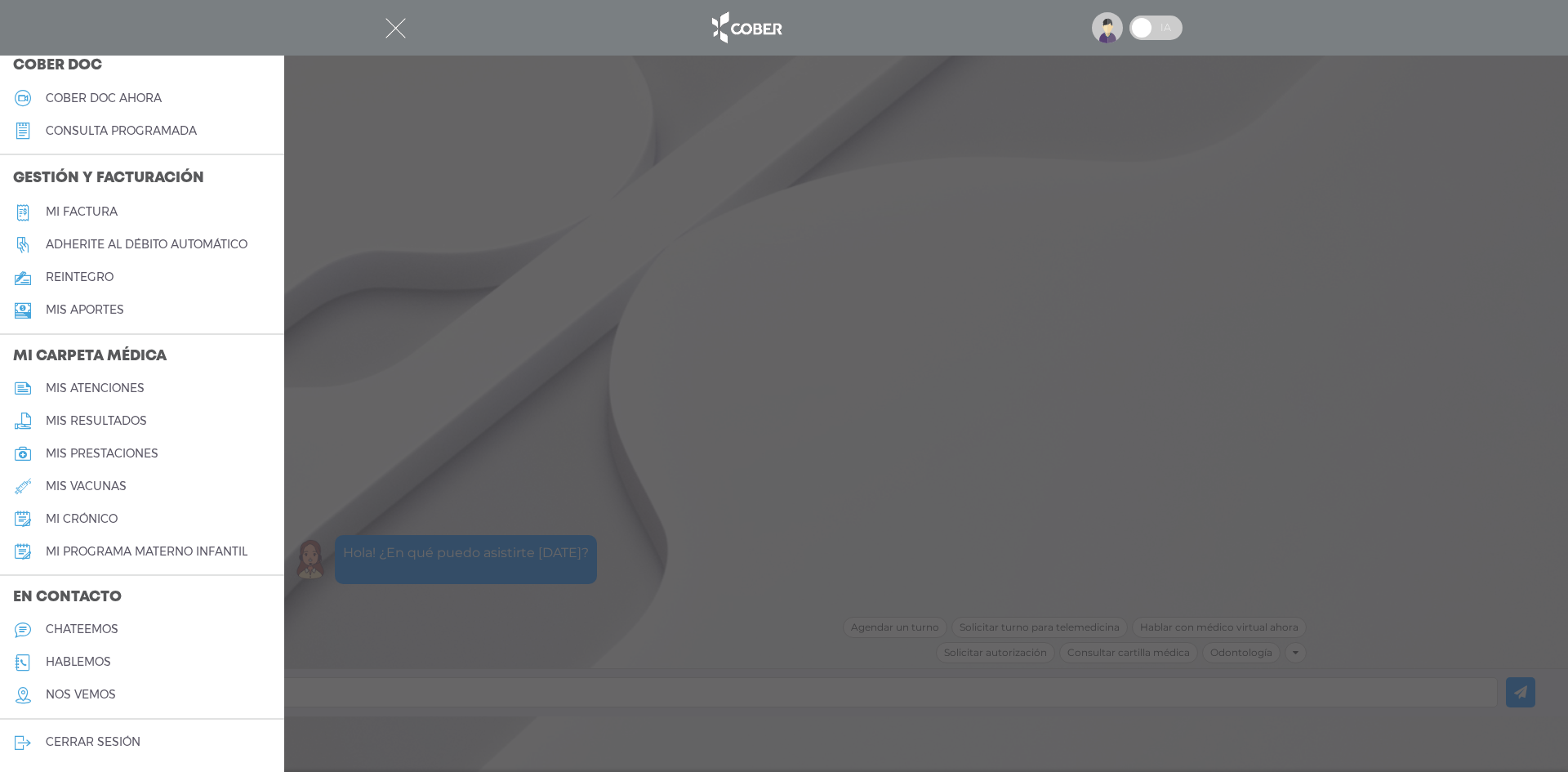
drag, startPoint x: 100, startPoint y: 546, endPoint x: 107, endPoint y: 473, distance: 73.3
click at [107, 473] on link "mis vacunas" at bounding box center [142, 485] width 284 height 32
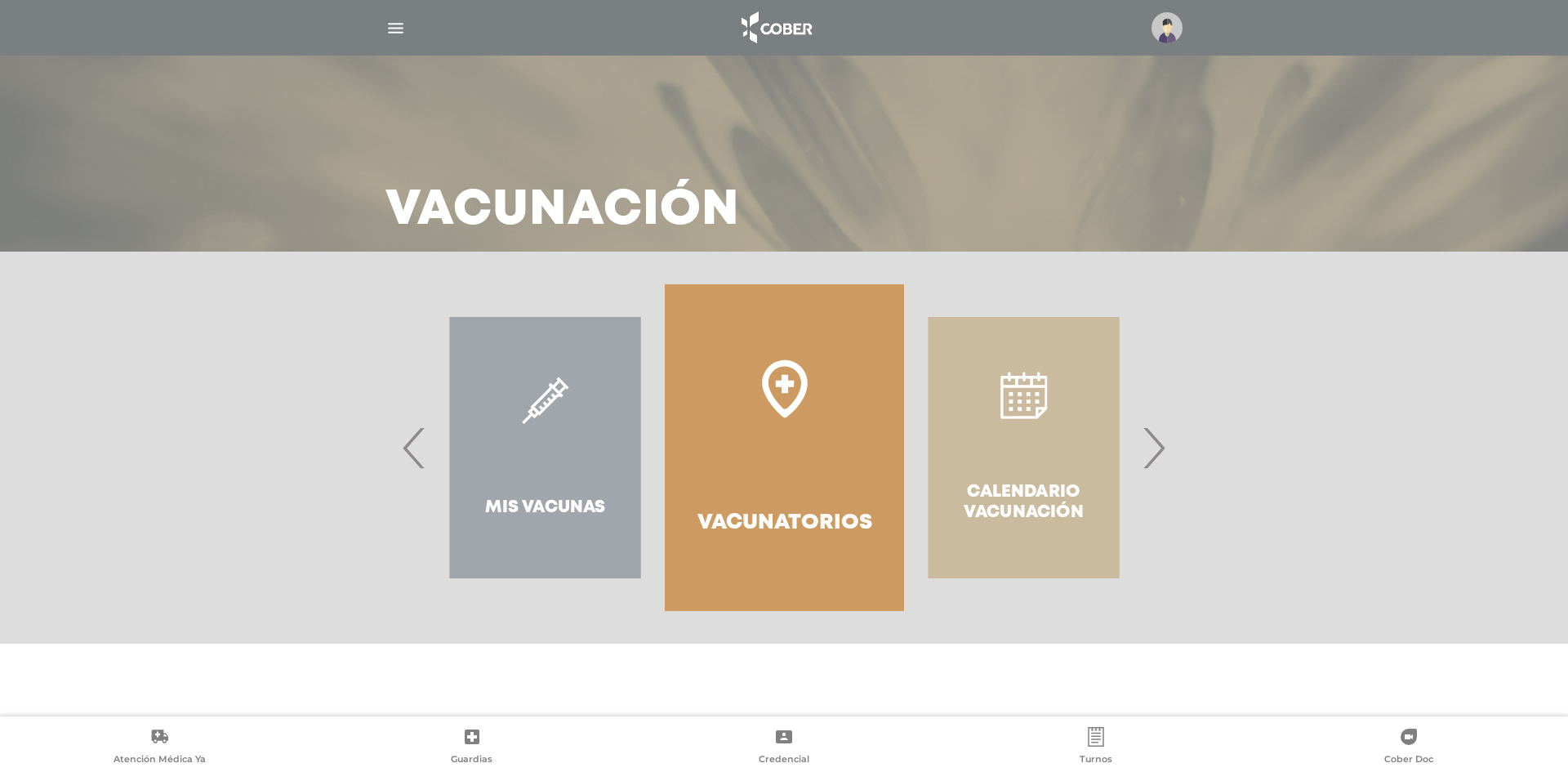
click at [393, 27] on img "button" at bounding box center [395, 28] width 20 height 20
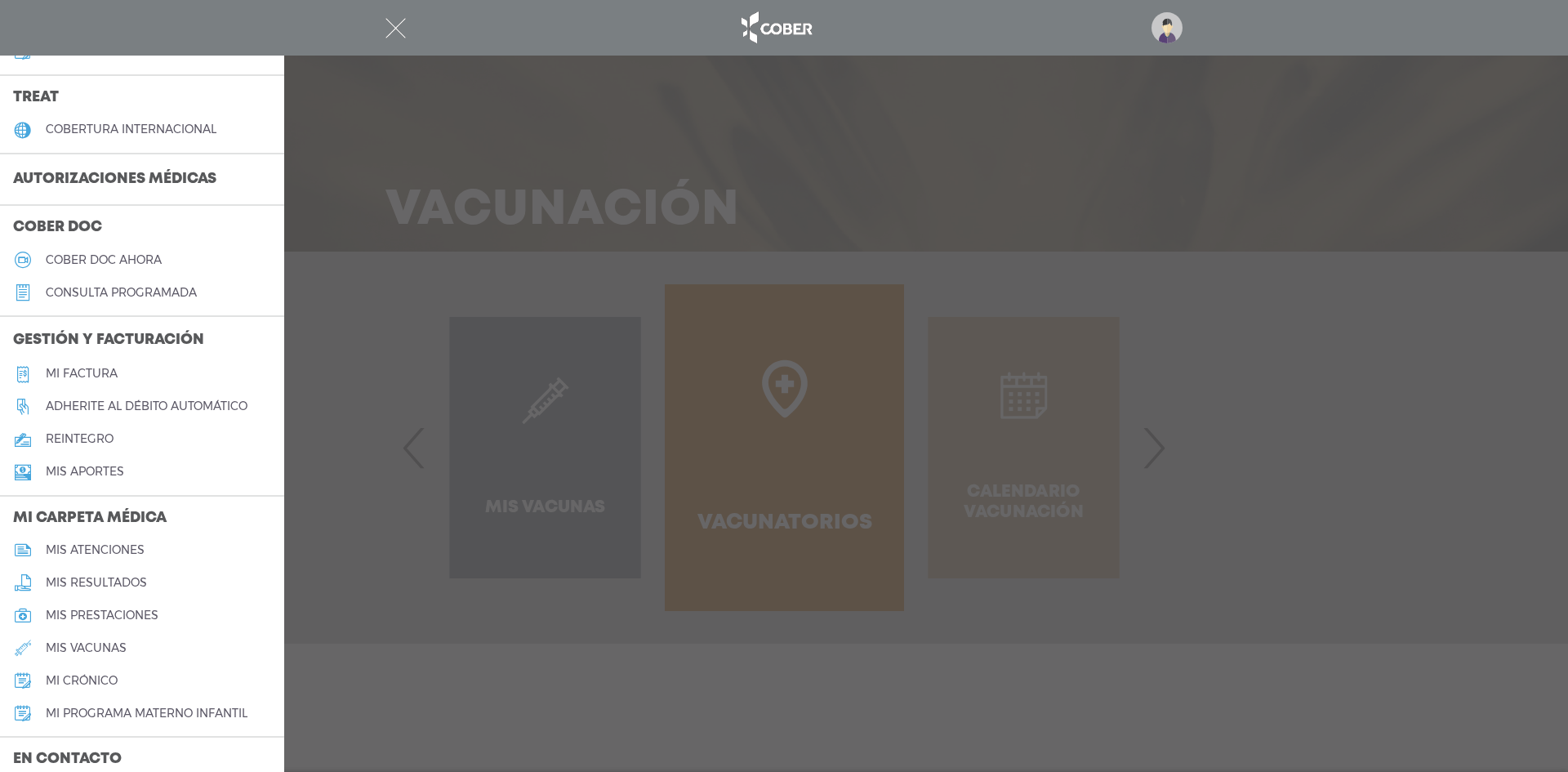
scroll to position [409, 0]
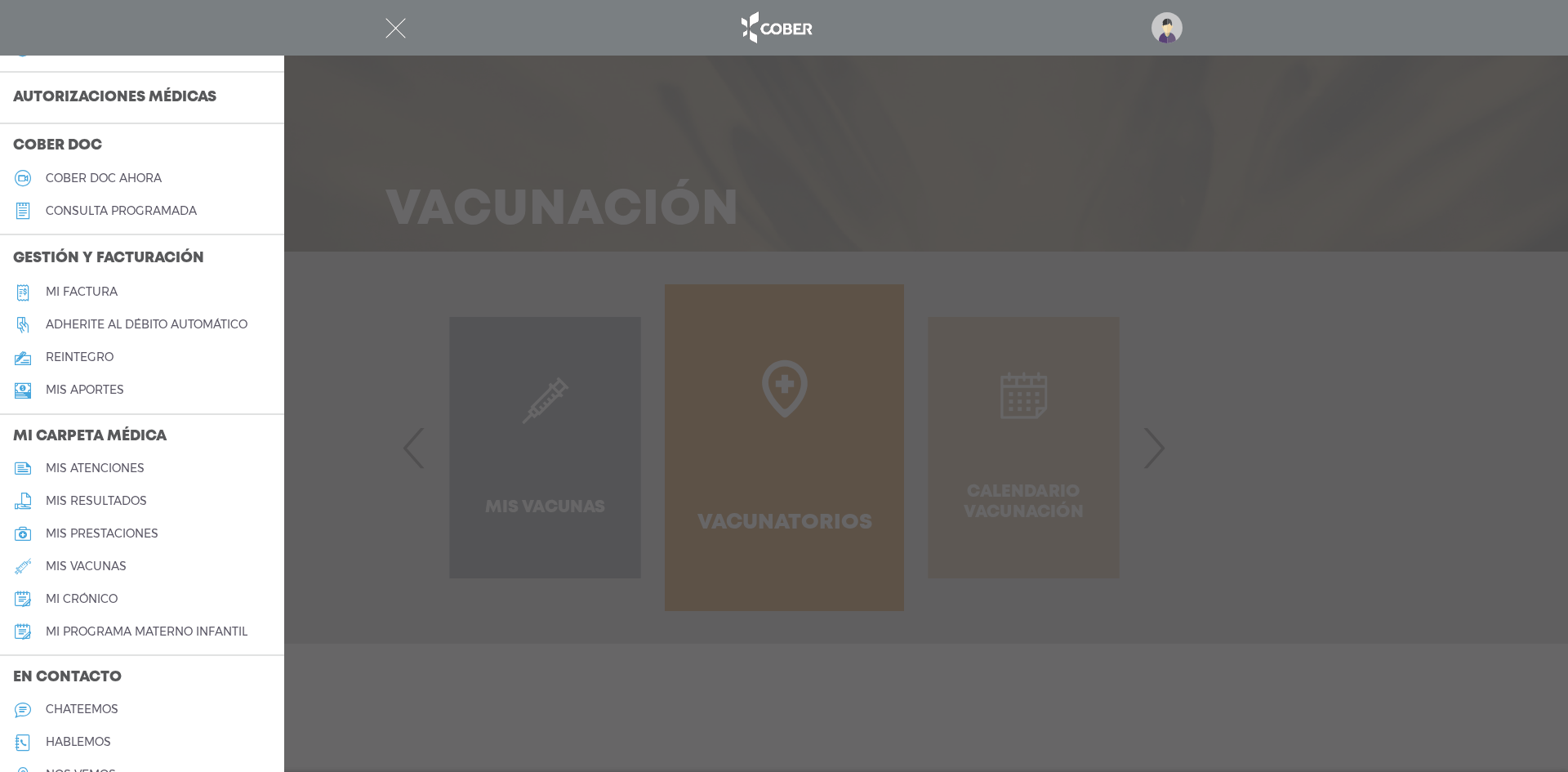
click at [126, 463] on h5 "mis atenciones" at bounding box center [95, 469] width 99 height 14
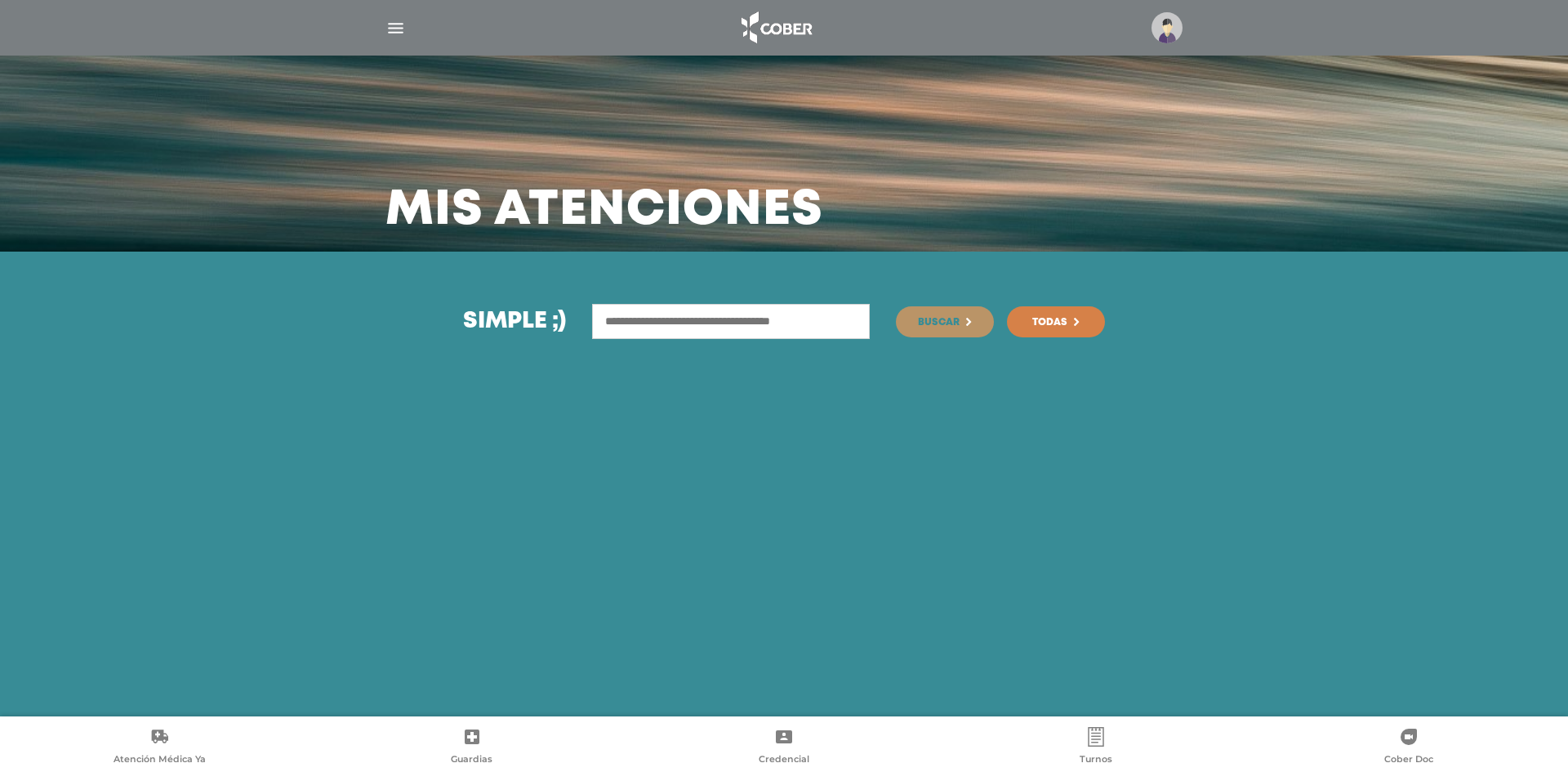
click at [388, 27] on img "button" at bounding box center [395, 28] width 20 height 20
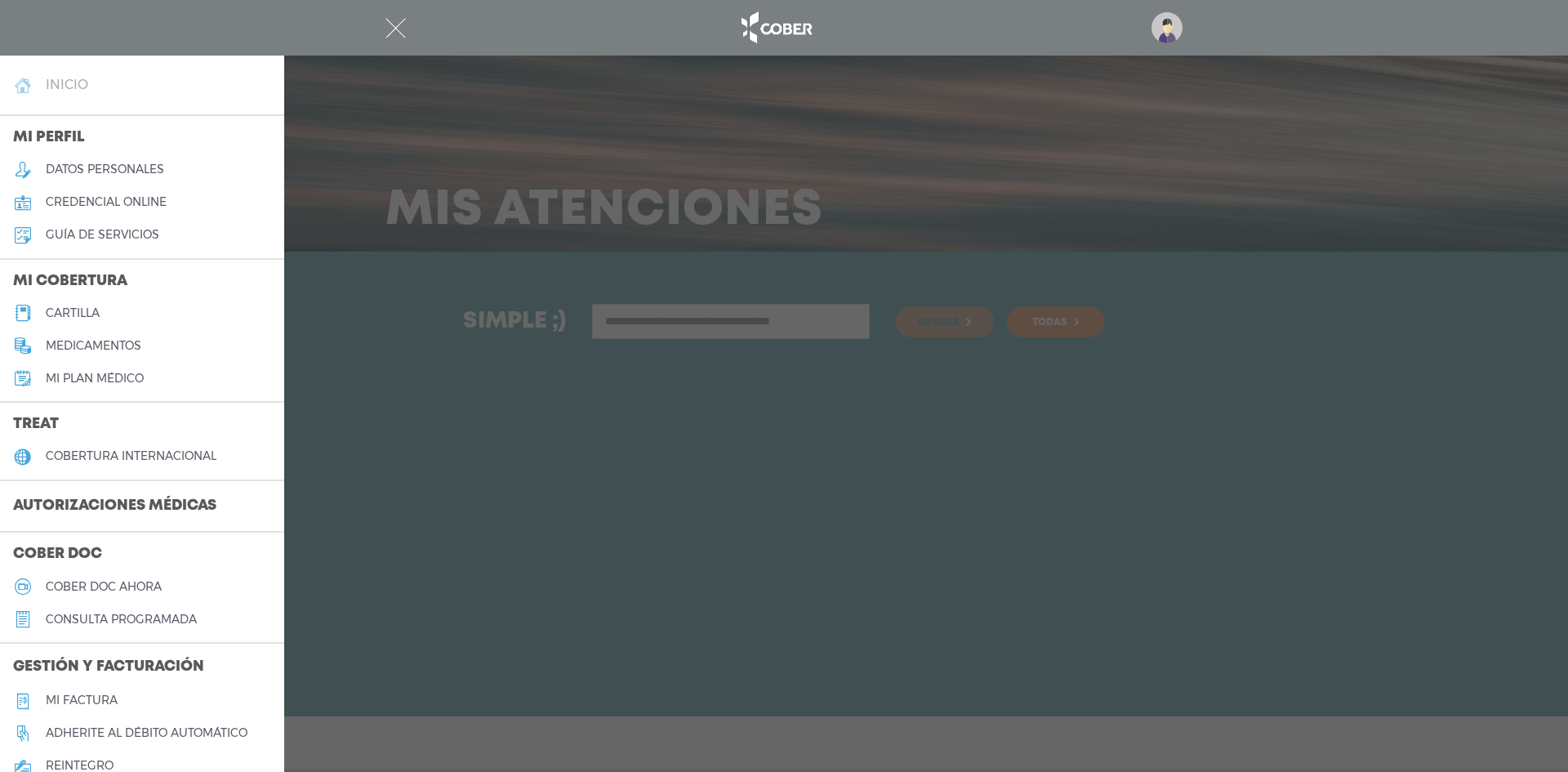
click at [108, 94] on link "inicio" at bounding box center [142, 84] width 284 height 32
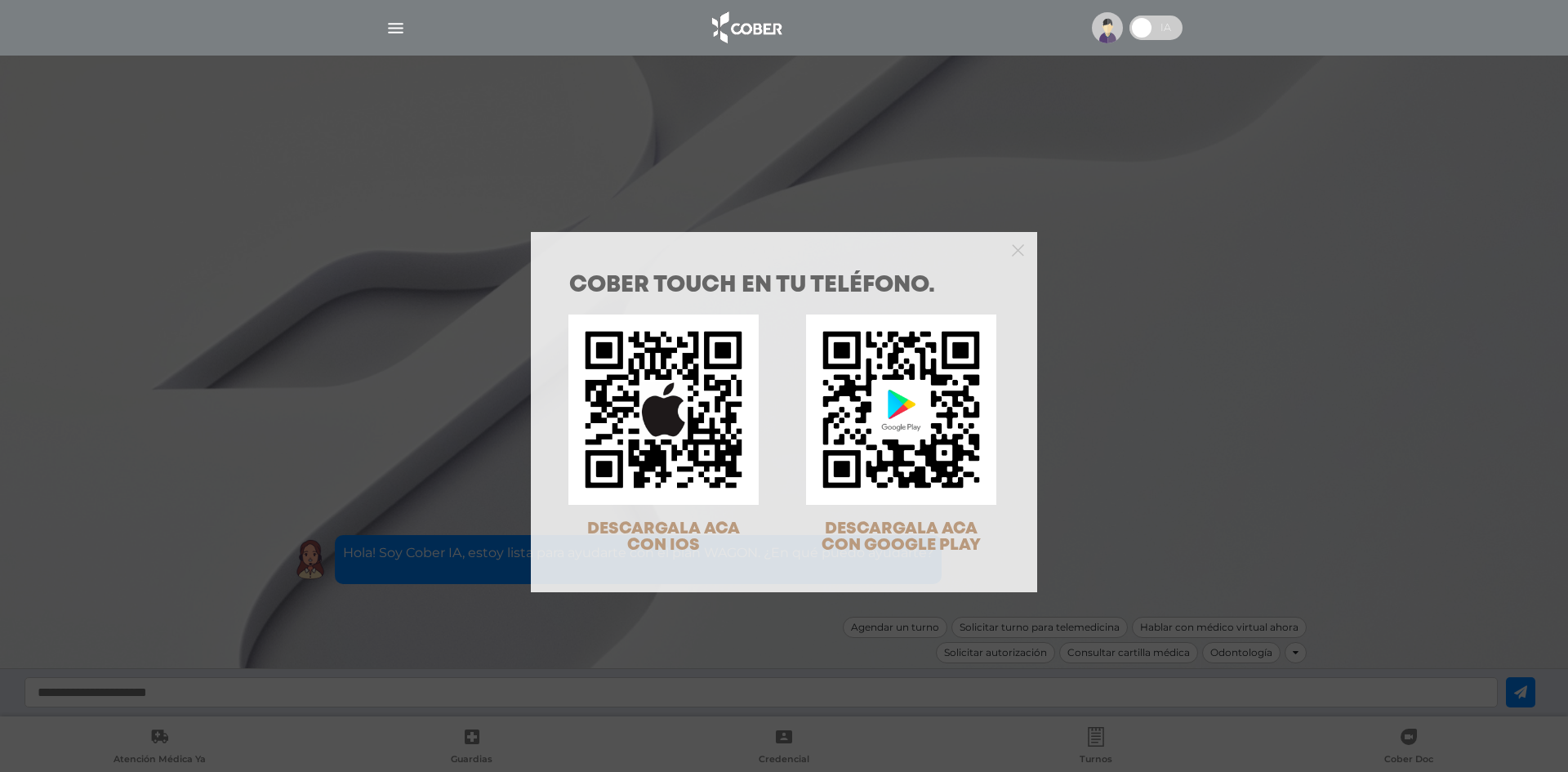
click at [383, 18] on div "COBER TOUCH en tu teléfono. DESCARGALA ACA CON IOS DESCARGALA ACA CON GOOGLE PL…" at bounding box center [784, 386] width 1568 height 772
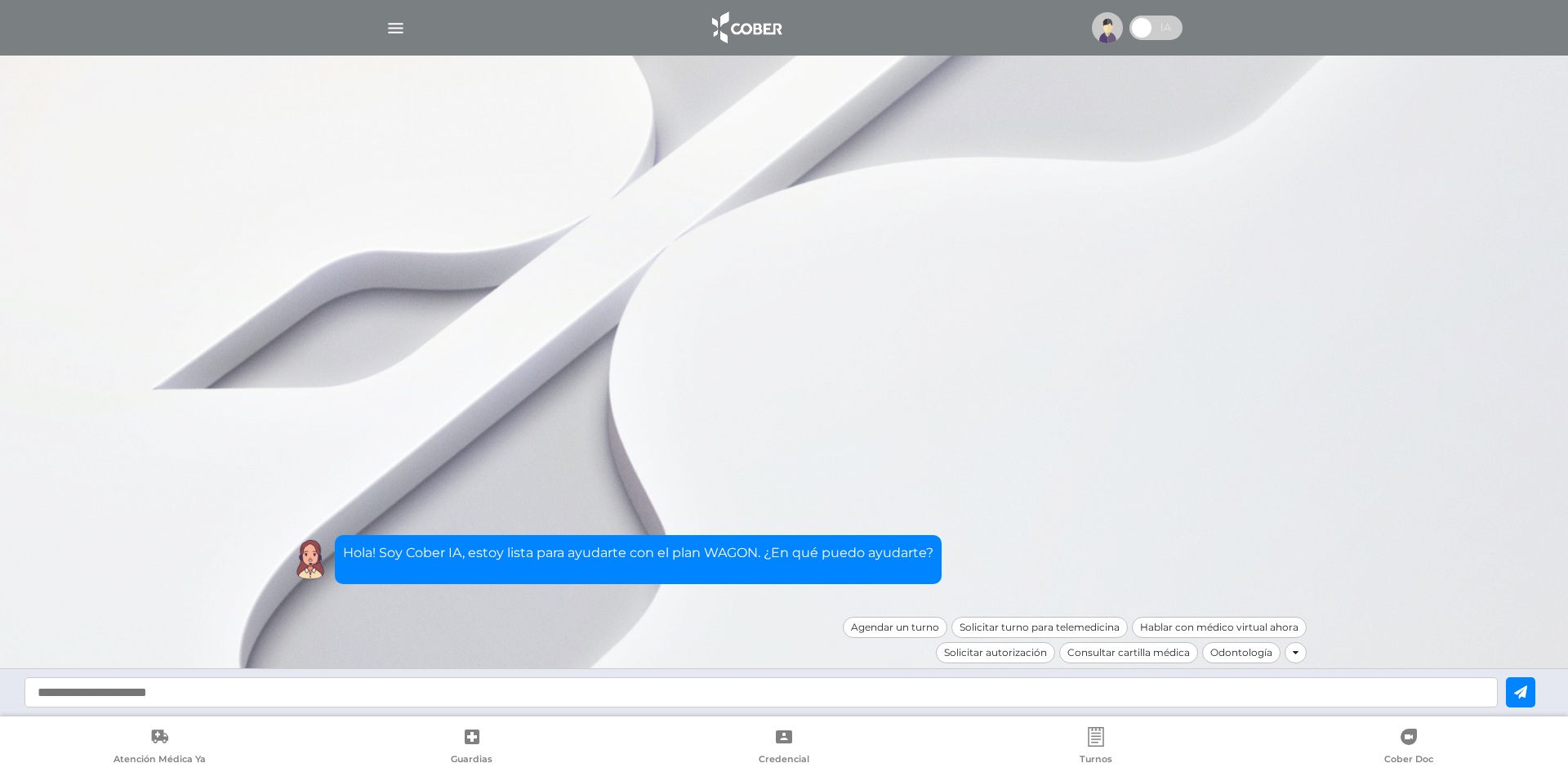
click at [395, 29] on img "button" at bounding box center [395, 28] width 20 height 20
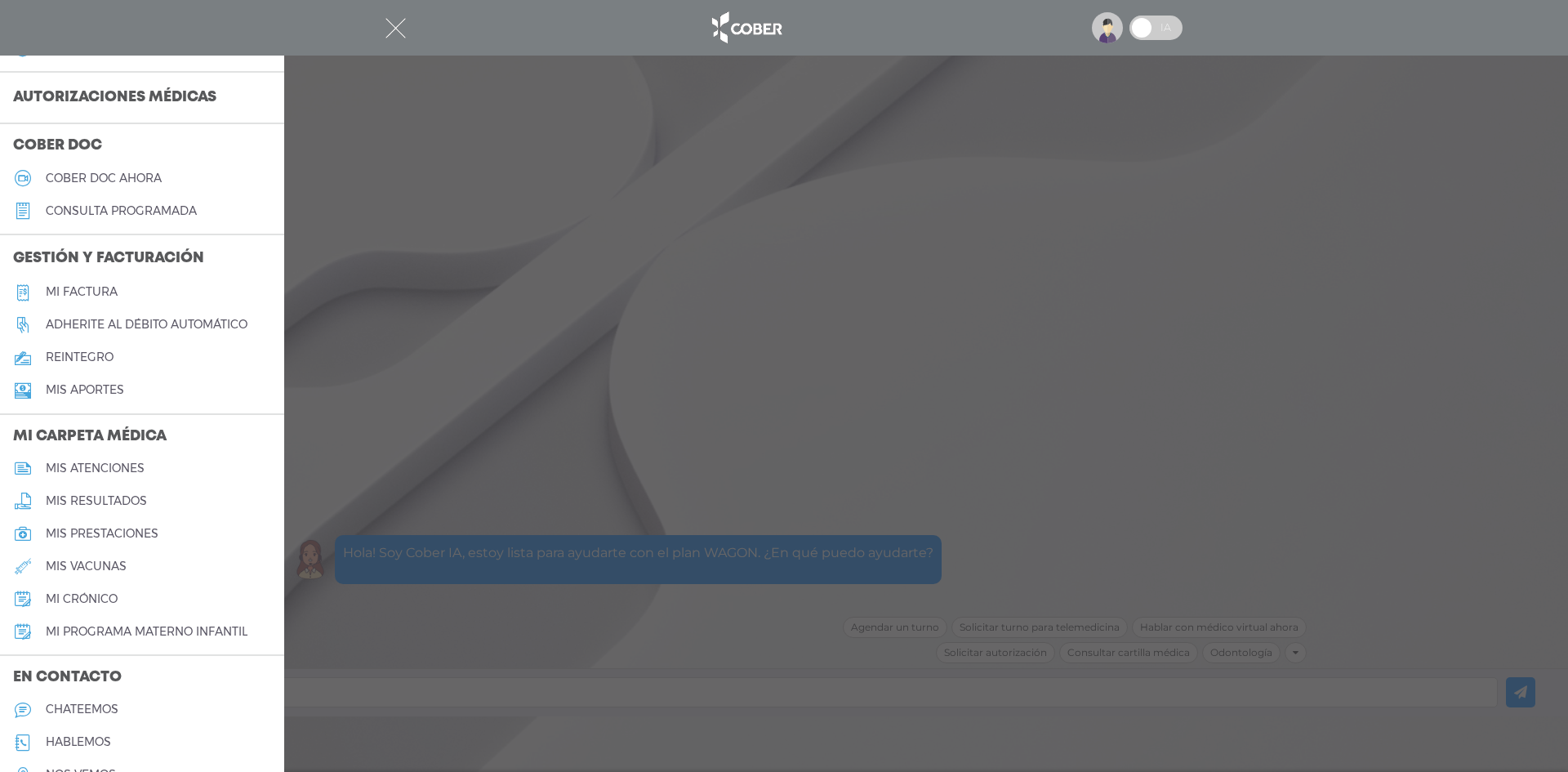
scroll to position [489, 0]
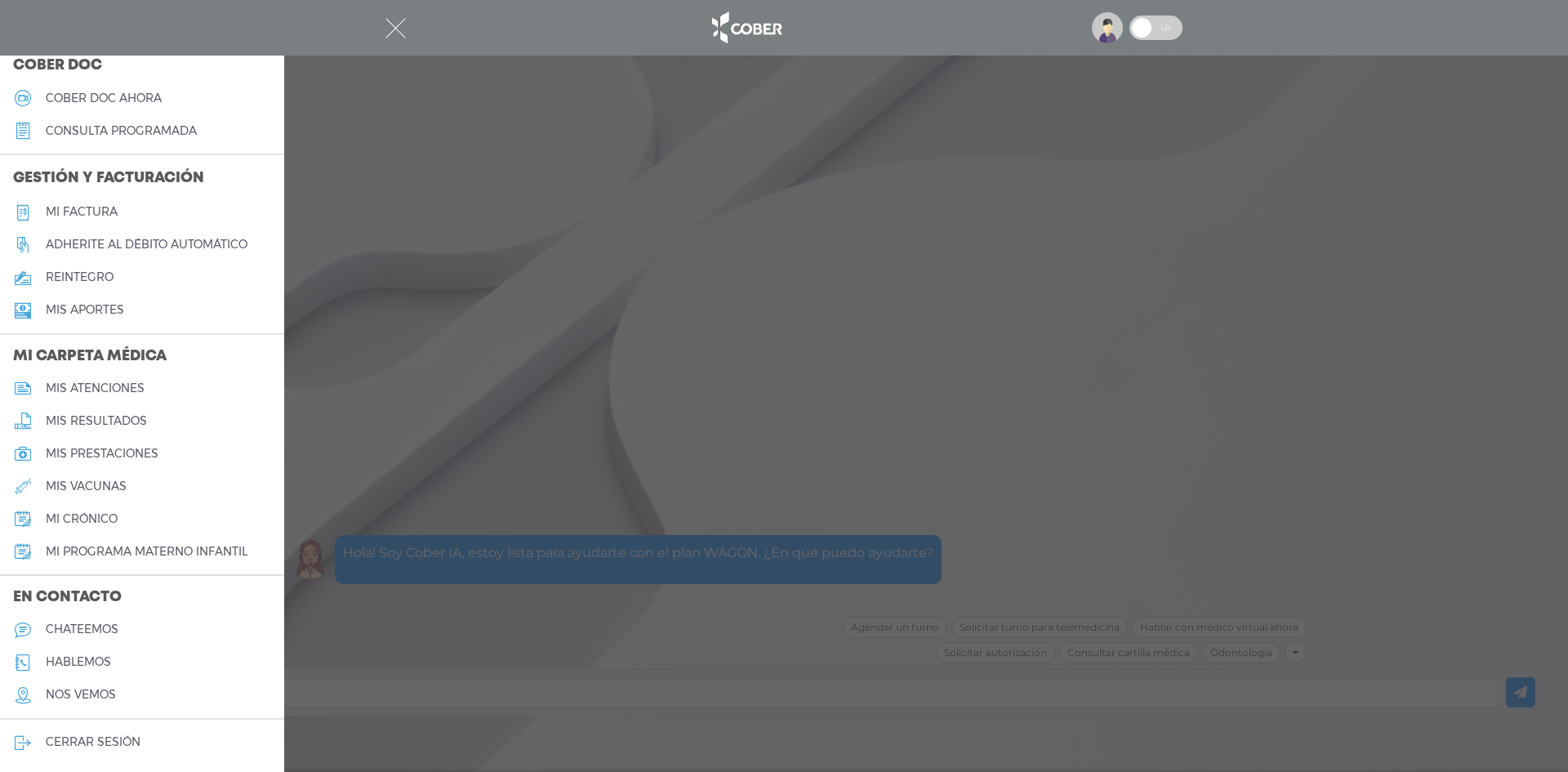
click at [124, 548] on h5 "mi programa materno infantil" at bounding box center [147, 552] width 202 height 14
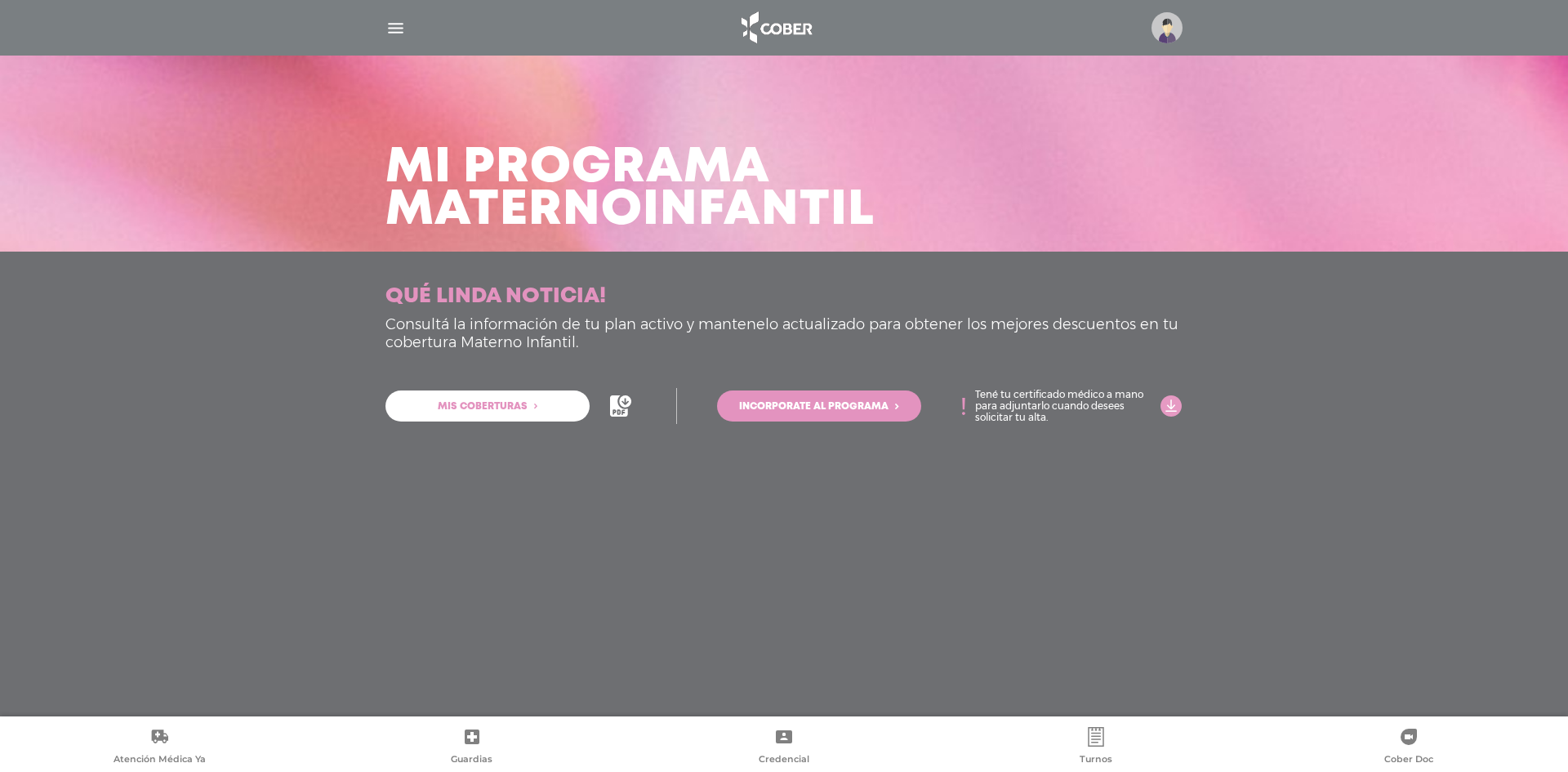
click at [397, 26] on img "button" at bounding box center [395, 28] width 20 height 20
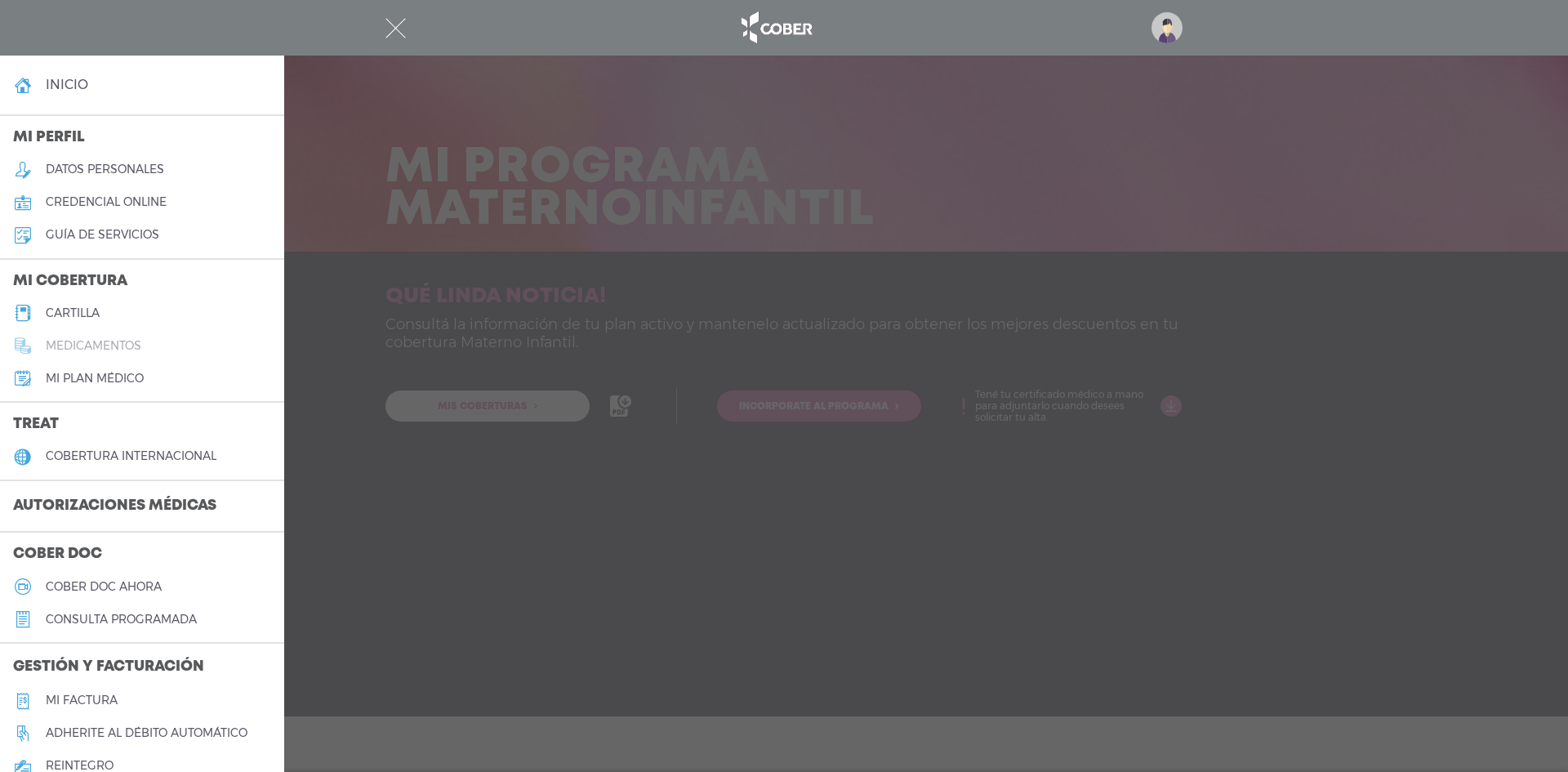
click at [147, 345] on link "medicamentos" at bounding box center [142, 345] width 284 height 32
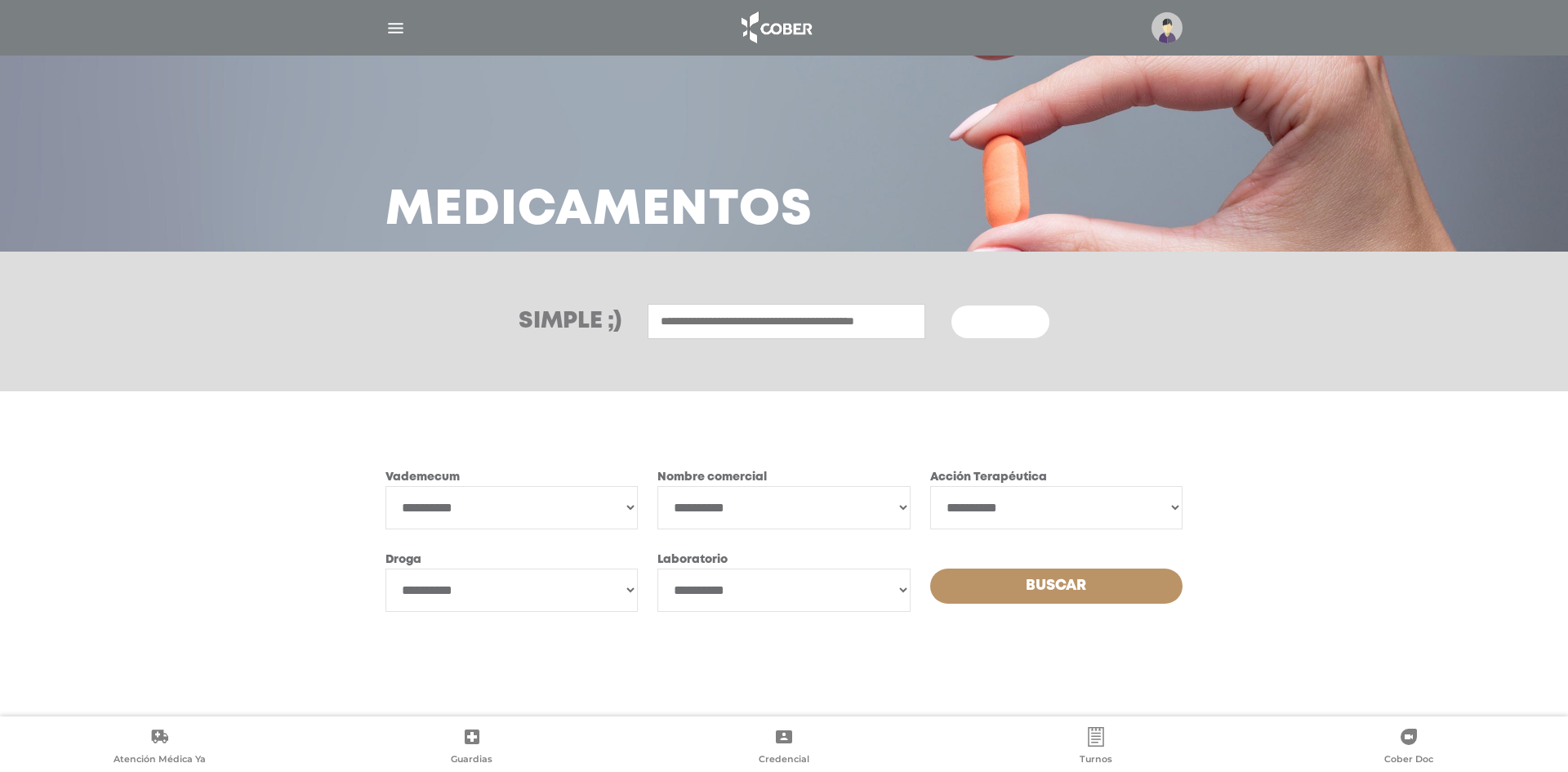
click at [392, 22] on img "button" at bounding box center [395, 28] width 20 height 20
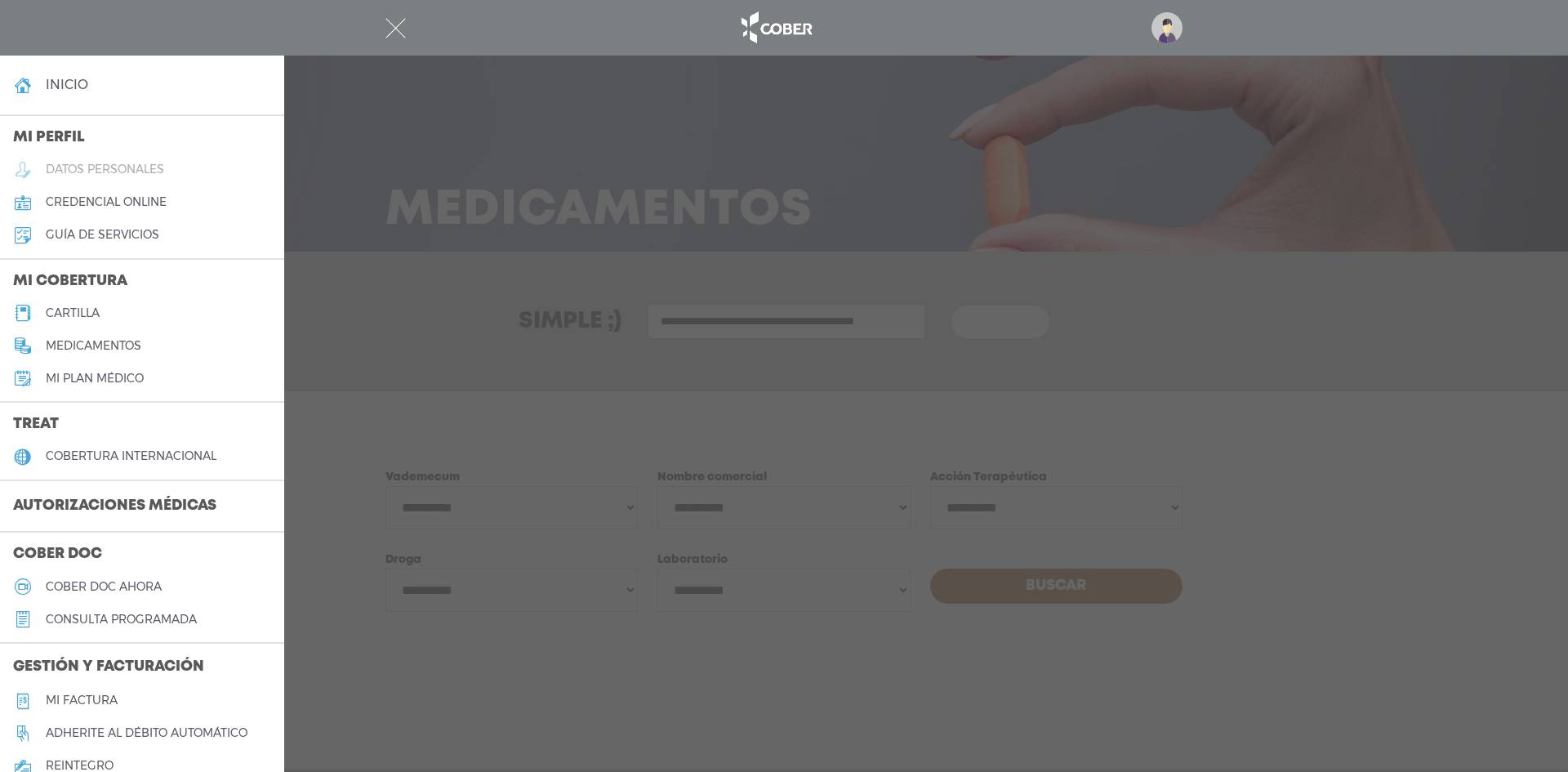
click at [132, 175] on h5 "datos personales" at bounding box center [105, 169] width 118 height 14
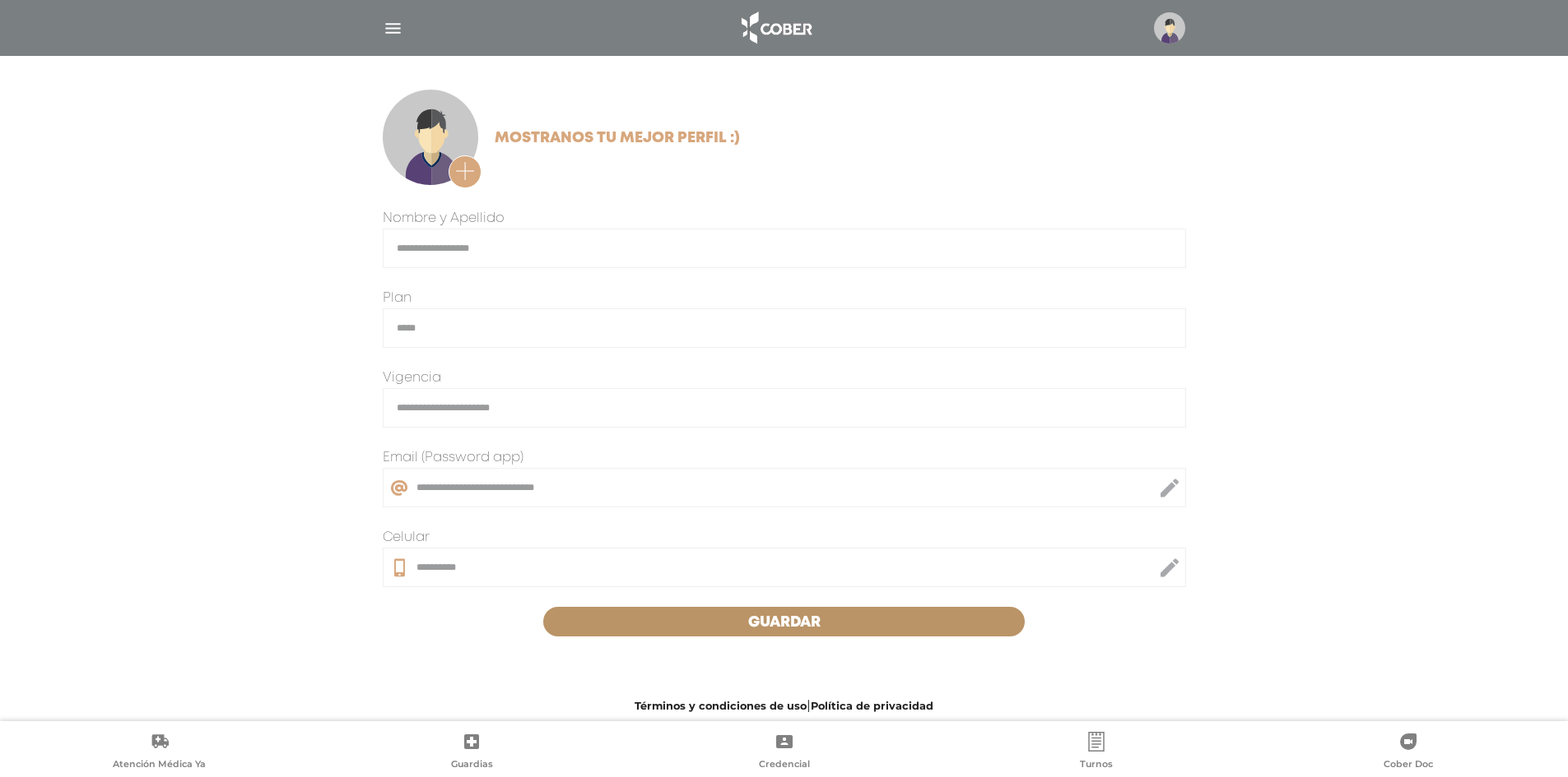
scroll to position [240, 0]
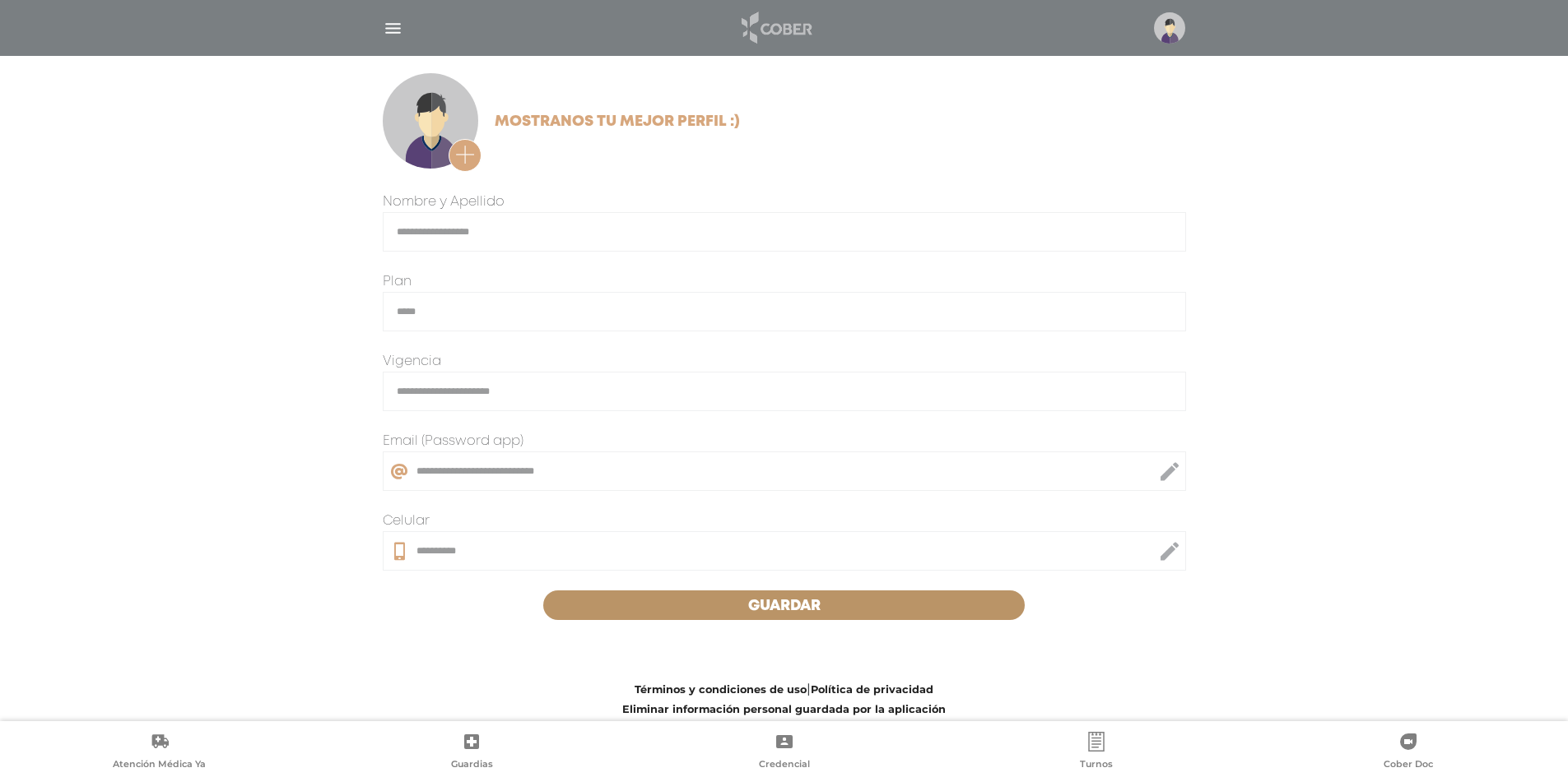
click at [811, 40] on img at bounding box center [775, 28] width 86 height 40
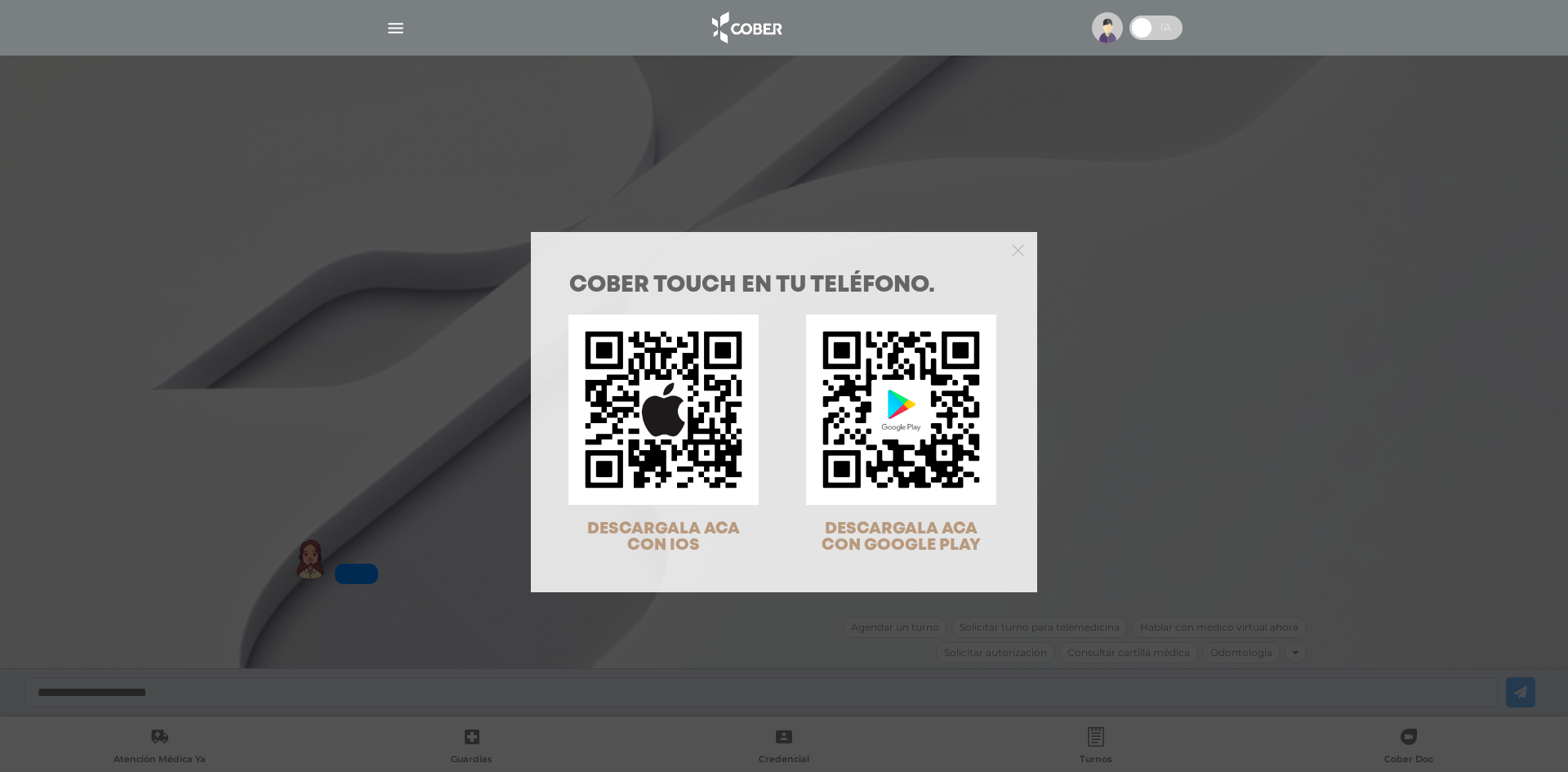
click at [1163, 32] on div "COBER TOUCH en tu teléfono. DESCARGALA ACA CON IOS DESCARGALA ACA CON GOOGLE PL…" at bounding box center [784, 386] width 1568 height 772
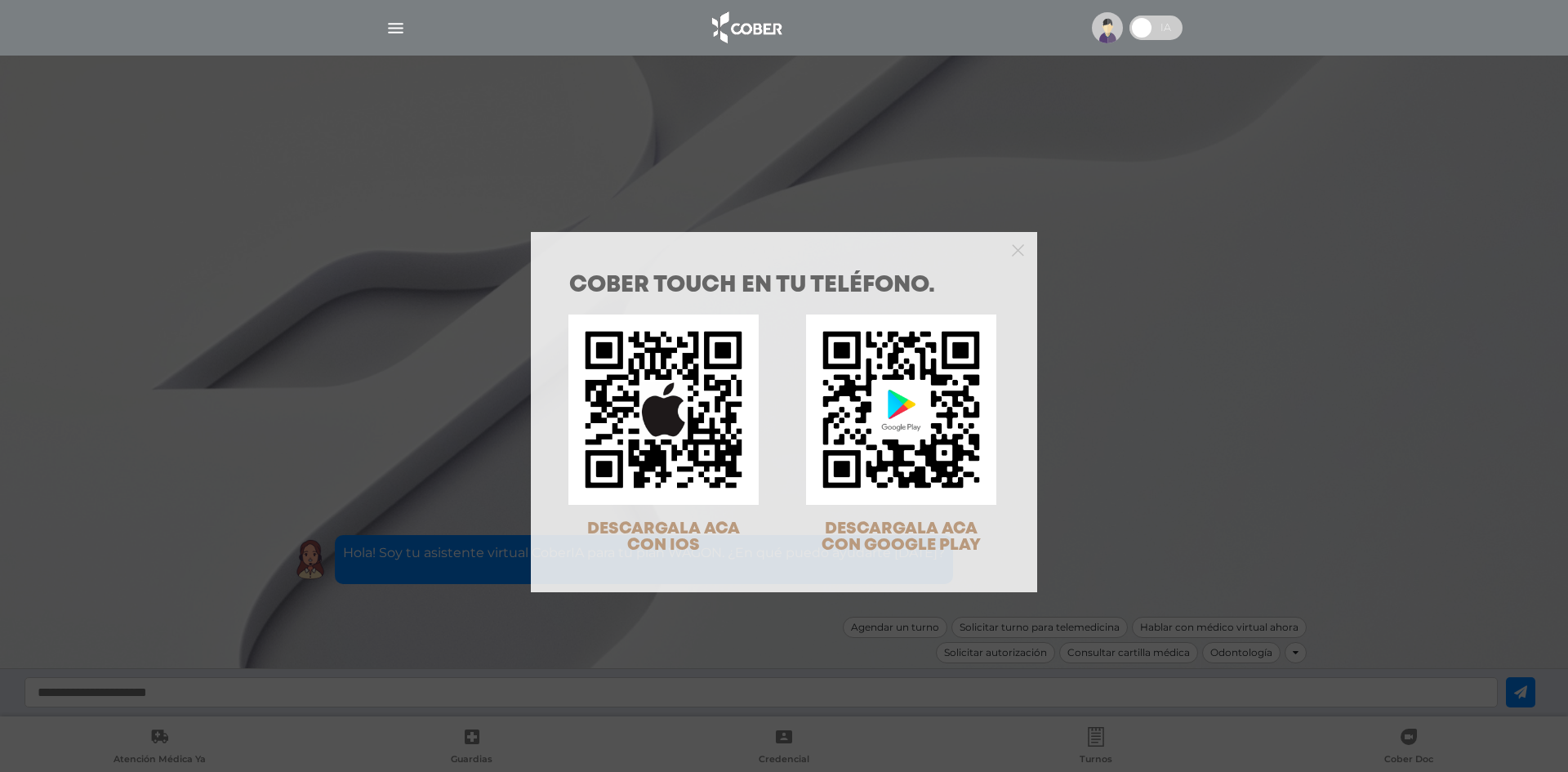
click at [1112, 32] on div "COBER TOUCH en tu teléfono. DESCARGALA ACA CON IOS DESCARGALA ACA CON GOOGLE PL…" at bounding box center [784, 386] width 1568 height 772
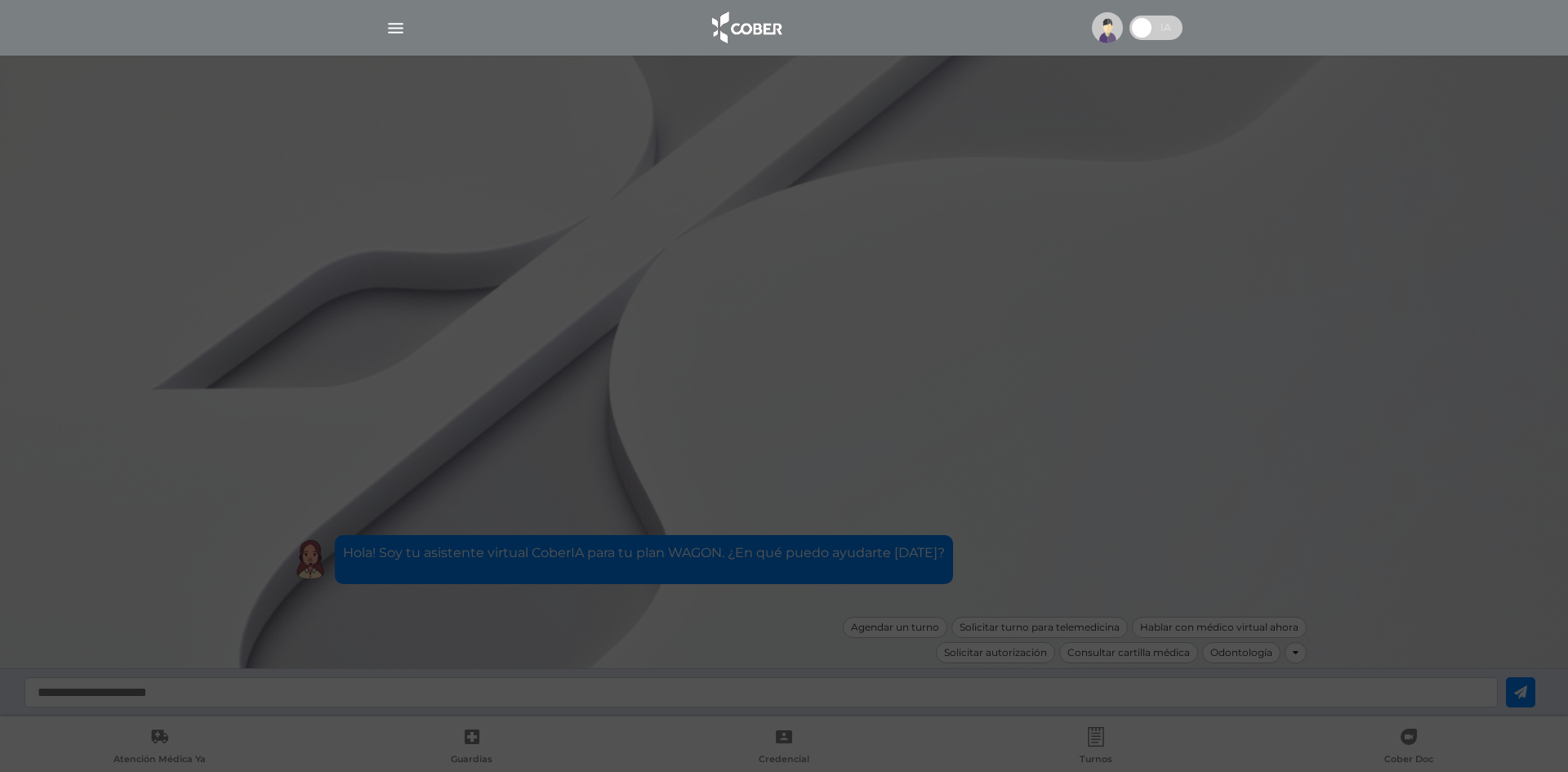
click at [1154, 30] on span at bounding box center [1141, 28] width 25 height 25
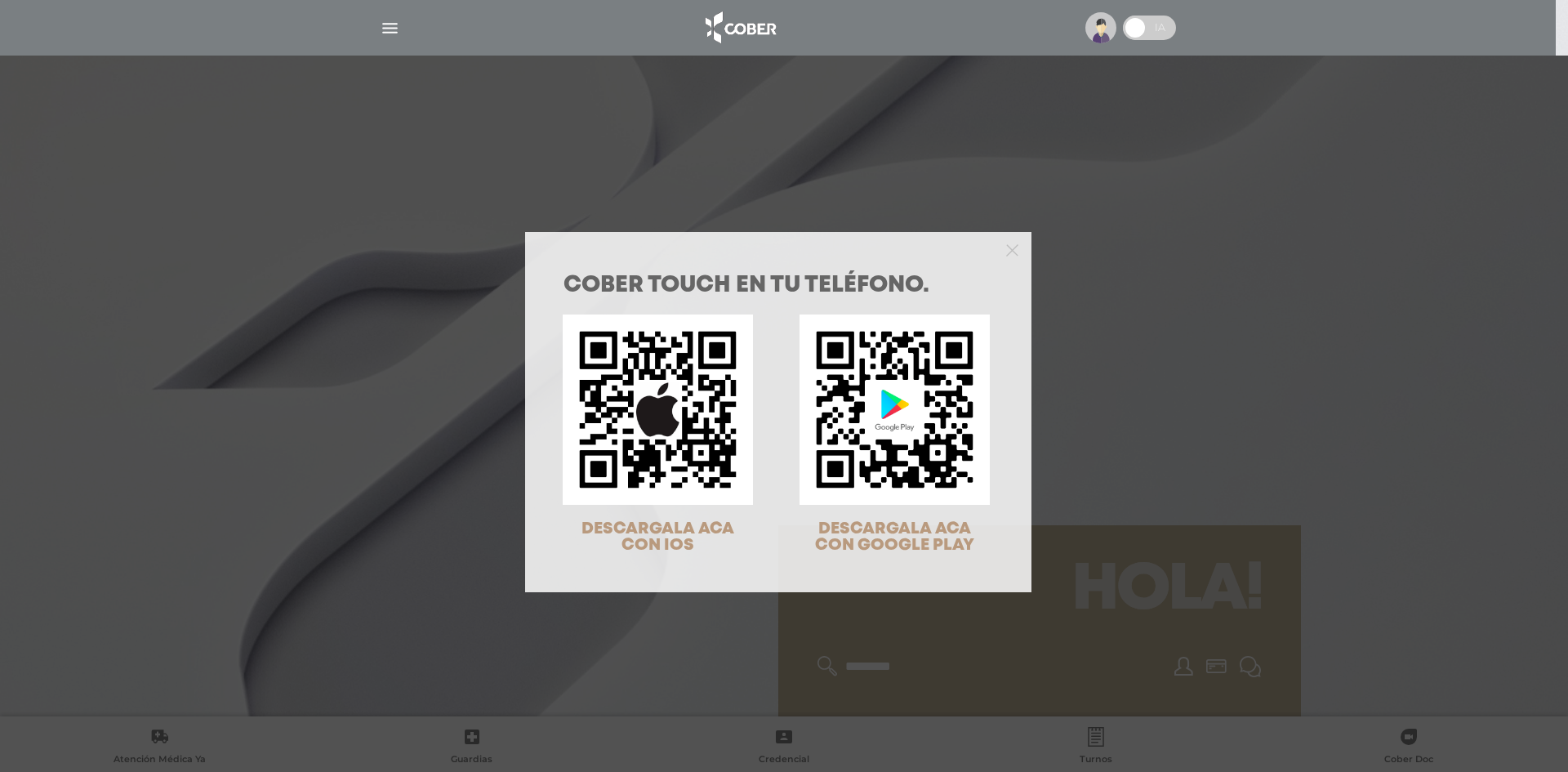
click at [1008, 265] on div "COBER TOUCH en tu teléfono. DESCARGALA ACA CON IOS DESCARGALA ACA CON GOOGLE PL…" at bounding box center [778, 428] width 506 height 327
click at [992, 243] on div at bounding box center [778, 248] width 506 height 32
click at [998, 247] on div at bounding box center [778, 248] width 506 height 32
click at [1006, 251] on icon "Close" at bounding box center [1011, 250] width 12 height 12
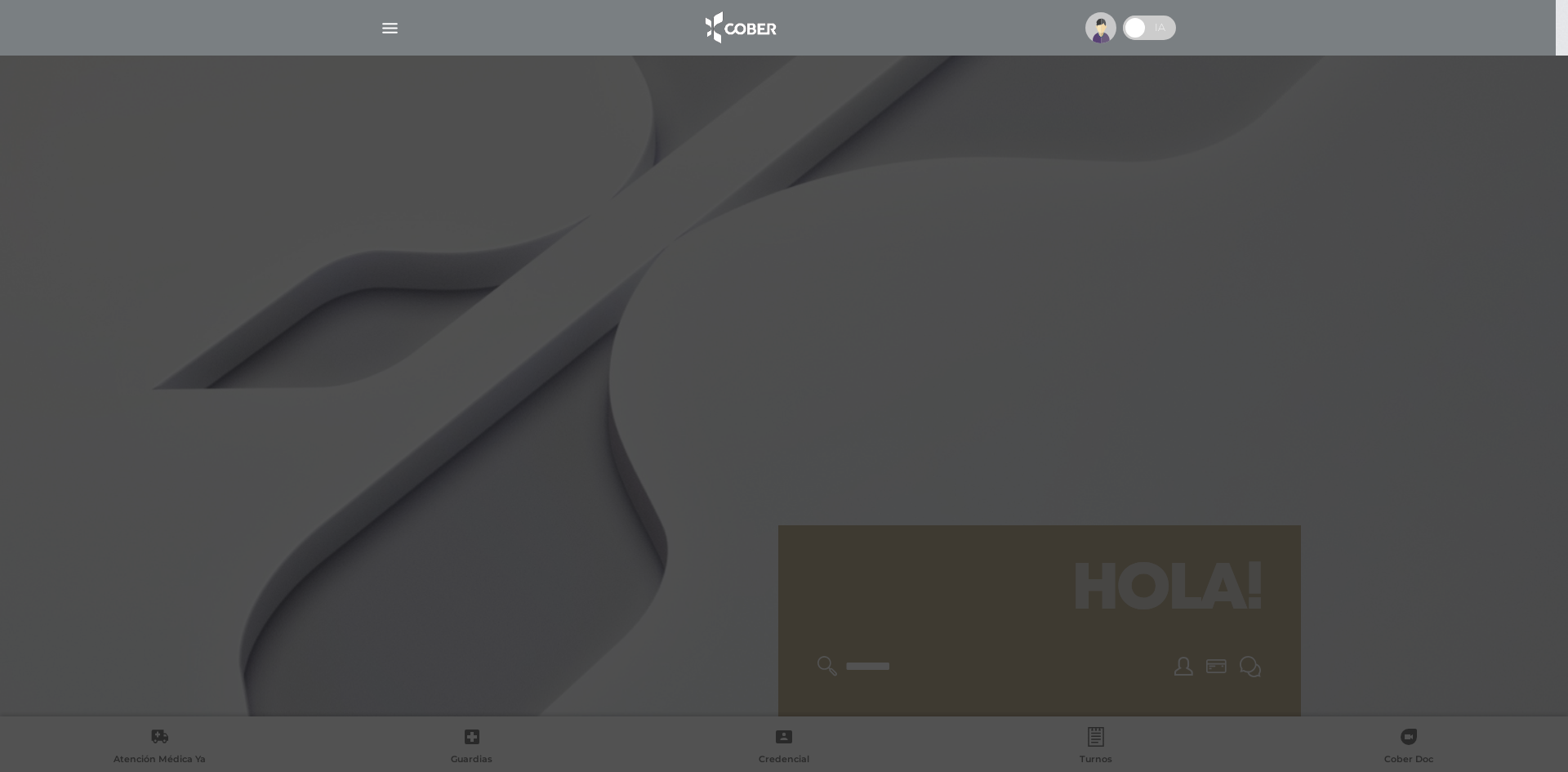
click at [1006, 251] on body "Cober Touch - Desktop Mobile inicio" at bounding box center [784, 386] width 1568 height 772
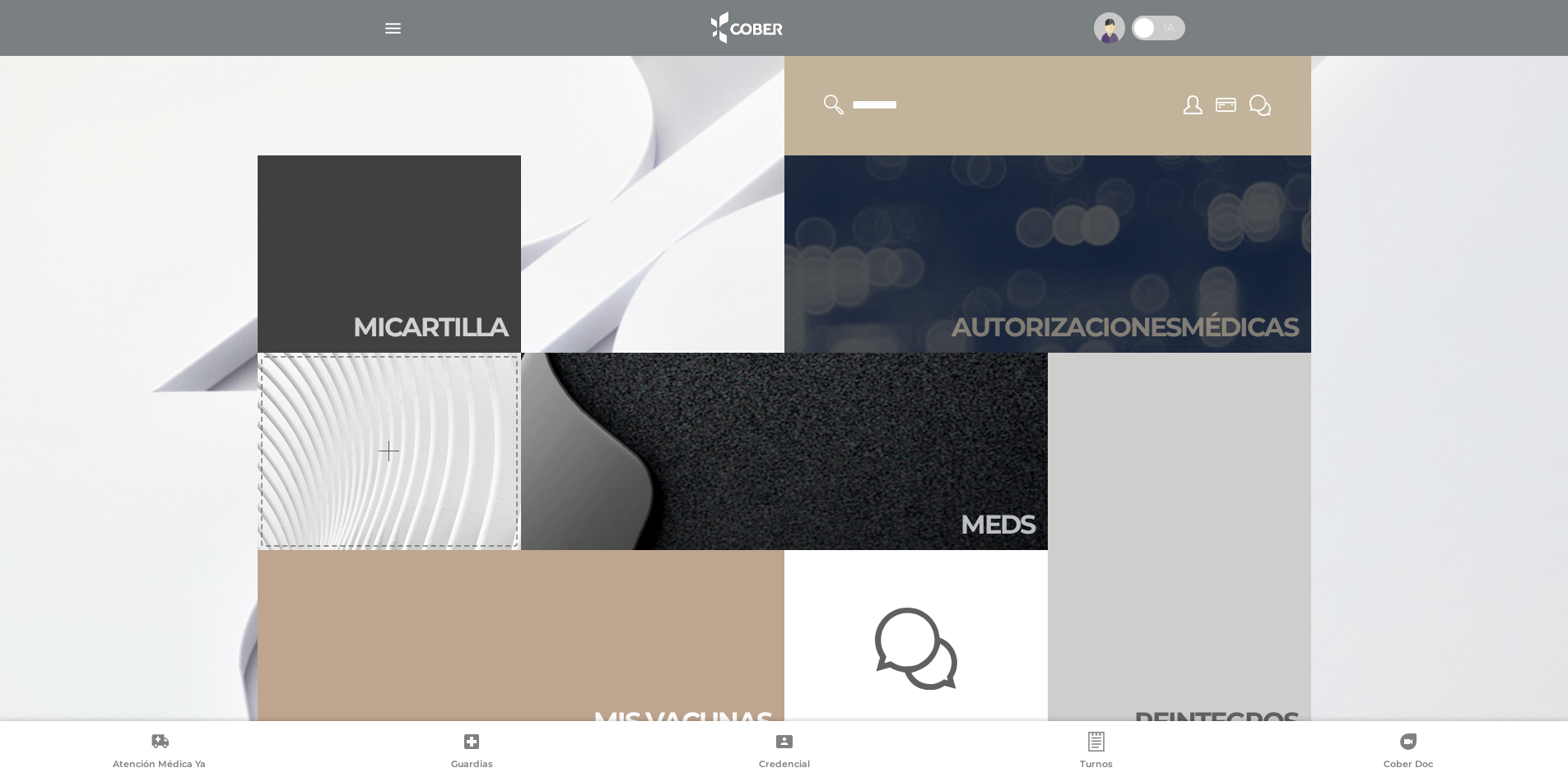
scroll to position [576, 0]
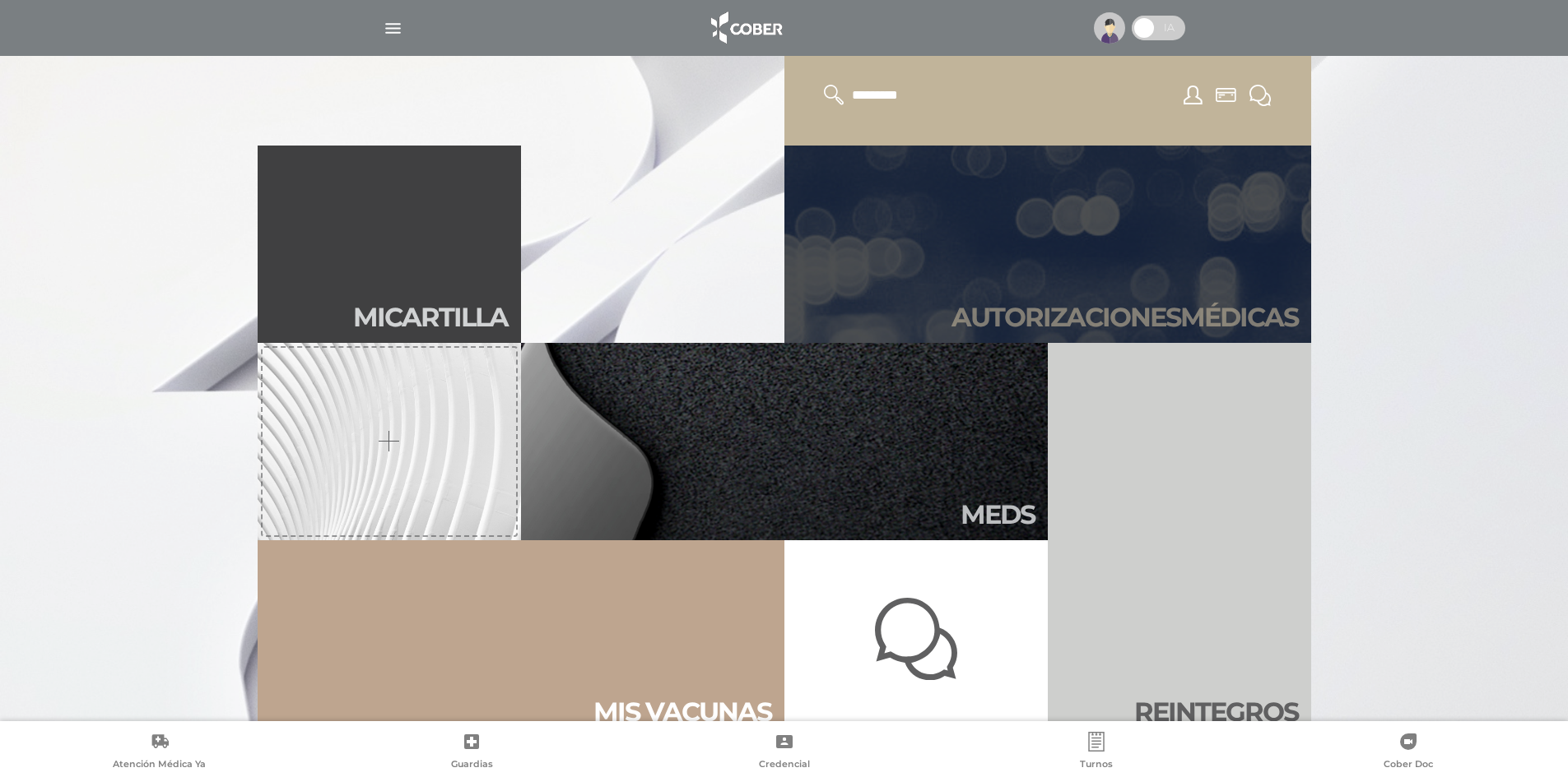
click at [977, 251] on link "Autori zaciones médicas" at bounding box center [1047, 244] width 527 height 198
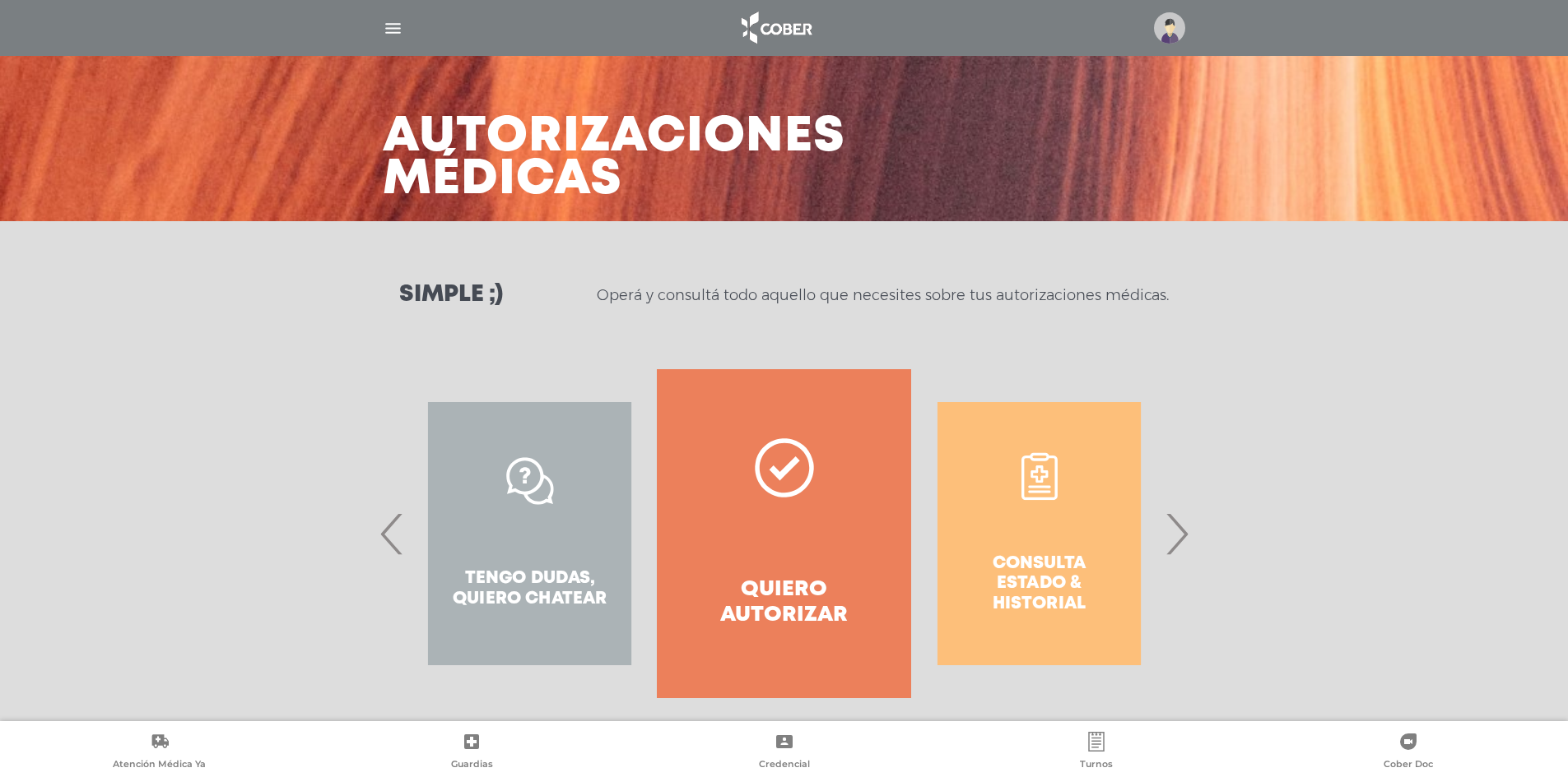
scroll to position [48, 0]
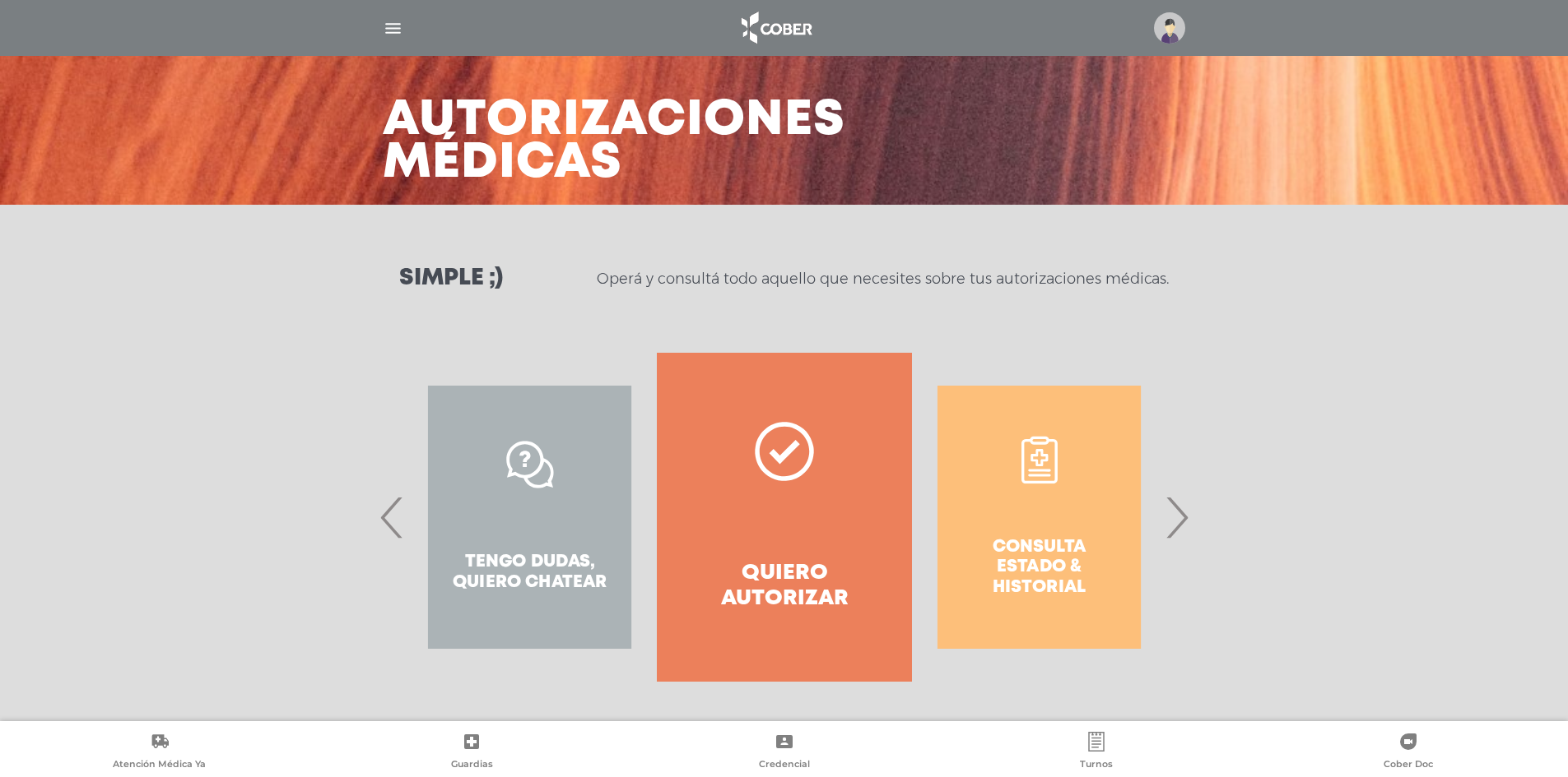
click at [1102, 520] on div "Consulta estado & historial" at bounding box center [1039, 517] width 255 height 329
click at [1169, 529] on span "›" at bounding box center [1176, 517] width 33 height 89
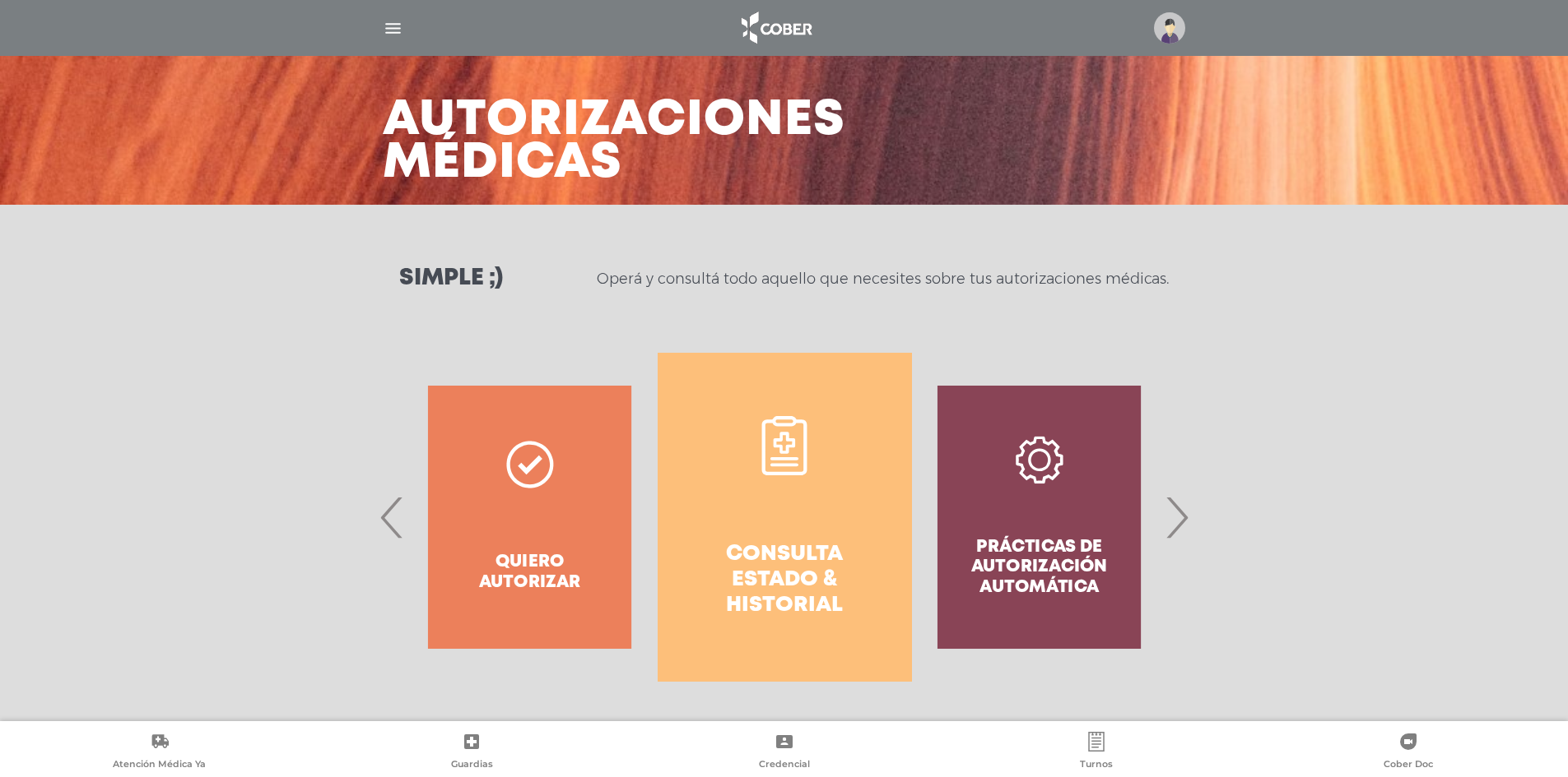
click at [764, 533] on link "Consulta estado & historial" at bounding box center [785, 517] width 255 height 329
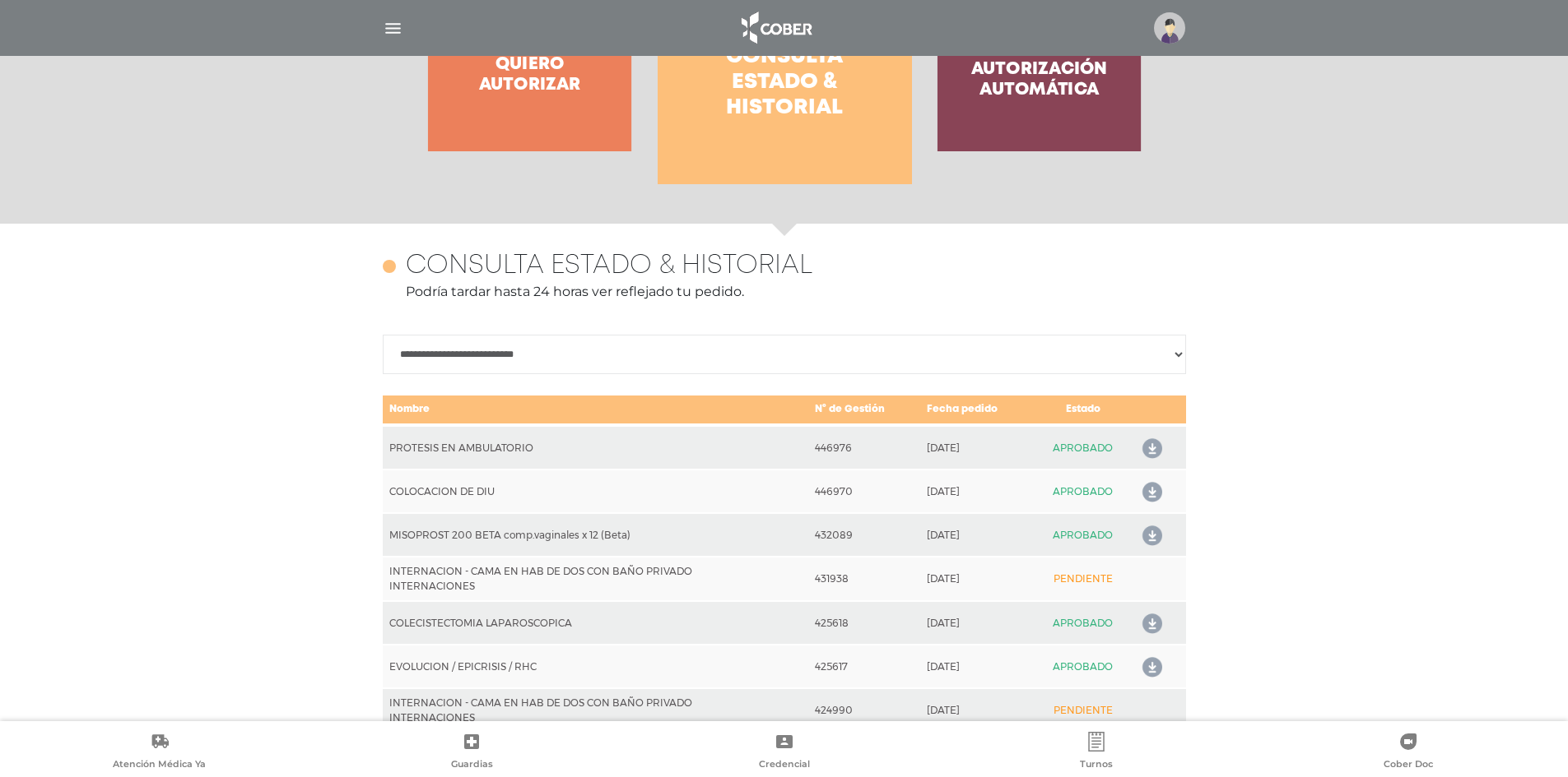
scroll to position [714, 0]
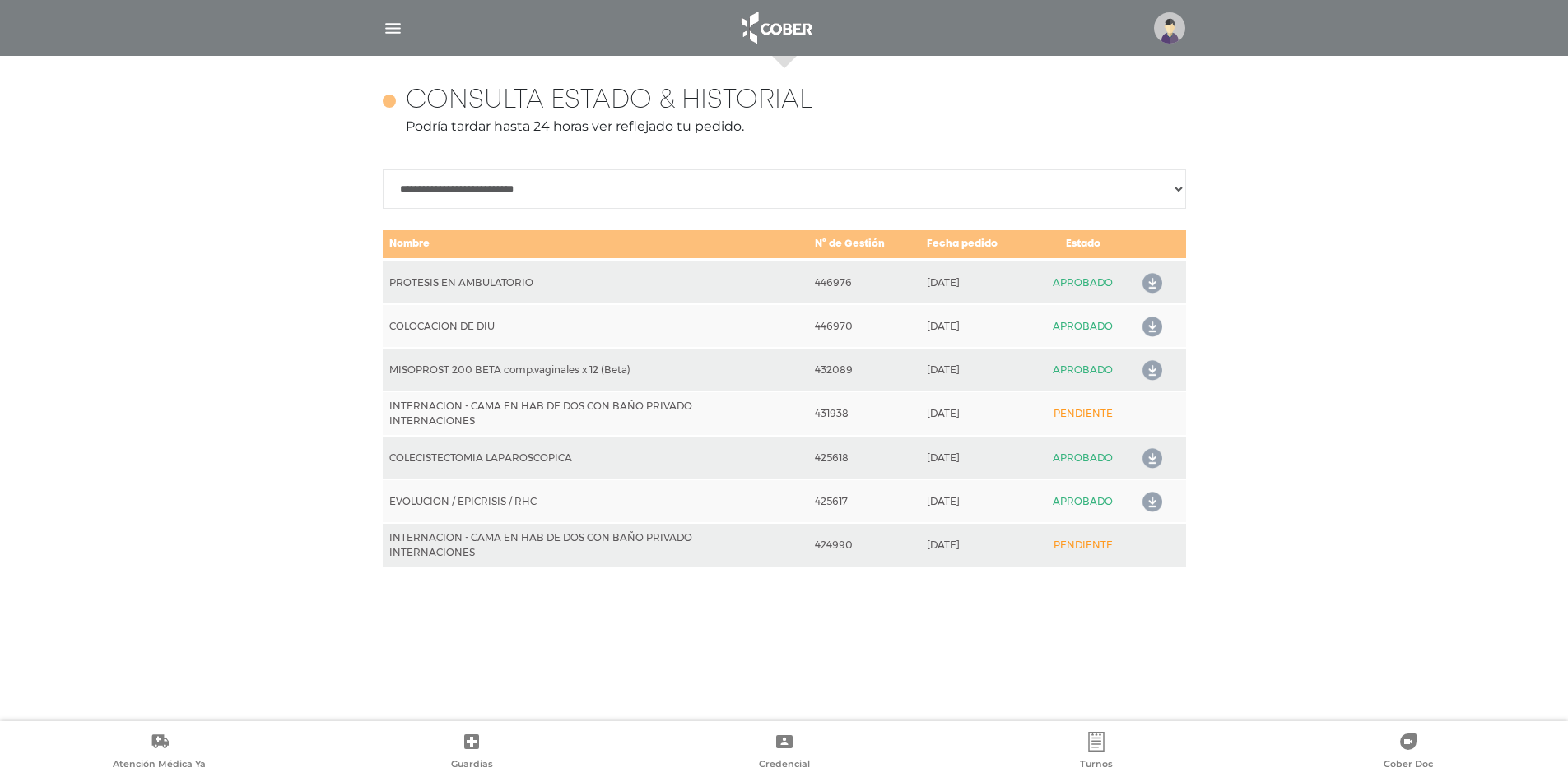
click at [1136, 207] on select "**********" at bounding box center [784, 188] width 804 height 40
click at [383, 169] on select "**********" at bounding box center [784, 188] width 804 height 40
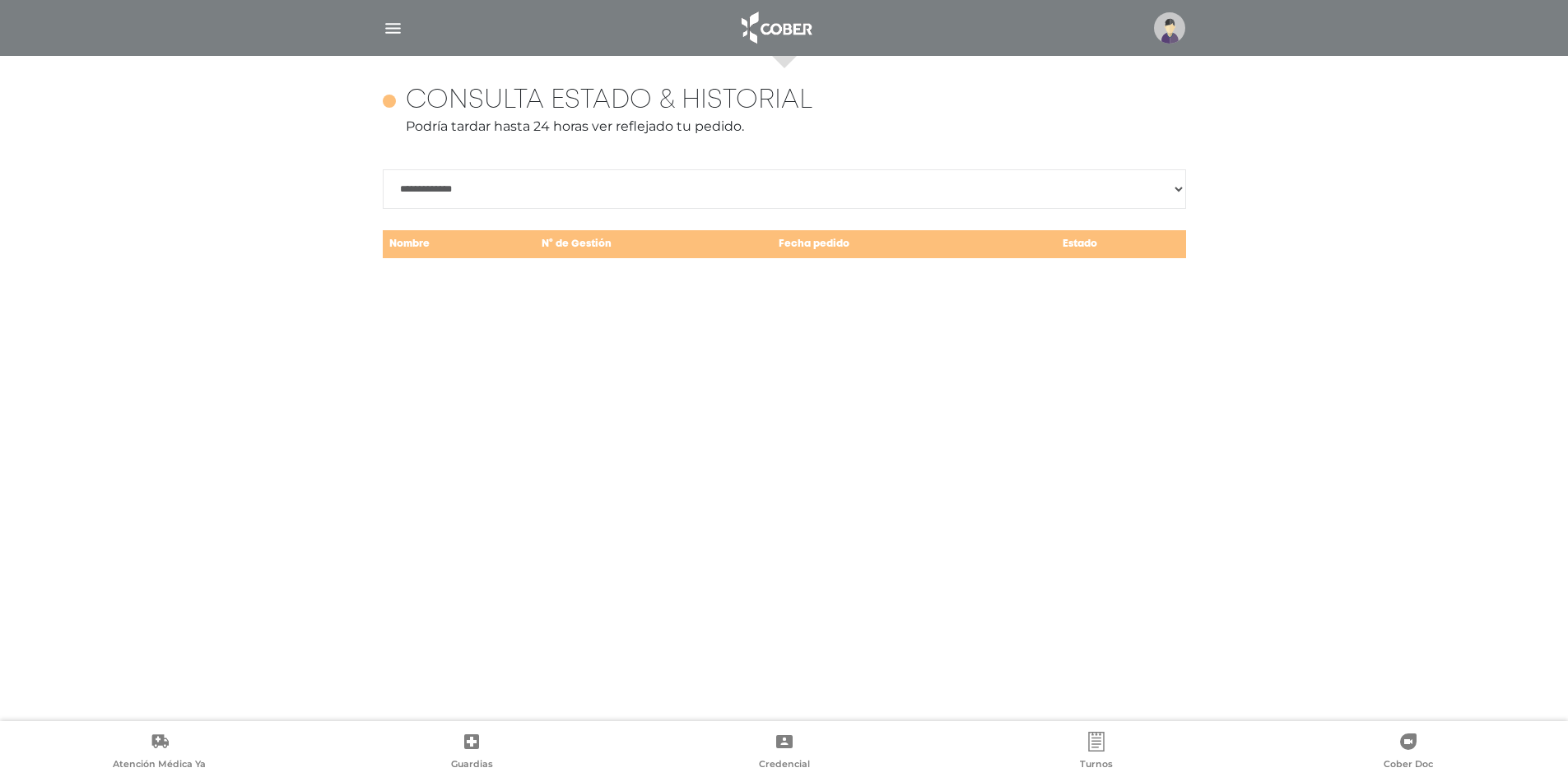
click at [1139, 214] on div "**********" at bounding box center [784, 174] width 804 height 176
click at [1156, 204] on select "**********" at bounding box center [784, 188] width 804 height 40
click at [383, 169] on select "**********" at bounding box center [784, 188] width 804 height 40
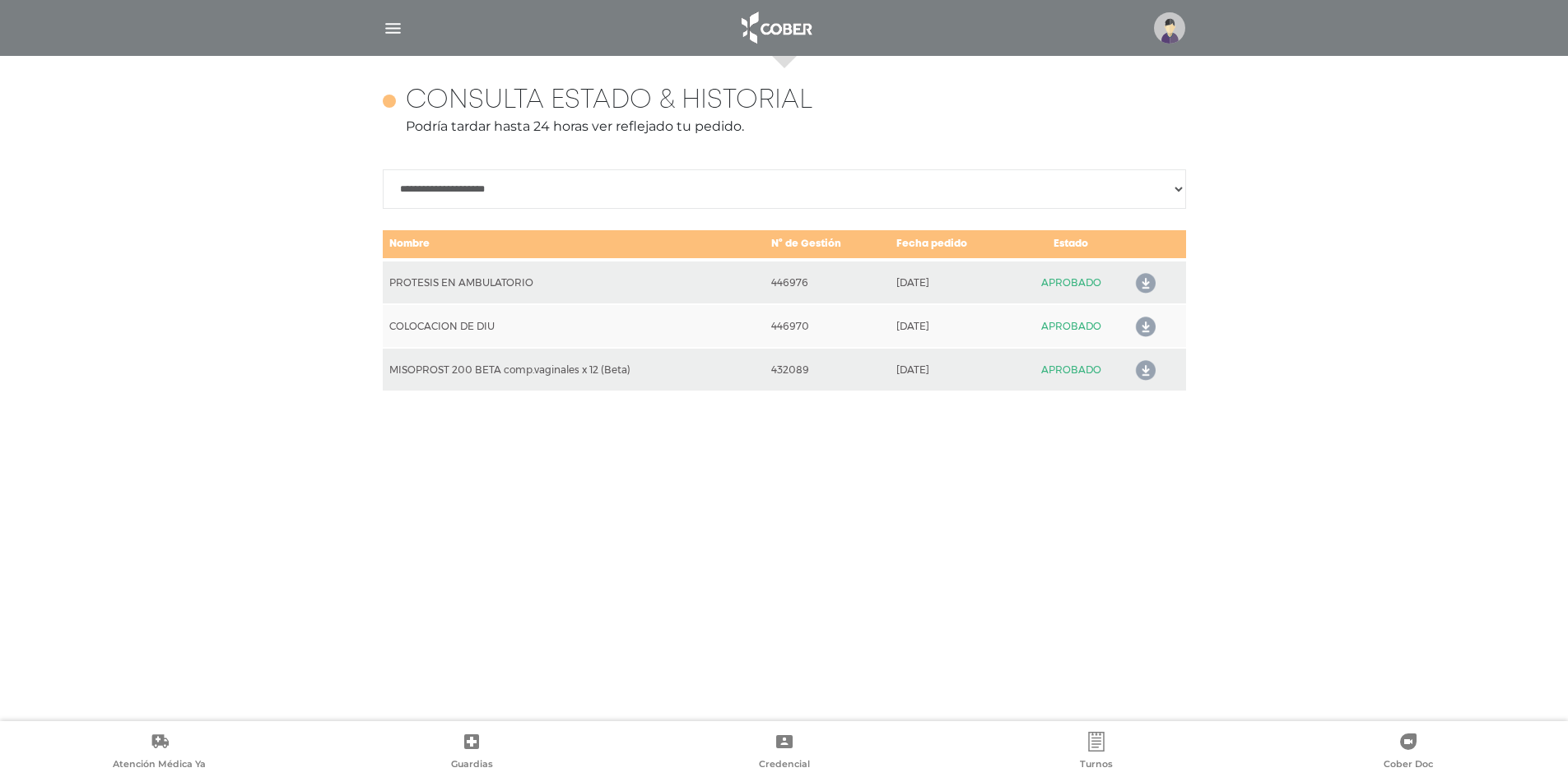
click at [1159, 192] on select "**********" at bounding box center [784, 188] width 804 height 40
click at [383, 169] on select "**********" at bounding box center [784, 188] width 804 height 40
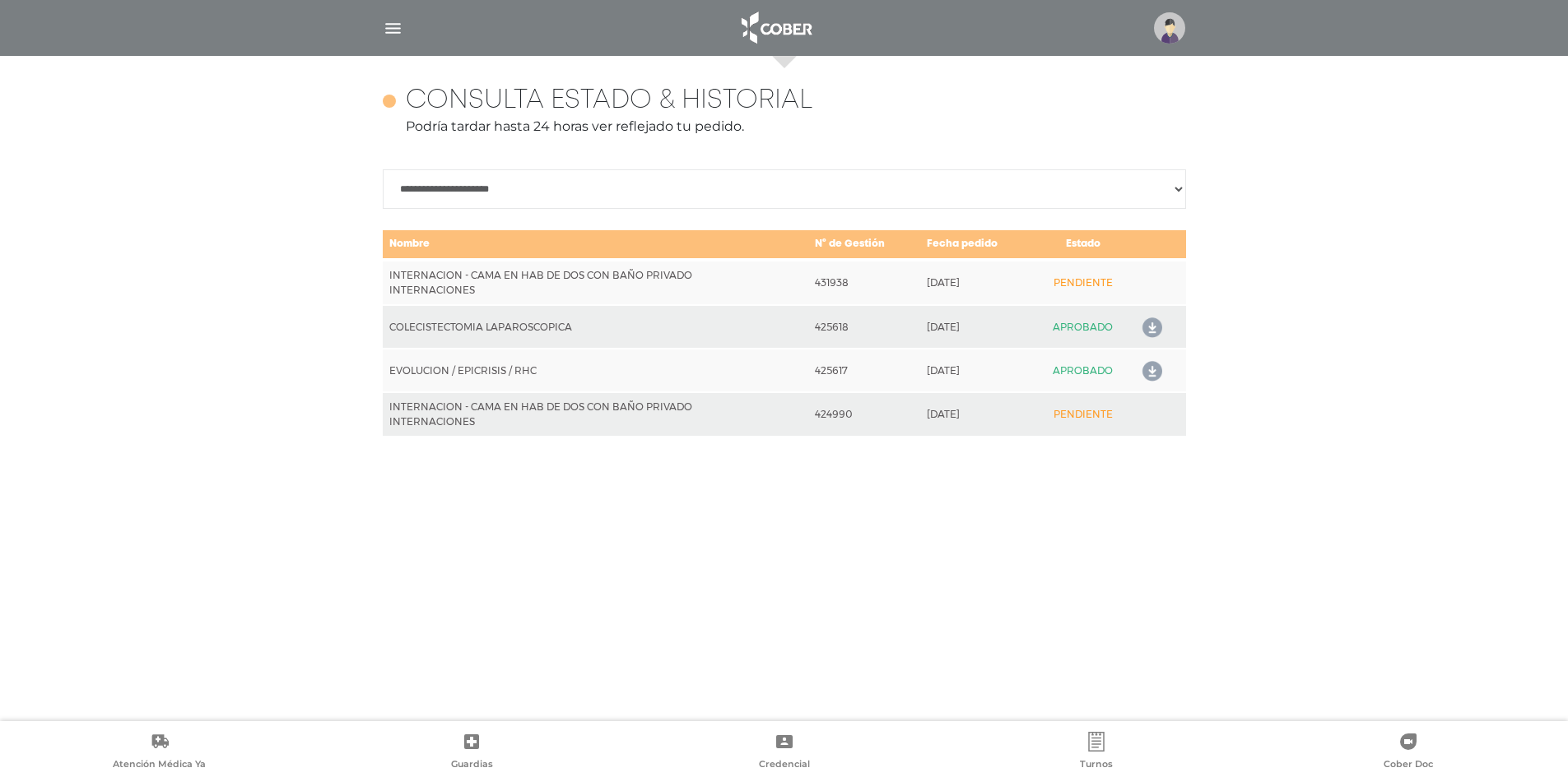
scroll to position [631, 0]
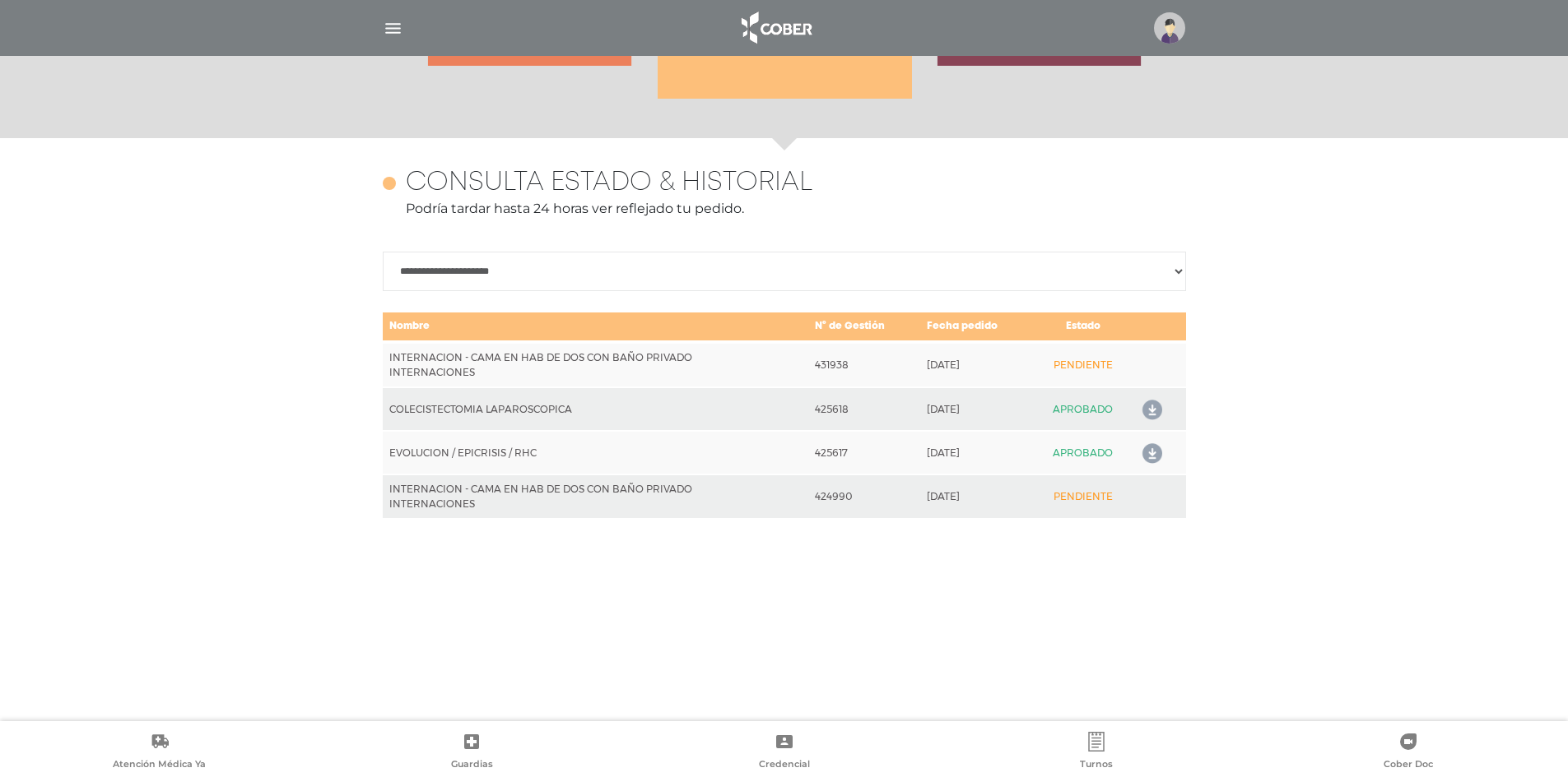
click at [1155, 278] on select "**********" at bounding box center [784, 271] width 804 height 40
click at [383, 252] on select "**********" at bounding box center [784, 271] width 804 height 40
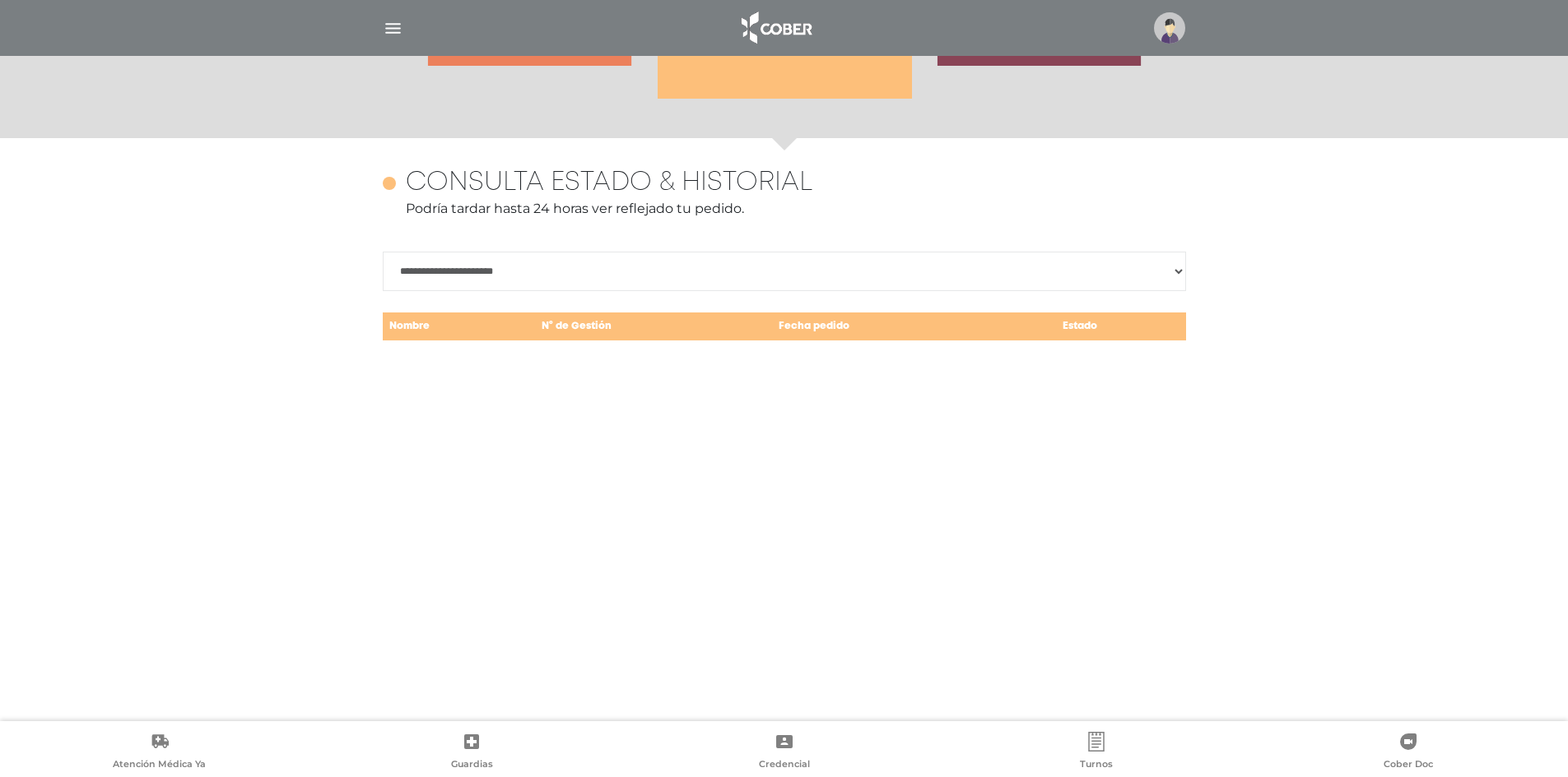
click at [1155, 271] on select "**********" at bounding box center [784, 271] width 804 height 40
click at [383, 252] on select "**********" at bounding box center [784, 271] width 804 height 40
click at [1115, 294] on div "**********" at bounding box center [784, 256] width 804 height 176
click at [1156, 281] on select "**********" at bounding box center [784, 271] width 804 height 40
click at [383, 252] on select "**********" at bounding box center [784, 271] width 804 height 40
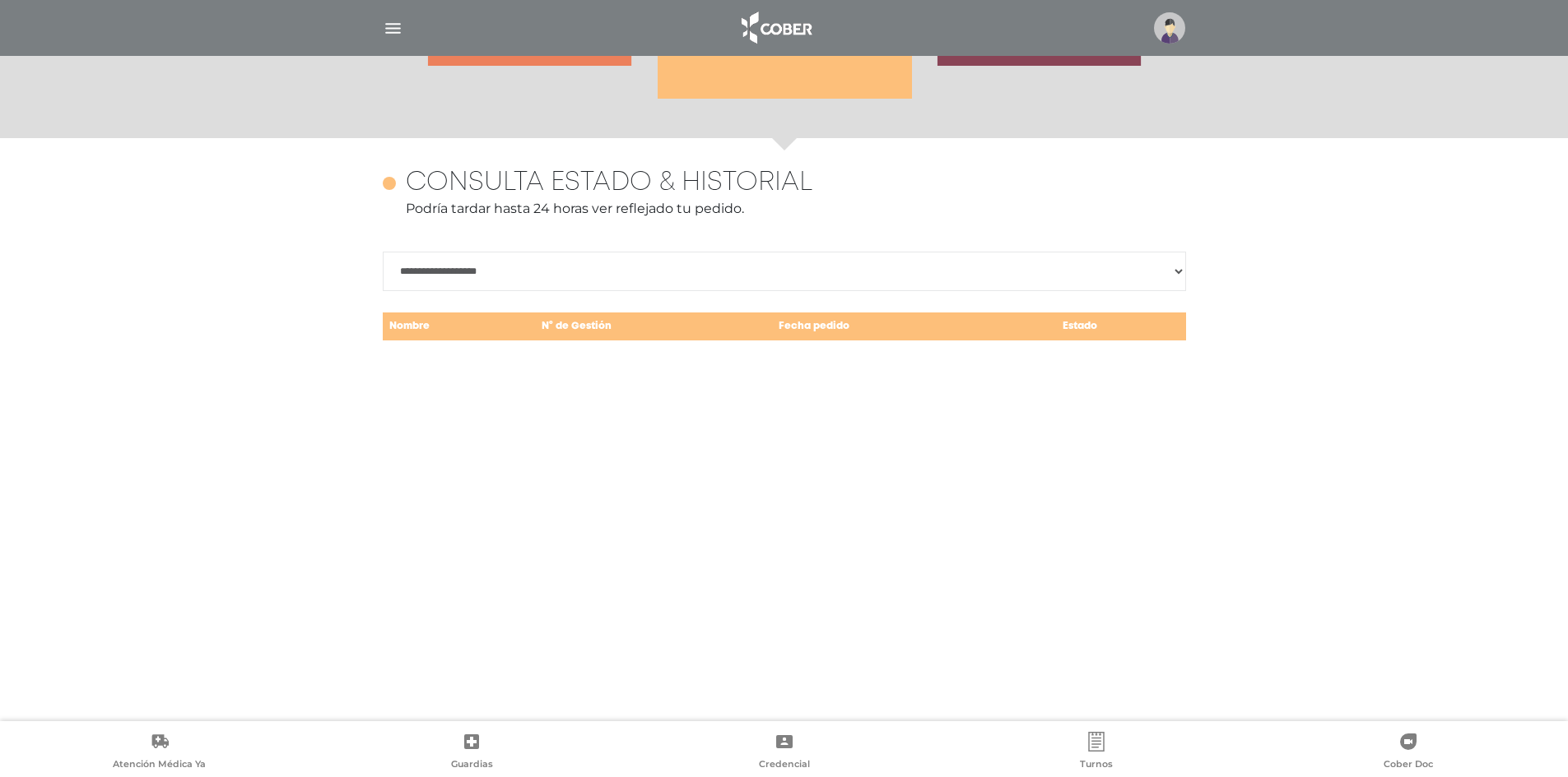
click at [1192, 253] on div "**********" at bounding box center [784, 471] width 843 height 666
click at [1187, 265] on div "**********" at bounding box center [784, 471] width 843 height 666
click at [1164, 289] on select "**********" at bounding box center [784, 271] width 804 height 40
click at [383, 252] on select "**********" at bounding box center [784, 271] width 804 height 40
click at [1148, 290] on select "**********" at bounding box center [784, 271] width 804 height 40
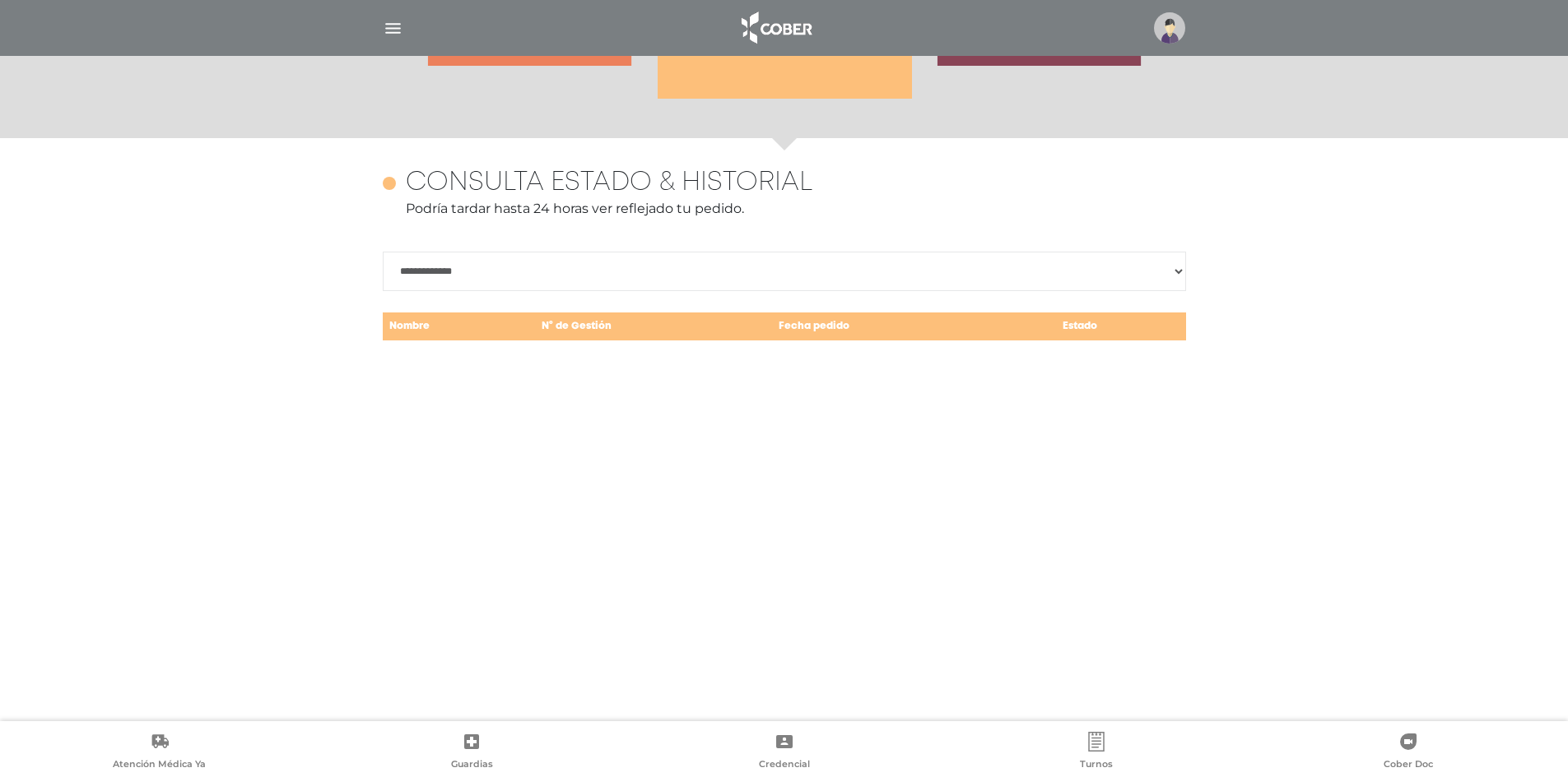
click at [383, 252] on select "**********" at bounding box center [784, 271] width 804 height 40
click at [1165, 278] on select "**********" at bounding box center [784, 271] width 804 height 40
select select "**********"
click at [383, 252] on select "**********" at bounding box center [784, 271] width 804 height 40
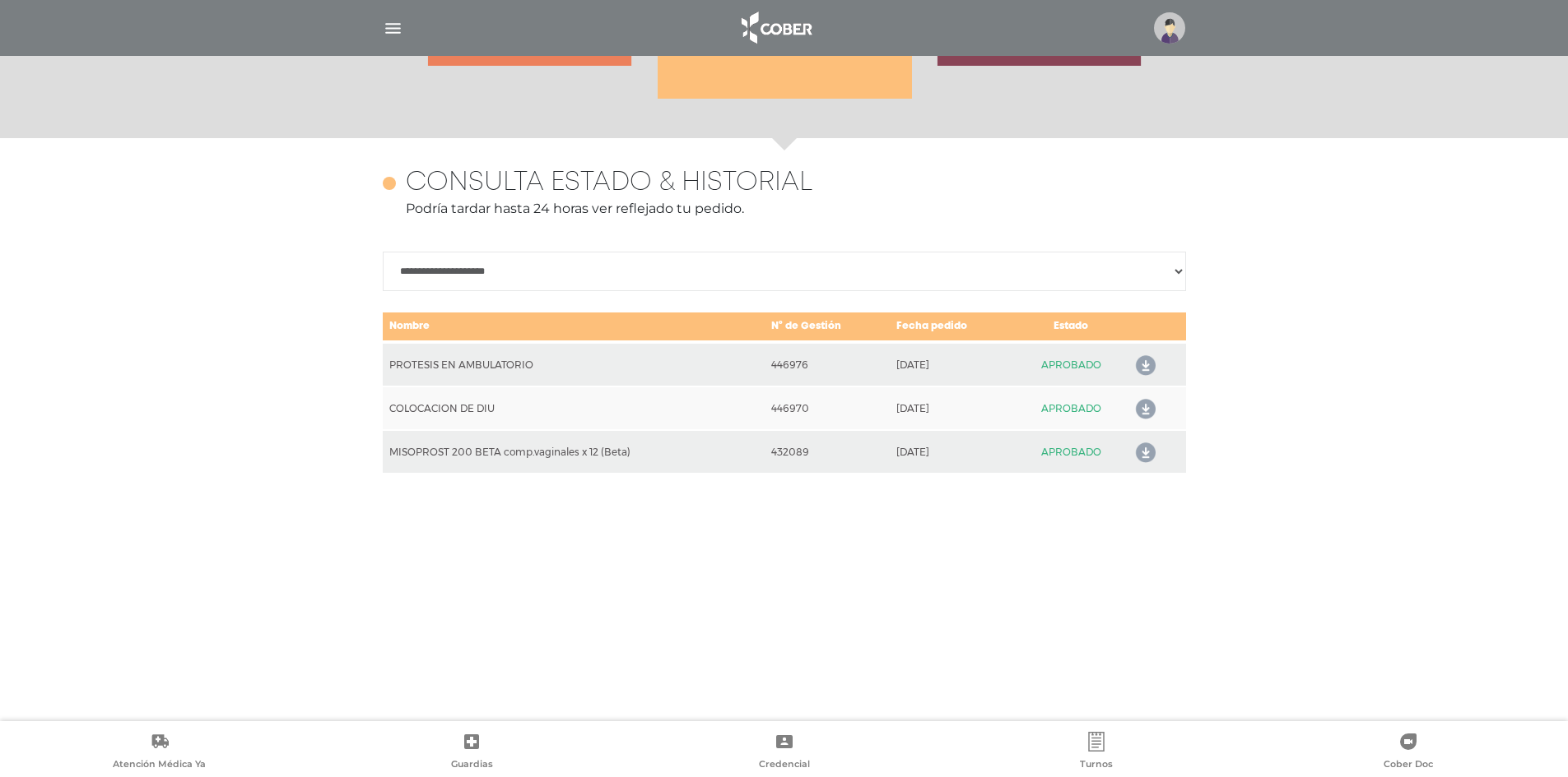
drag, startPoint x: 1352, startPoint y: 606, endPoint x: 1341, endPoint y: 637, distance: 32.9
drag, startPoint x: 1341, startPoint y: 637, endPoint x: 1087, endPoint y: 756, distance: 280.5
click at [1087, 756] on link "Turnos" at bounding box center [1096, 752] width 312 height 42
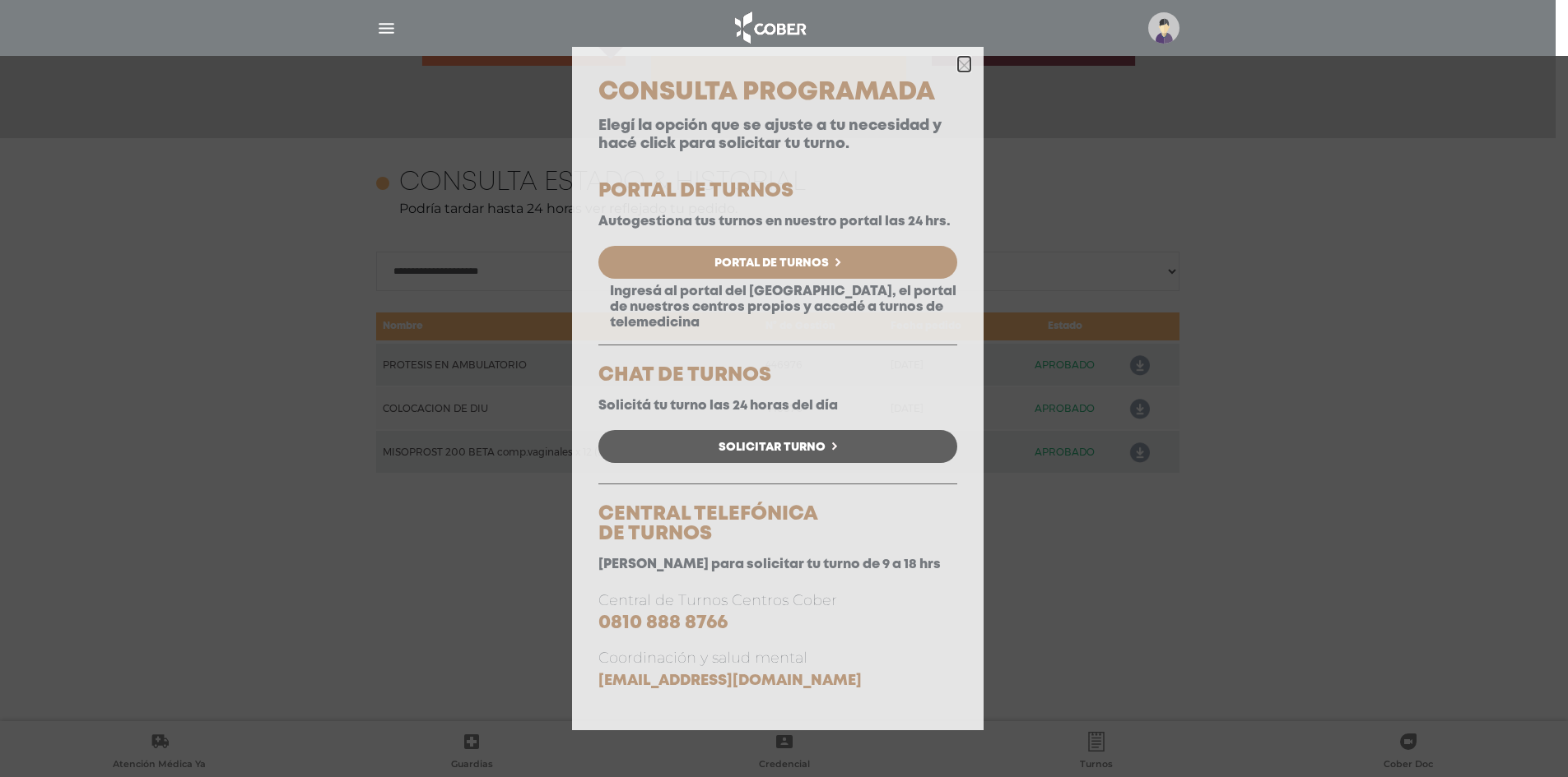
drag, startPoint x: 966, startPoint y: 66, endPoint x: 968, endPoint y: 76, distance: 10.2
click at [966, 67] on icon "button" at bounding box center [963, 65] width 12 height 12
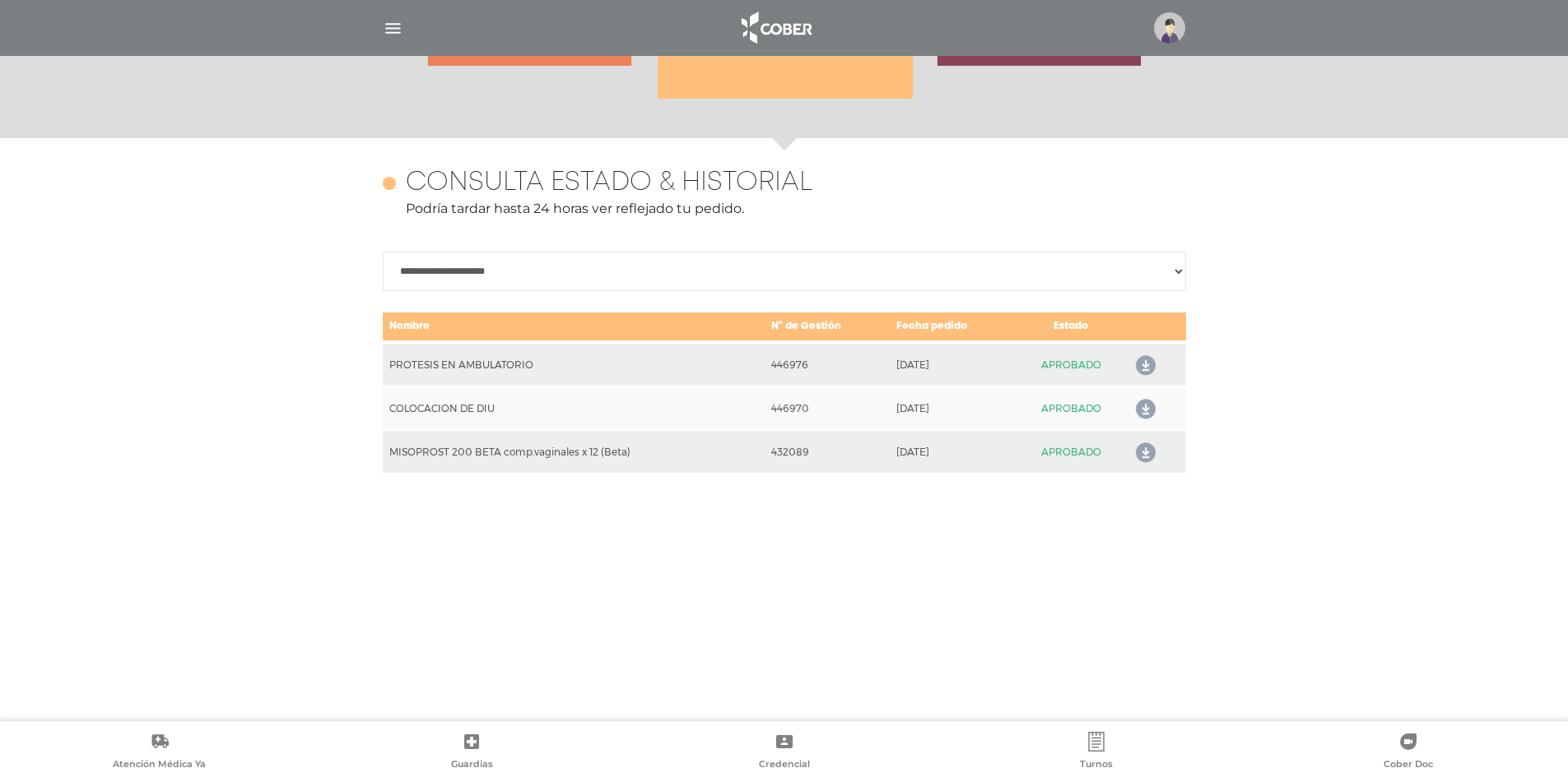
click at [1166, 270] on select "**********" at bounding box center [784, 271] width 804 height 40
click at [383, 252] on select "**********" at bounding box center [784, 271] width 804 height 40
click at [1136, 367] on icon at bounding box center [1142, 366] width 26 height 26
